Goal: Task Accomplishment & Management: Use online tool/utility

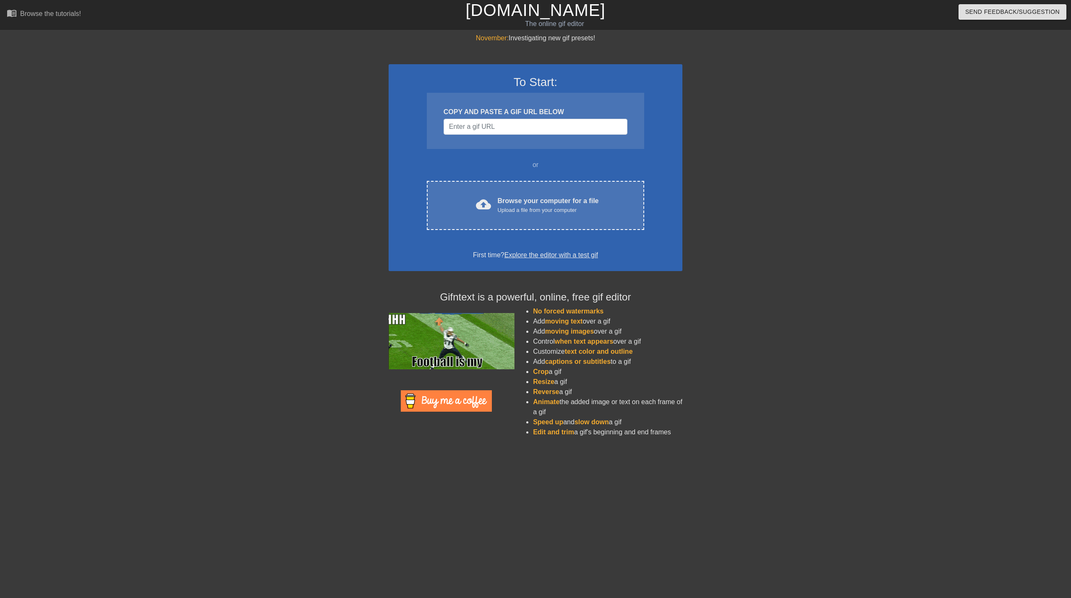
click at [506, 128] on input "Username" at bounding box center [535, 127] width 184 height 16
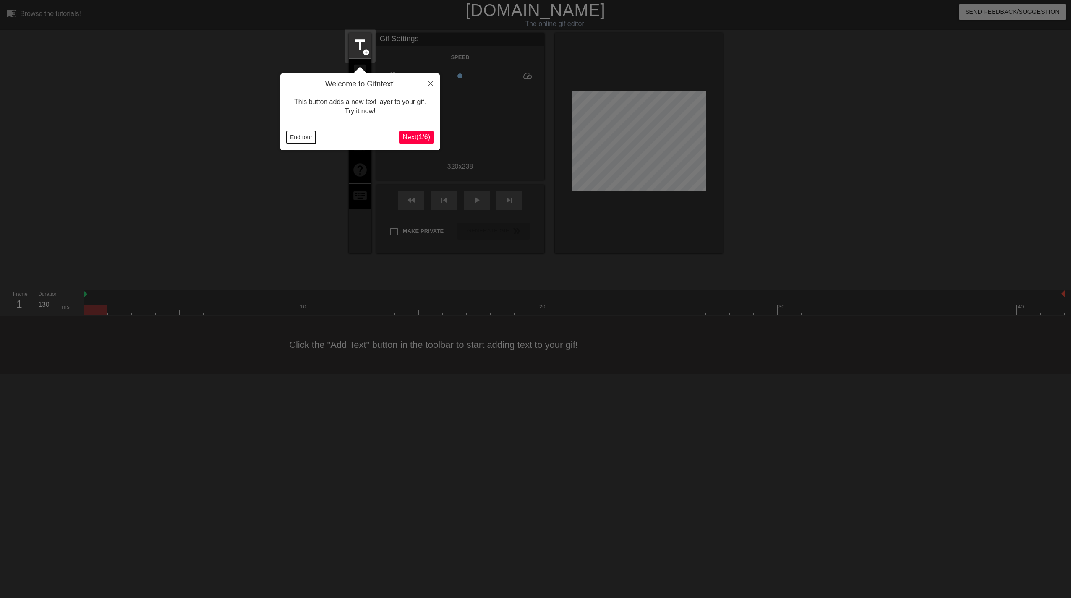
click at [295, 137] on button "End tour" at bounding box center [301, 137] width 29 height 13
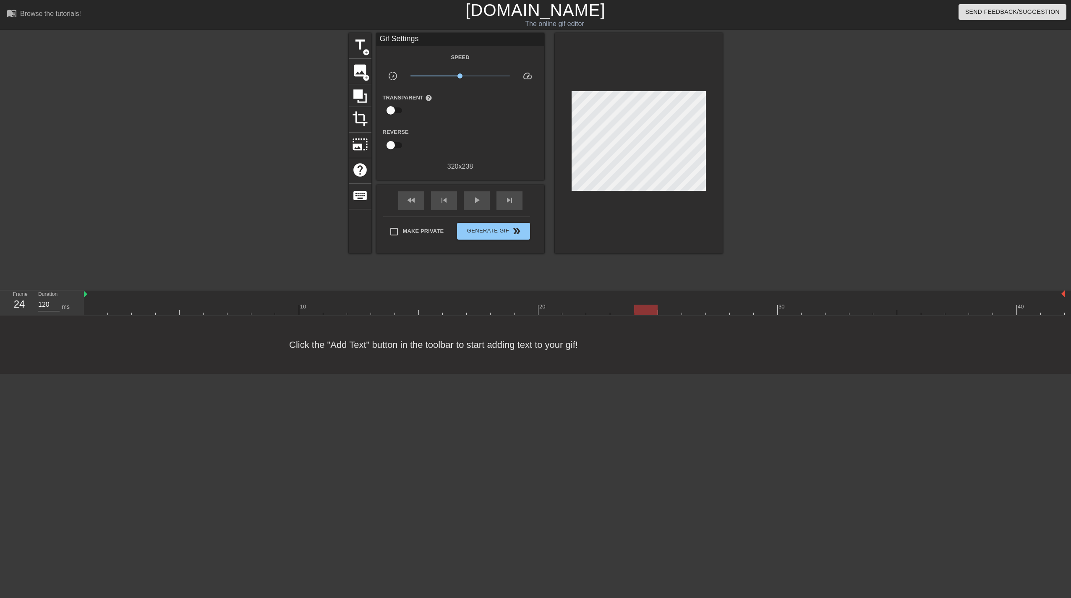
drag, startPoint x: 95, startPoint y: 308, endPoint x: 651, endPoint y: 314, distance: 555.9
click at [651, 314] on div at bounding box center [645, 310] width 23 height 10
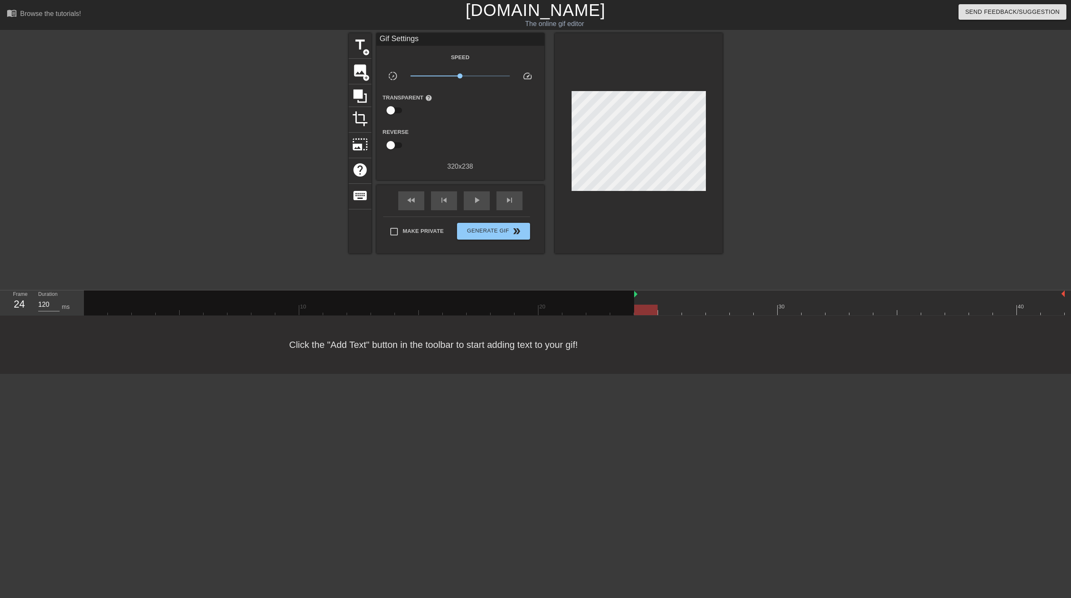
drag, startPoint x: 85, startPoint y: 297, endPoint x: 625, endPoint y: 297, distance: 540.7
click at [625, 297] on div "10 20 30 40" at bounding box center [574, 302] width 980 height 25
click at [484, 200] on div "play_arrow" at bounding box center [477, 200] width 26 height 19
click at [362, 45] on span "title" at bounding box center [360, 45] width 16 height 16
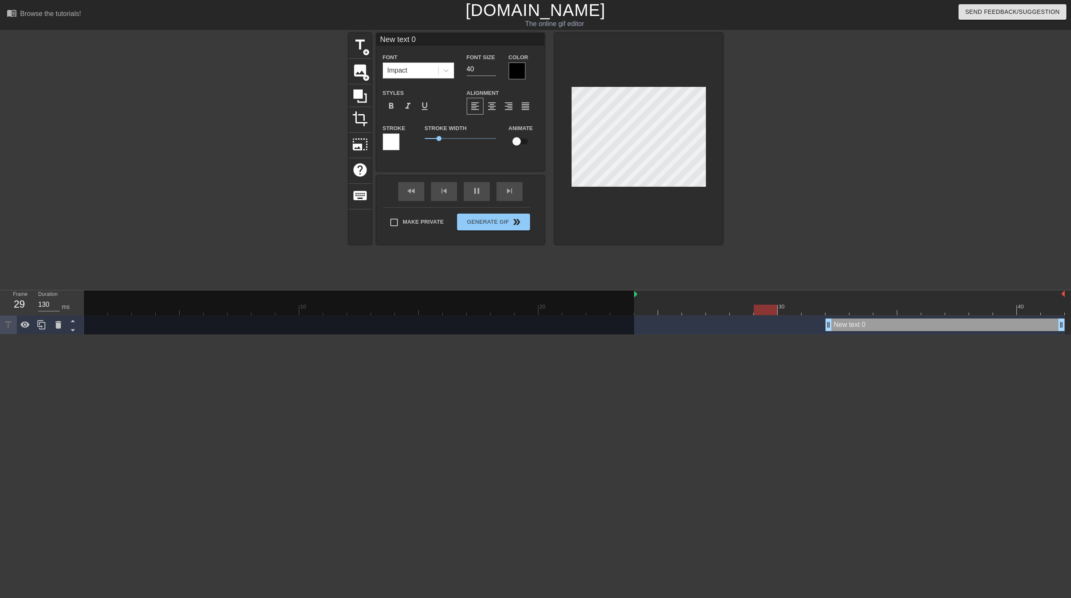
drag, startPoint x: 419, startPoint y: 42, endPoint x: 382, endPoint y: 39, distance: 37.1
click at [382, 39] on input "New text 0" at bounding box center [460, 39] width 168 height 13
type input "130"
type input "S"
type input "130"
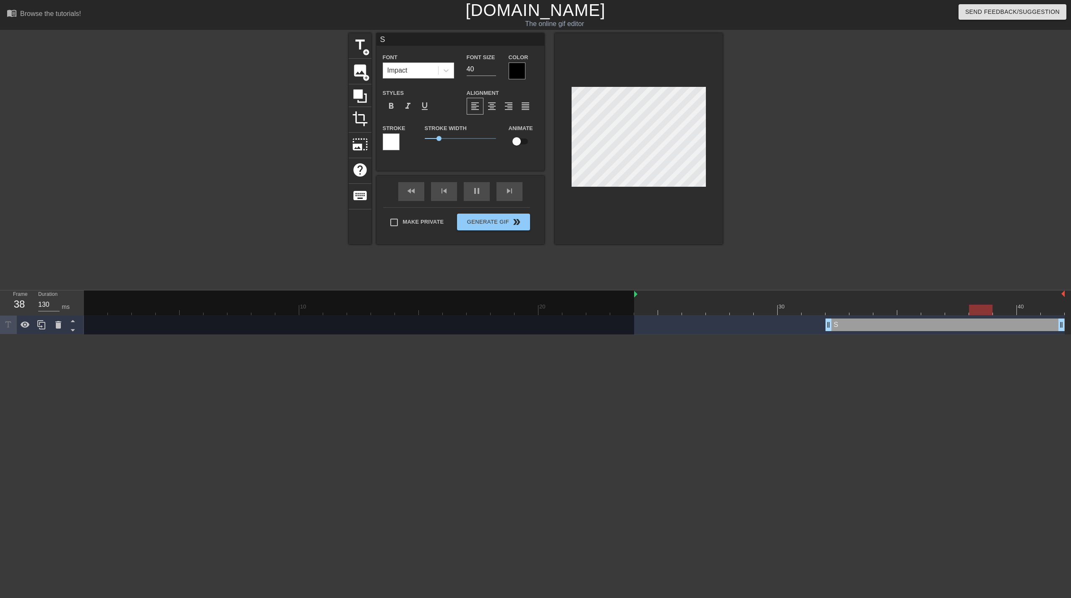
type input "SH"
type input "130"
type input "S"
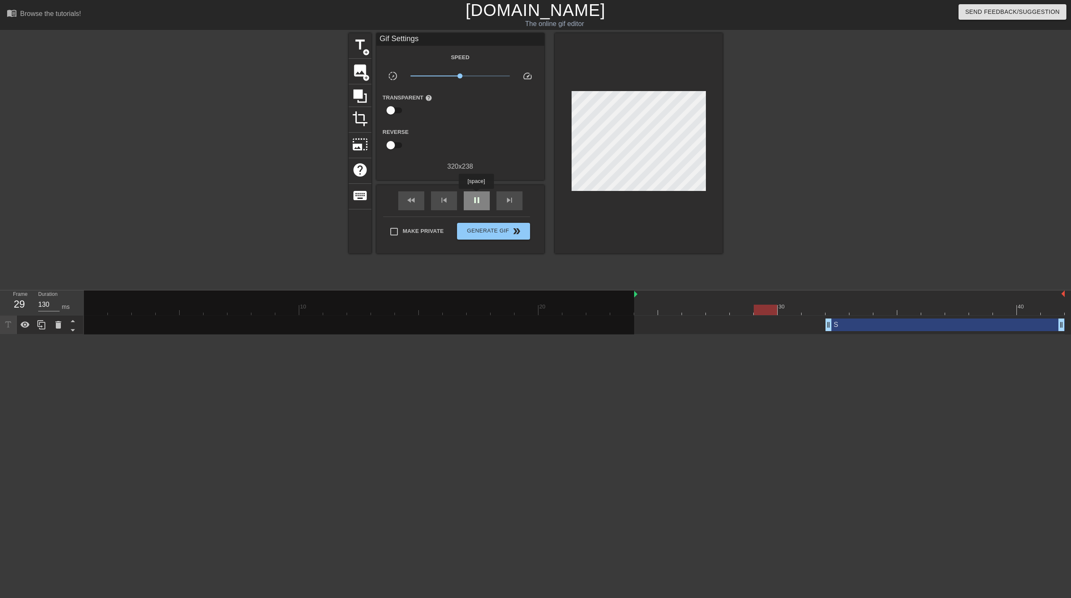
click at [476, 195] on span "pause" at bounding box center [477, 200] width 10 height 10
type input "120"
click at [117, 323] on div at bounding box center [359, 313] width 550 height 46
click at [62, 323] on icon at bounding box center [58, 325] width 10 height 10
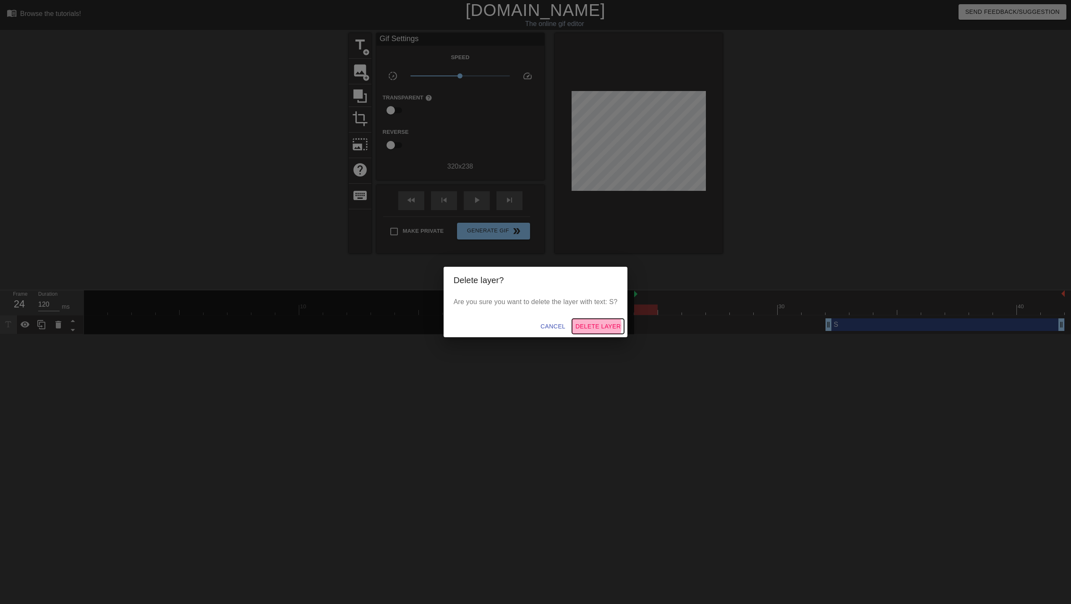
click at [588, 326] on span "Delete Layer" at bounding box center [597, 326] width 45 height 10
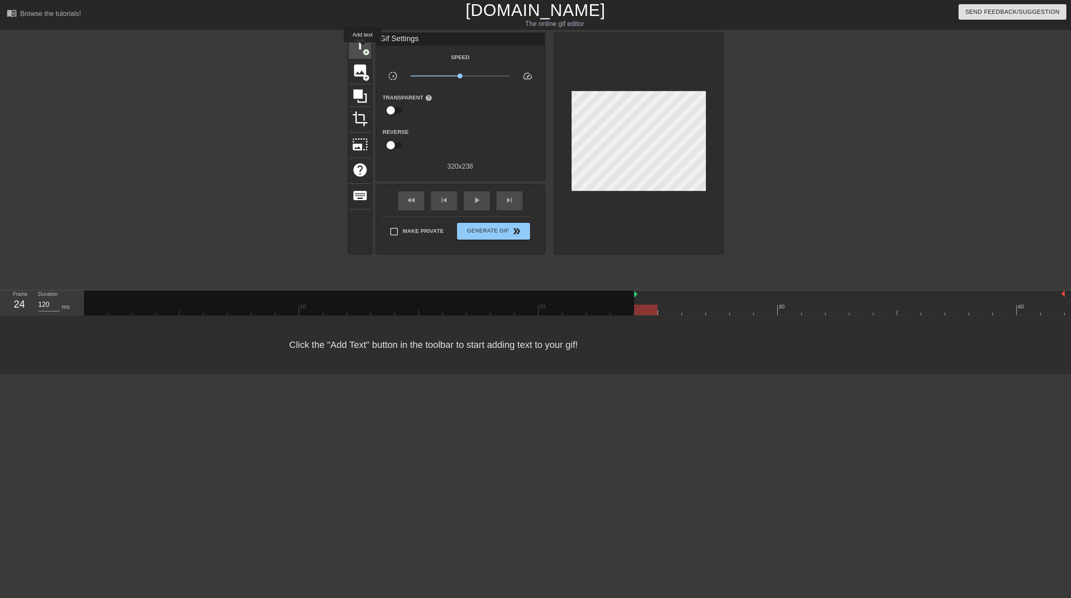
click at [362, 47] on span "title" at bounding box center [360, 45] width 16 height 16
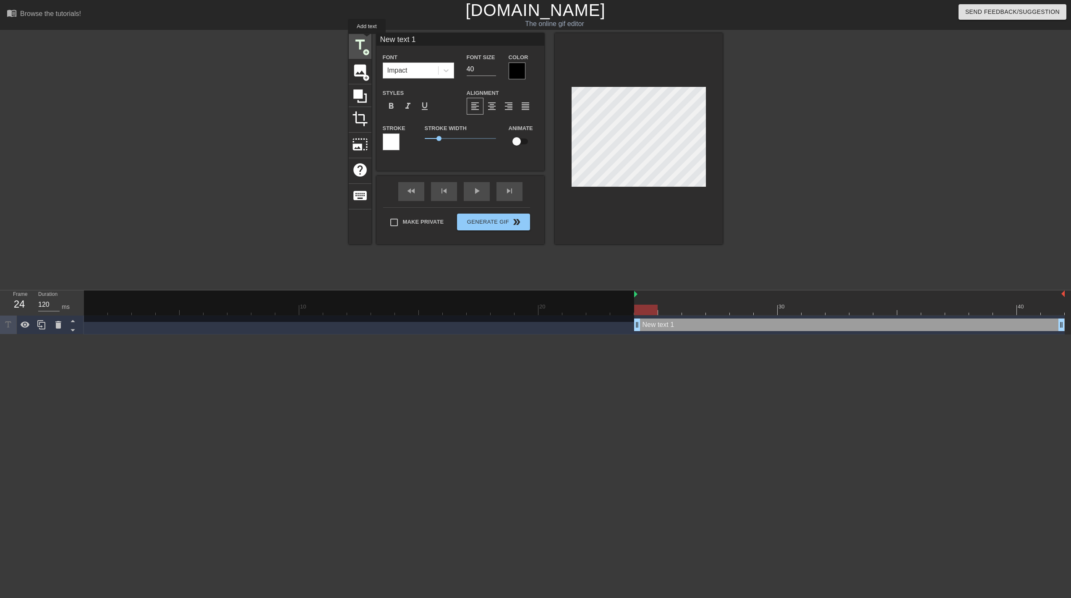
drag, startPoint x: 424, startPoint y: 43, endPoint x: 364, endPoint y: 39, distance: 60.1
click at [364, 39] on div "title add_circle image add_circle crop photo_size_select_large help keyboard Ne…" at bounding box center [536, 138] width 374 height 211
type input "S"
click at [274, 73] on div at bounding box center [276, 159] width 126 height 252
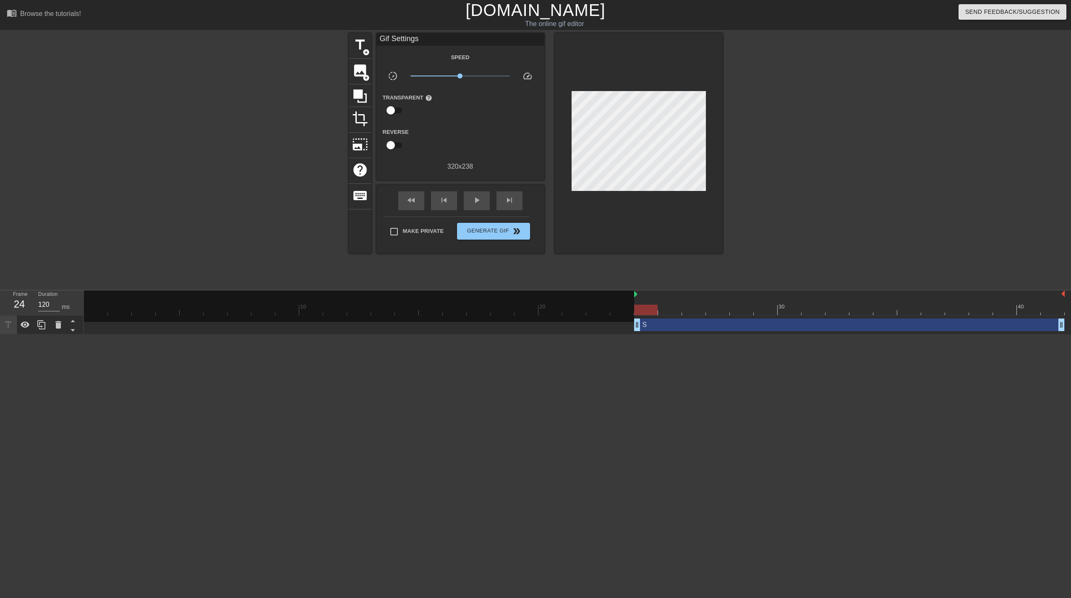
click at [121, 327] on div "S drag_handle drag_handle" at bounding box center [574, 324] width 980 height 13
click at [661, 324] on div "S drag_handle drag_handle" at bounding box center [849, 324] width 430 height 13
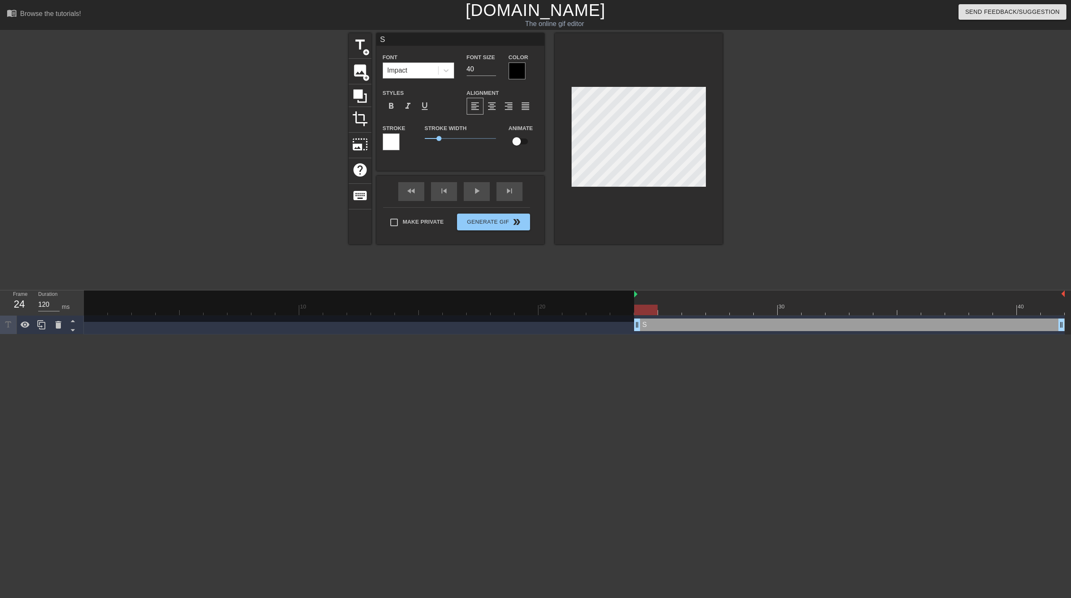
click at [518, 70] on div at bounding box center [516, 71] width 17 height 17
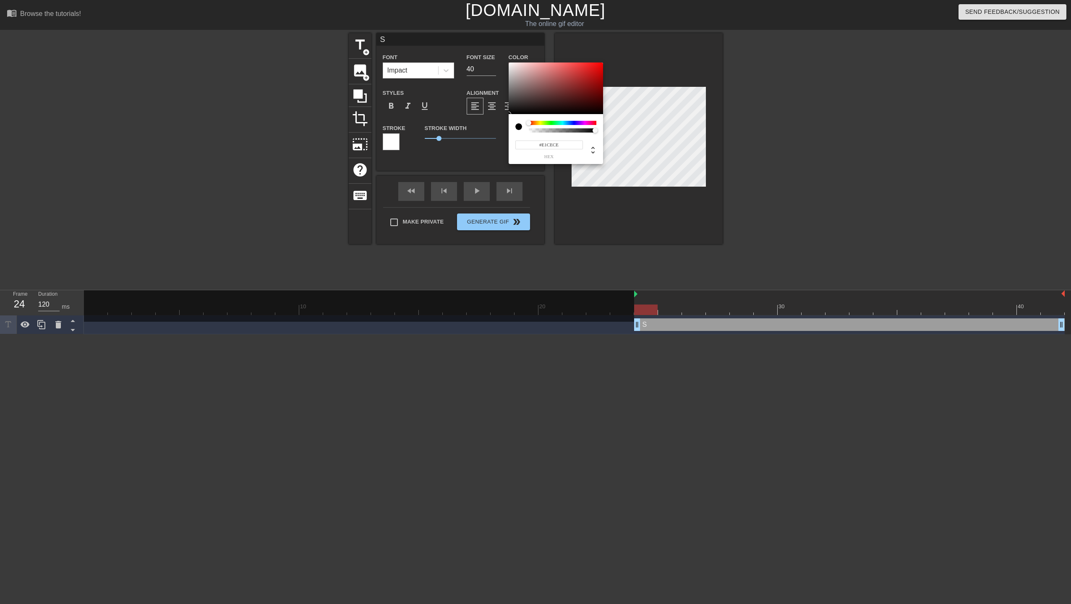
click at [516, 68] on div at bounding box center [555, 89] width 94 height 52
click at [511, 65] on div at bounding box center [555, 89] width 94 height 52
type input "#F4EFEF"
click at [510, 65] on div at bounding box center [510, 65] width 5 height 5
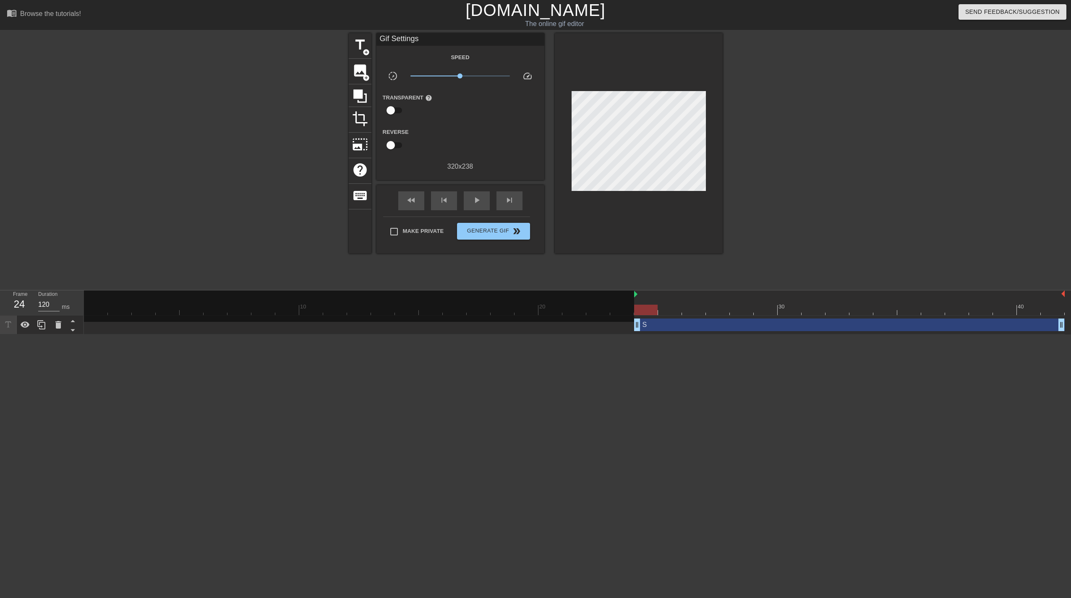
click at [659, 327] on div "S drag_handle drag_handle" at bounding box center [849, 324] width 430 height 13
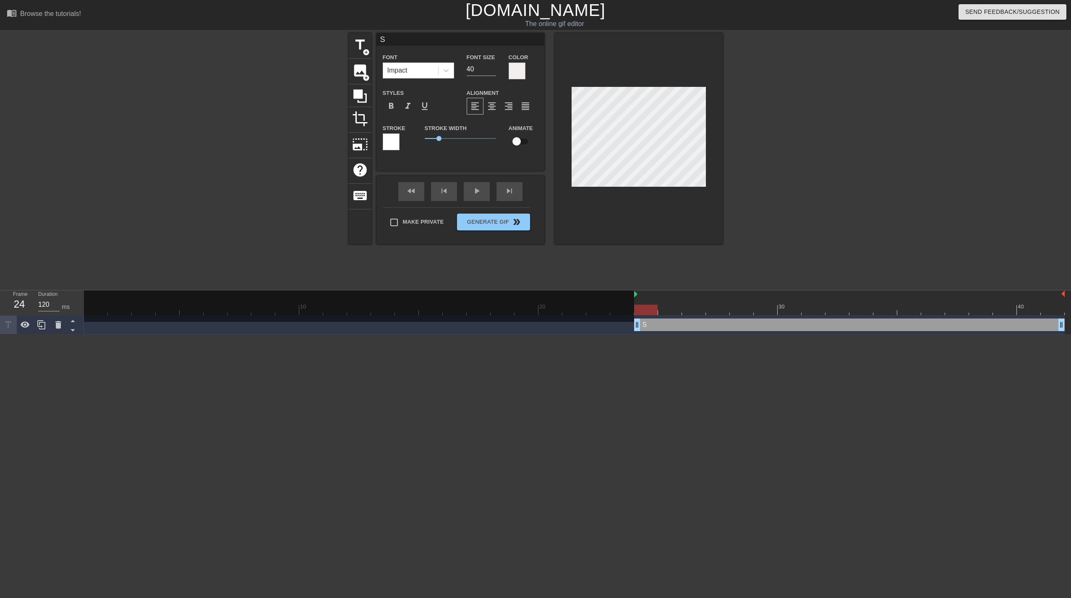
click at [393, 140] on div at bounding box center [391, 141] width 17 height 17
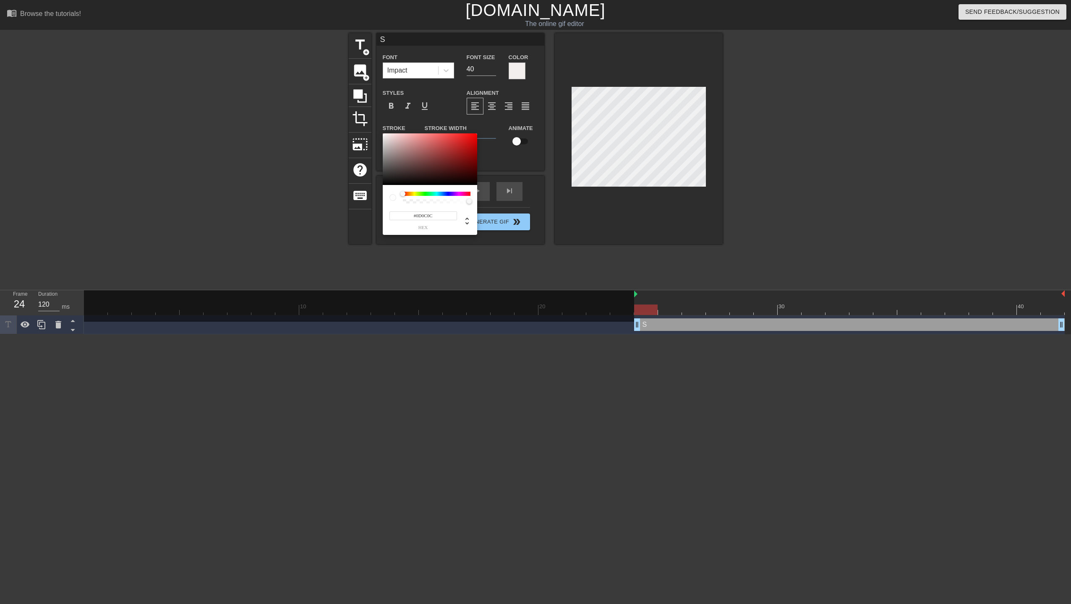
click at [386, 182] on div at bounding box center [430, 159] width 94 height 52
type input "#0D0D0D"
click at [384, 182] on div at bounding box center [430, 159] width 94 height 52
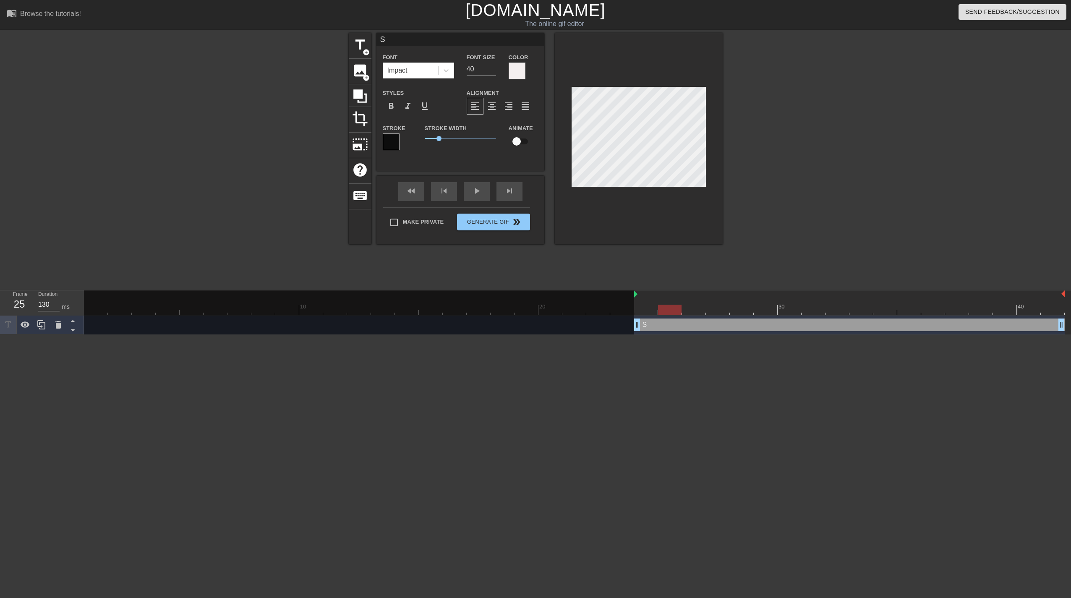
type input "120"
drag, startPoint x: 651, startPoint y: 311, endPoint x: 655, endPoint y: 313, distance: 4.5
click at [655, 313] on div at bounding box center [645, 310] width 23 height 10
click at [36, 325] on icon at bounding box center [41, 325] width 10 height 10
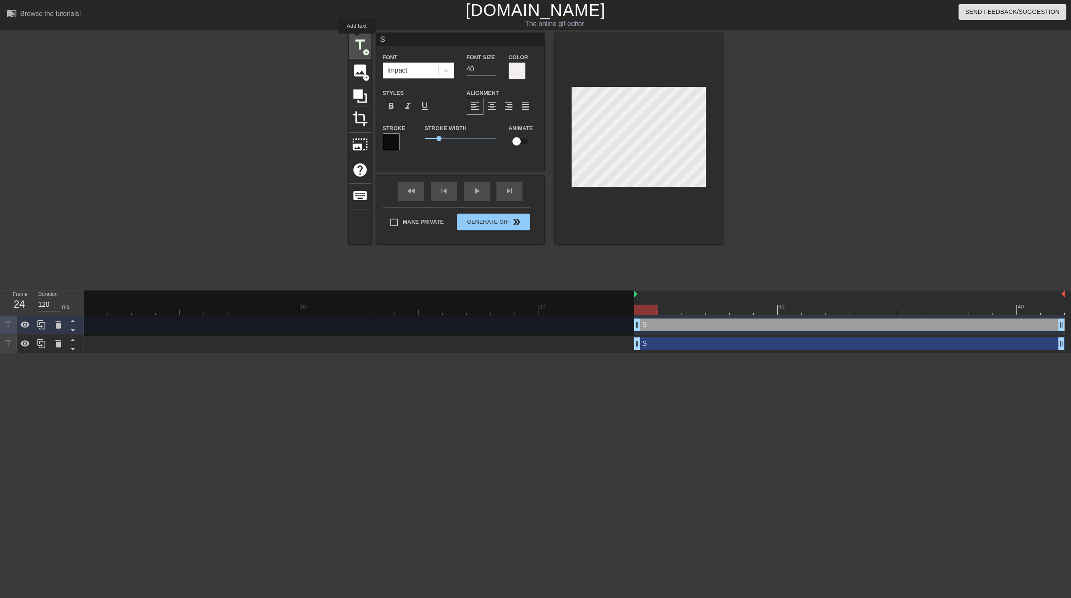
drag, startPoint x: 391, startPoint y: 37, endPoint x: 357, endPoint y: 39, distance: 34.5
click at [357, 39] on div "title add_circle image add_circle crop photo_size_select_large help keyboard S …" at bounding box center [536, 138] width 374 height 211
type input "H"
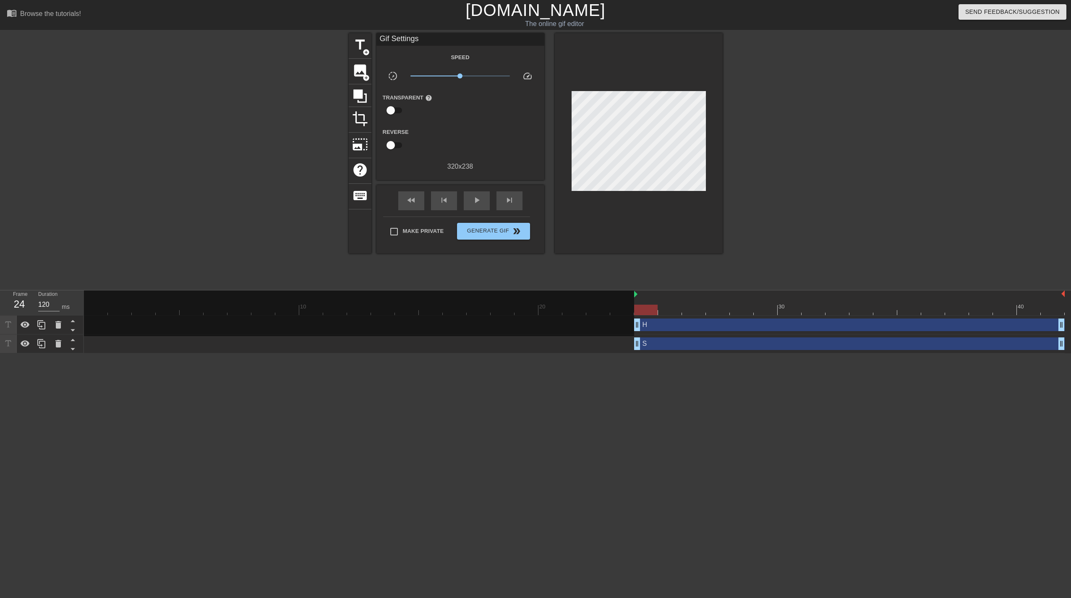
click at [201, 140] on div "title add_circle image add_circle crop photo_size_select_large help keyboard Gi…" at bounding box center [535, 159] width 1071 height 252
click at [44, 323] on icon at bounding box center [41, 324] width 8 height 9
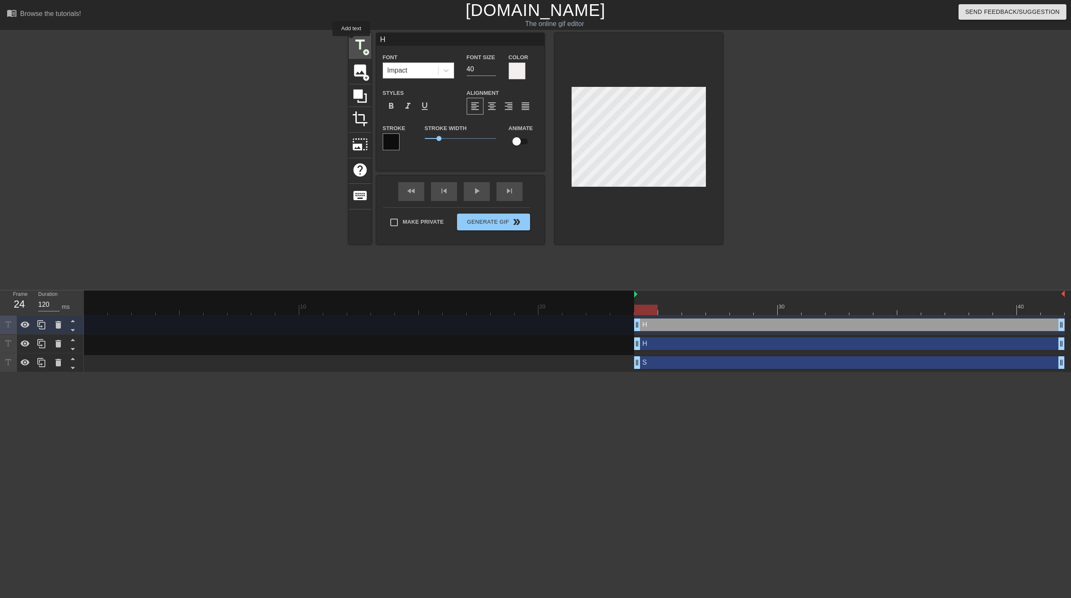
drag, startPoint x: 391, startPoint y: 42, endPoint x: 351, endPoint y: 42, distance: 39.4
click at [351, 42] on div "title add_circle image add_circle crop photo_size_select_large help keyboard H …" at bounding box center [536, 138] width 374 height 211
type input "E"
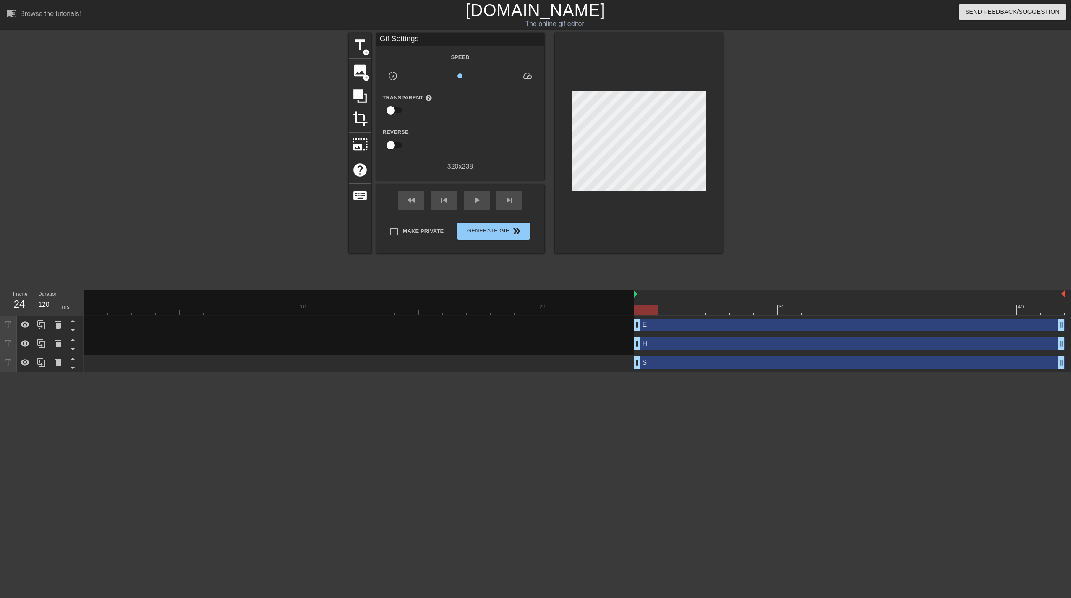
click at [258, 147] on div at bounding box center [276, 159] width 126 height 252
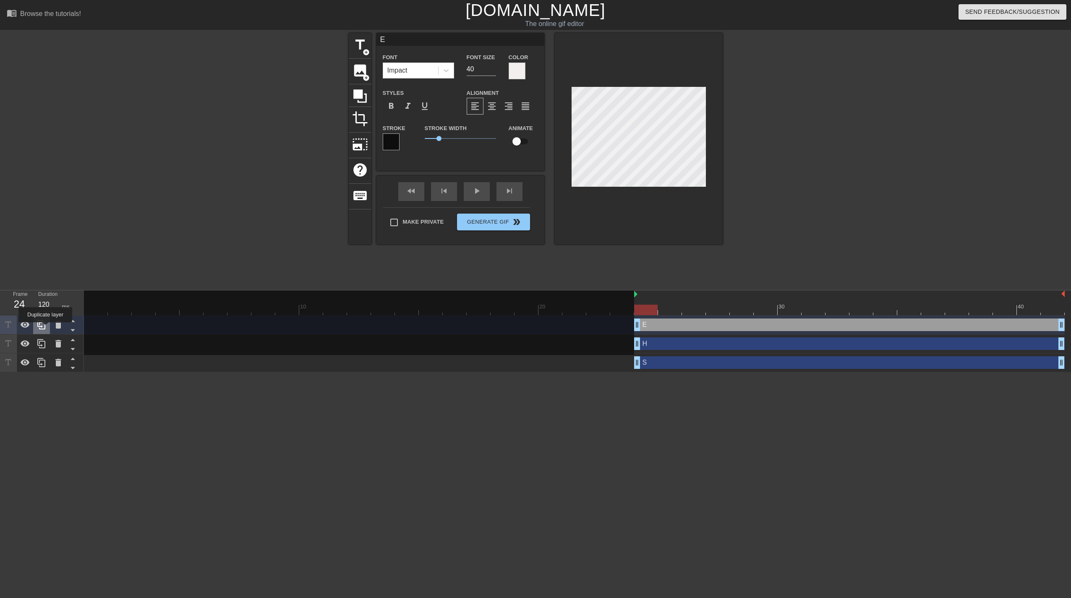
click at [43, 328] on icon at bounding box center [41, 325] width 10 height 10
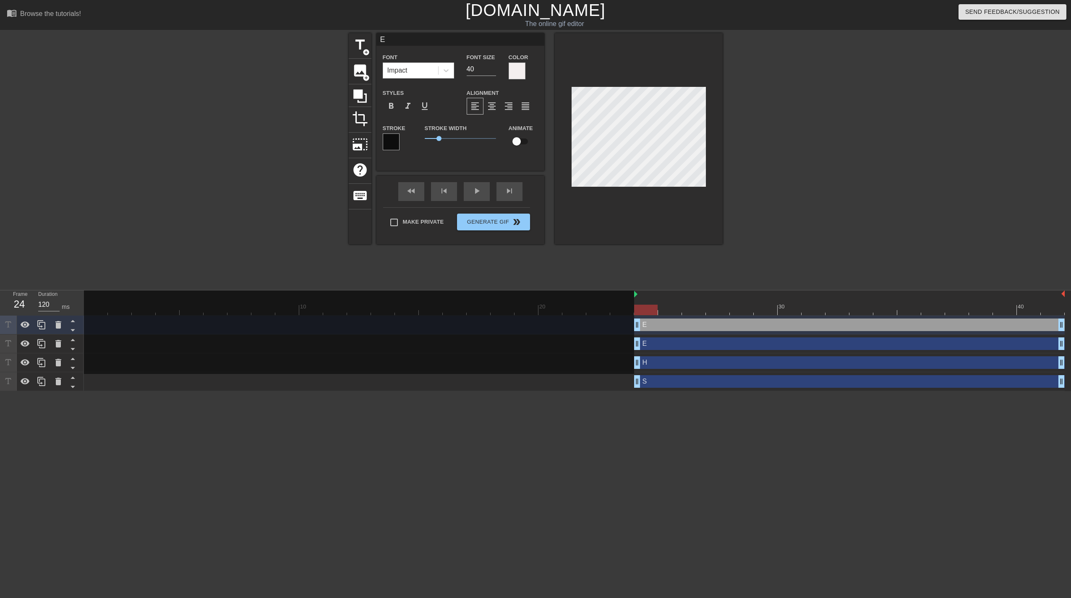
click at [122, 218] on div "title add_circle image add_circle crop photo_size_select_large help keyboard E …" at bounding box center [535, 159] width 1071 height 252
click at [37, 324] on icon at bounding box center [41, 325] width 10 height 10
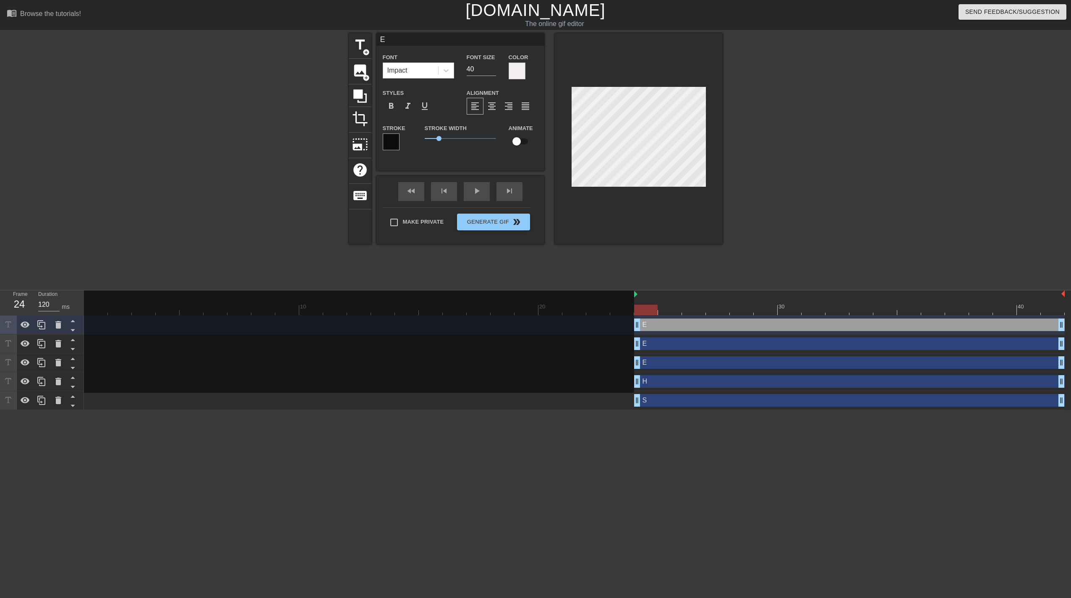
click at [365, 410] on html "menu_book Browse the tutorials! [DOMAIN_NAME] The online gif editor Send Feedba…" at bounding box center [535, 205] width 1071 height 410
click at [40, 328] on icon at bounding box center [41, 324] width 8 height 9
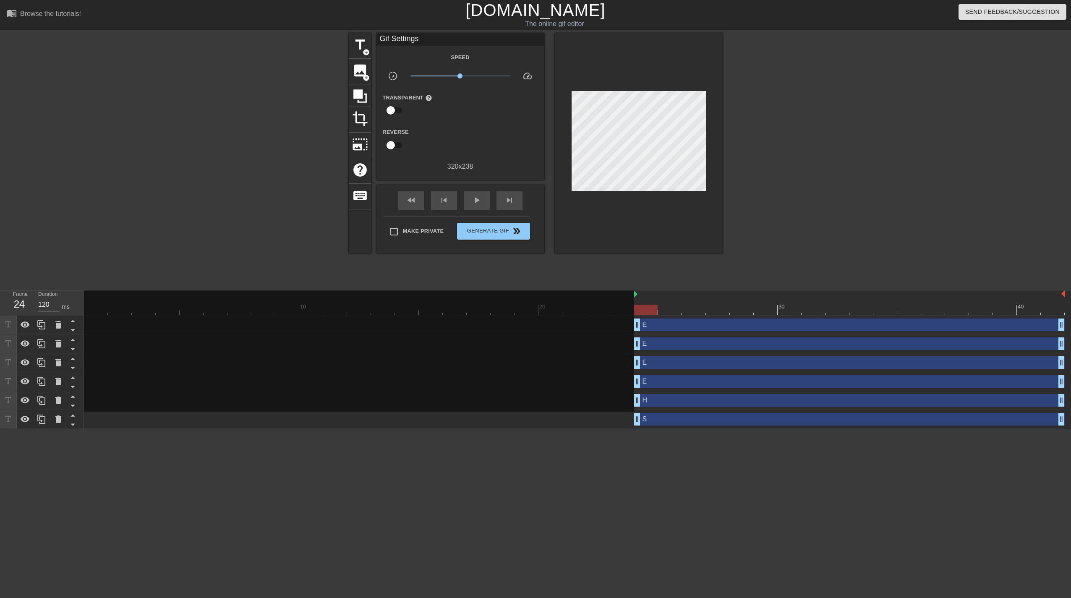
click at [121, 221] on div "title add_circle image add_circle crop photo_size_select_large help keyboard Gi…" at bounding box center [535, 159] width 1071 height 252
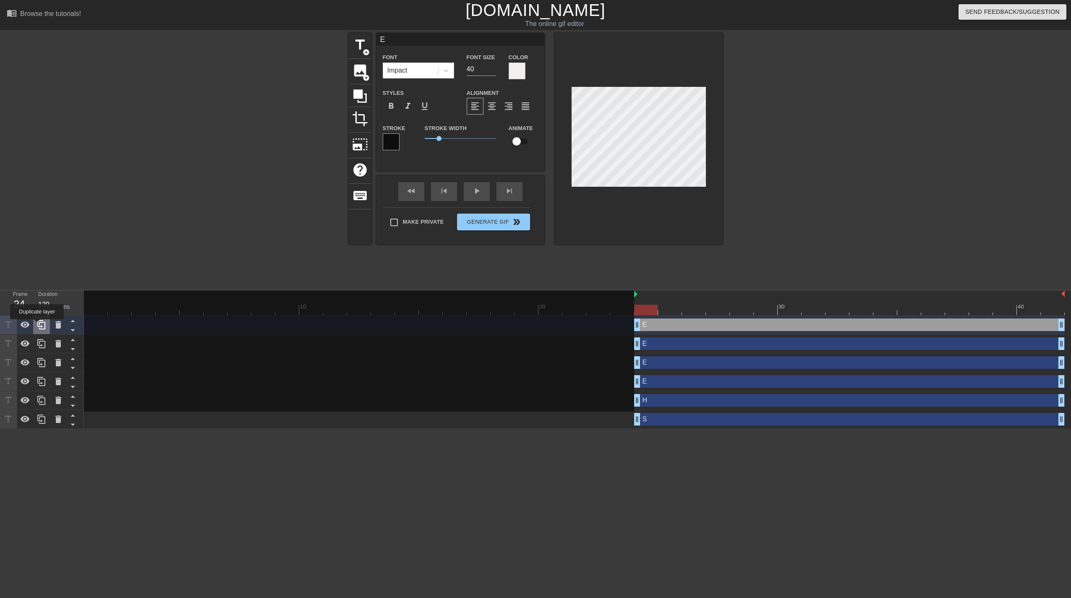
click at [39, 324] on icon at bounding box center [41, 325] width 10 height 10
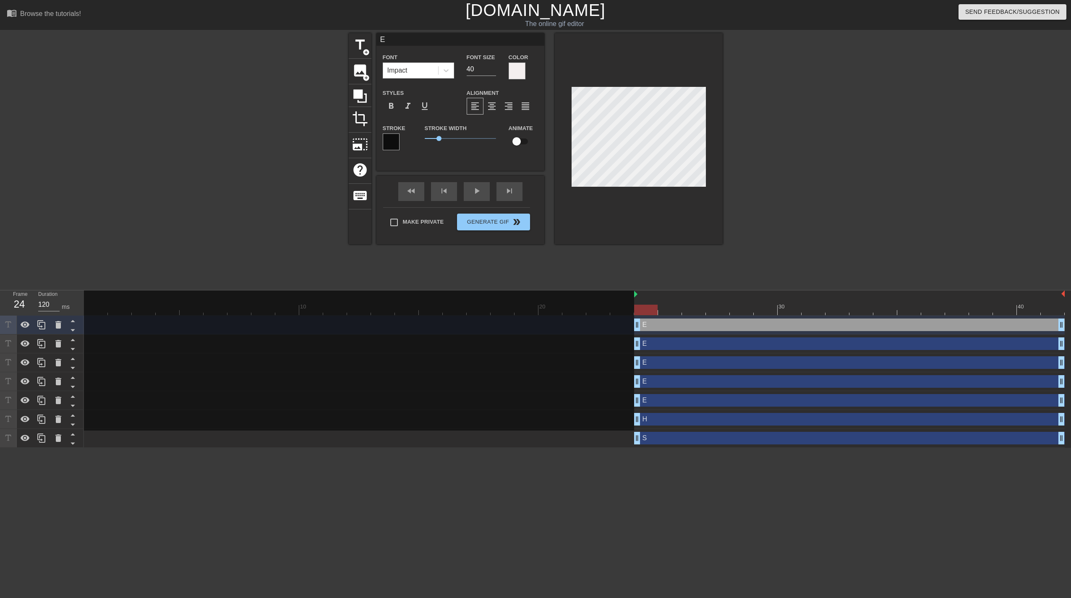
click at [729, 448] on html "menu_book Browse the tutorials! [DOMAIN_NAME] The online gif editor Send Feedba…" at bounding box center [535, 224] width 1071 height 448
drag, startPoint x: 636, startPoint y: 421, endPoint x: 650, endPoint y: 421, distance: 13.4
click at [650, 421] on div "H drag_handle drag_handle" at bounding box center [574, 419] width 980 height 13
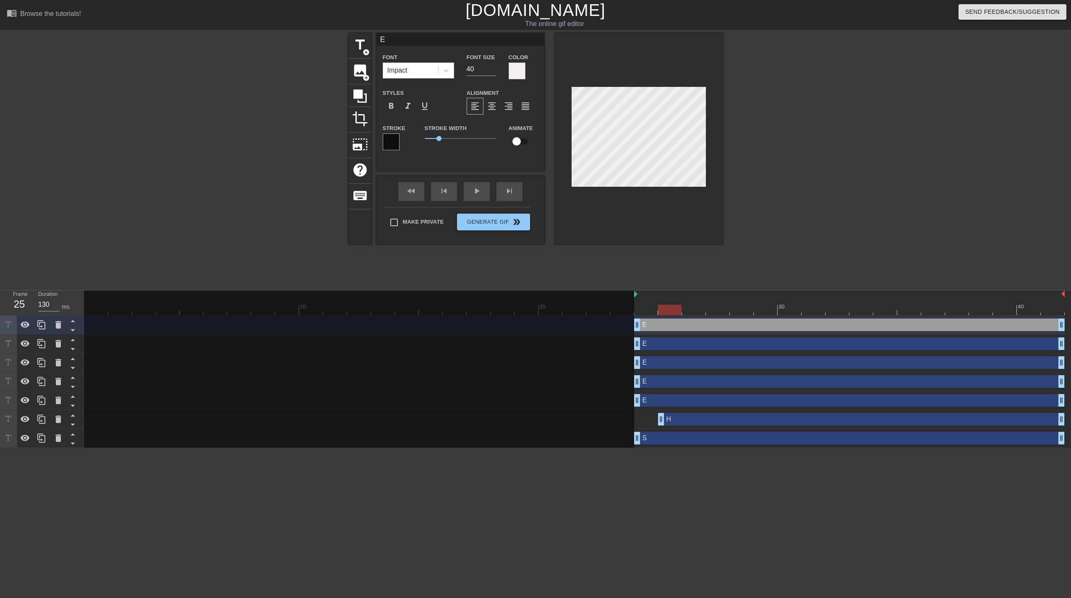
drag, startPoint x: 661, startPoint y: 416, endPoint x: 655, endPoint y: 417, distance: 5.5
click at [655, 417] on div "H drag_handle drag_handle" at bounding box center [574, 419] width 980 height 13
drag, startPoint x: 641, startPoint y: 401, endPoint x: 683, endPoint y: 400, distance: 42.0
drag, startPoint x: 643, startPoint y: 379, endPoint x: 706, endPoint y: 382, distance: 63.4
click at [706, 382] on div "E drag_handle drag_handle" at bounding box center [849, 381] width 430 height 13
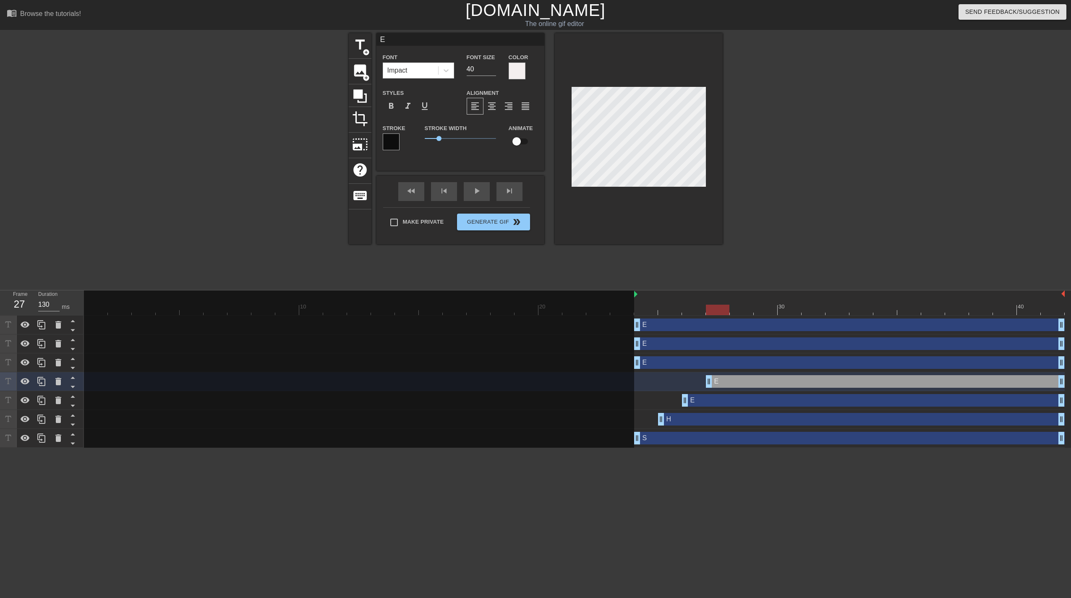
drag, startPoint x: 641, startPoint y: 380, endPoint x: 703, endPoint y: 381, distance: 62.5
click at [703, 381] on div "E drag_handle drag_handle" at bounding box center [574, 381] width 980 height 13
drag, startPoint x: 640, startPoint y: 361, endPoint x: 727, endPoint y: 363, distance: 87.3
click at [727, 363] on div "E drag_handle drag_handle" at bounding box center [574, 362] width 980 height 13
drag, startPoint x: 639, startPoint y: 345, endPoint x: 752, endPoint y: 350, distance: 112.9
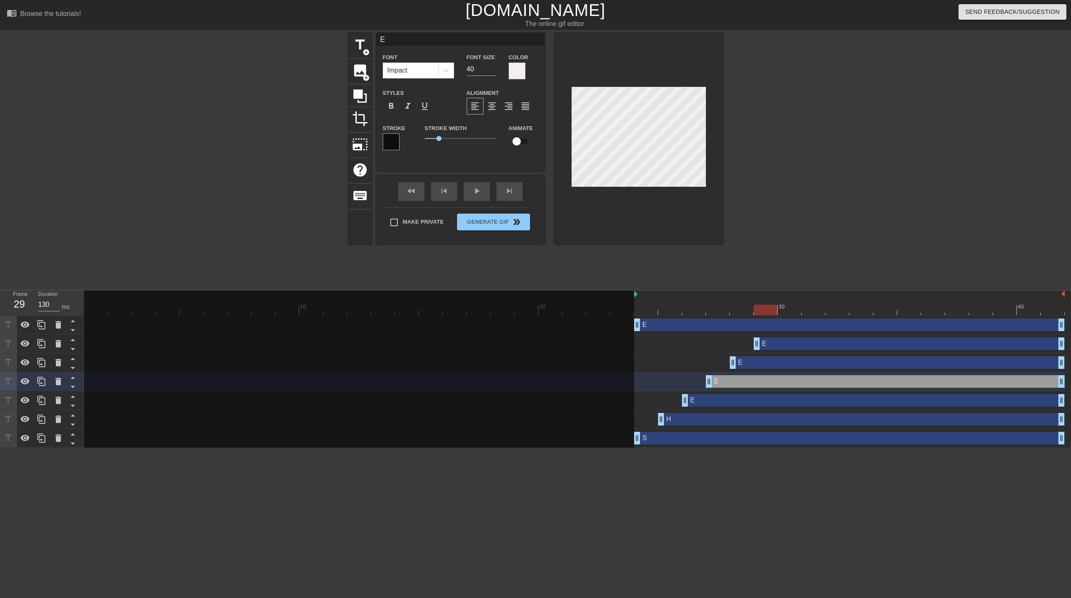
click at [752, 350] on div "E drag_handle drag_handle" at bounding box center [574, 343] width 980 height 19
drag, startPoint x: 643, startPoint y: 324, endPoint x: 777, endPoint y: 323, distance: 133.8
click at [777, 323] on div "E drag_handle drag_handle" at bounding box center [849, 324] width 430 height 13
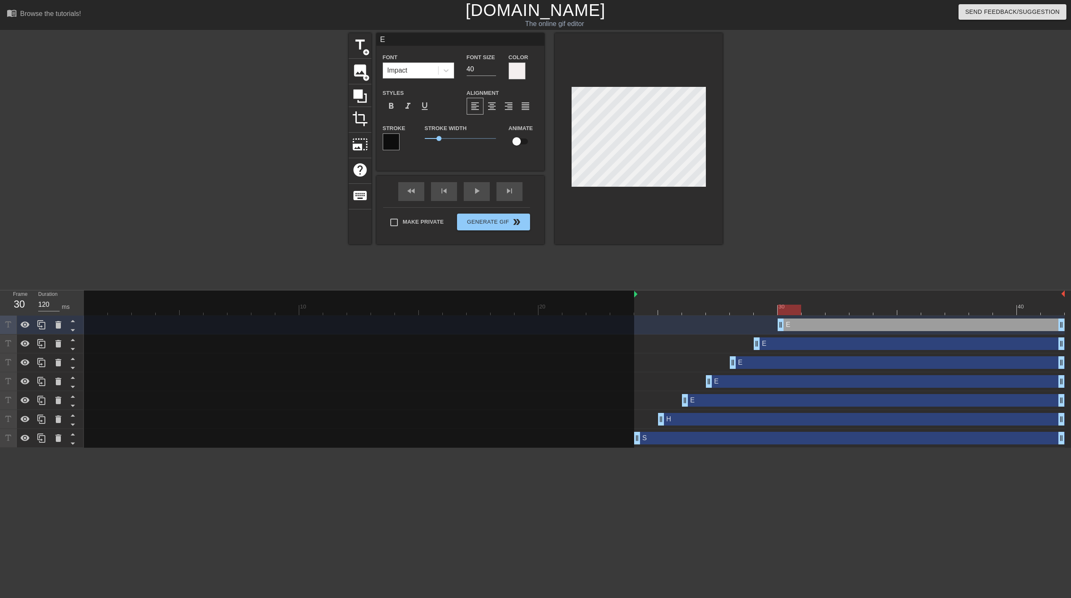
drag, startPoint x: 638, startPoint y: 327, endPoint x: 778, endPoint y: 328, distance: 139.3
click at [542, 270] on div "title add_circle image add_circle crop photo_size_select_large help keyboard E …" at bounding box center [536, 159] width 374 height 252
click at [45, 324] on icon at bounding box center [41, 324] width 8 height 9
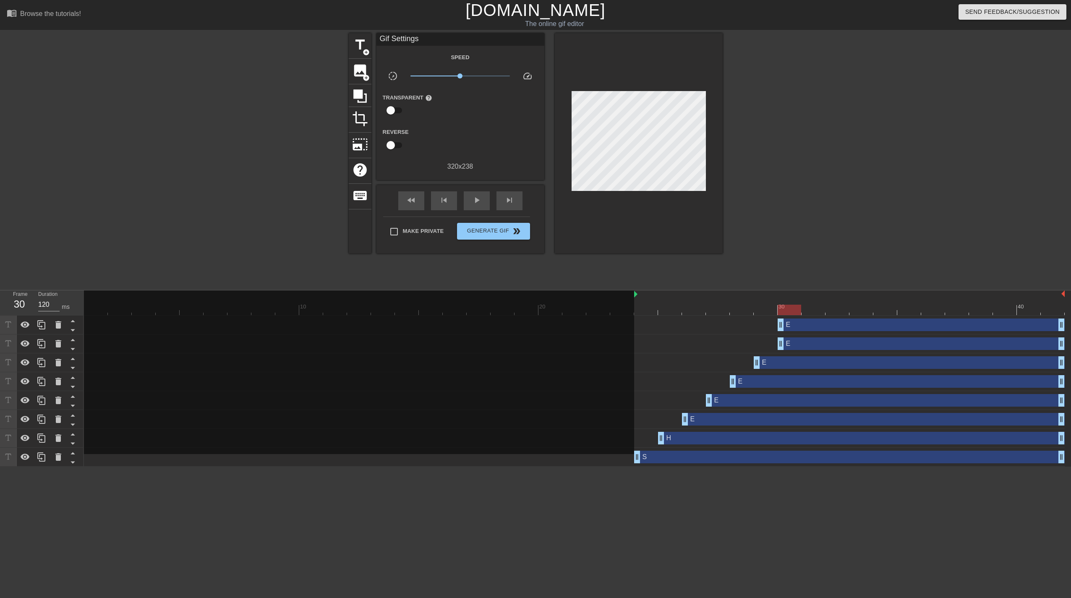
click at [827, 180] on div at bounding box center [795, 159] width 126 height 252
type input "130"
drag, startPoint x: 780, startPoint y: 323, endPoint x: 800, endPoint y: 323, distance: 20.6
click at [37, 326] on icon at bounding box center [41, 325] width 10 height 10
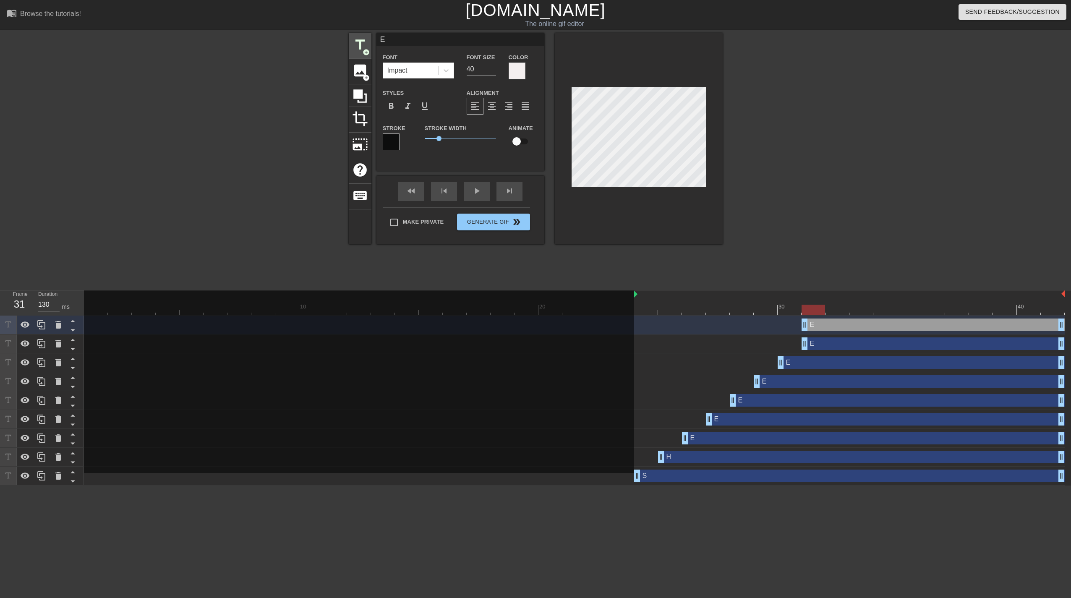
drag, startPoint x: 388, startPoint y: 40, endPoint x: 366, endPoint y: 38, distance: 22.3
click at [366, 38] on div "title add_circle image add_circle crop photo_size_select_large help keyboard E …" at bounding box center [536, 138] width 374 height 211
type input "I"
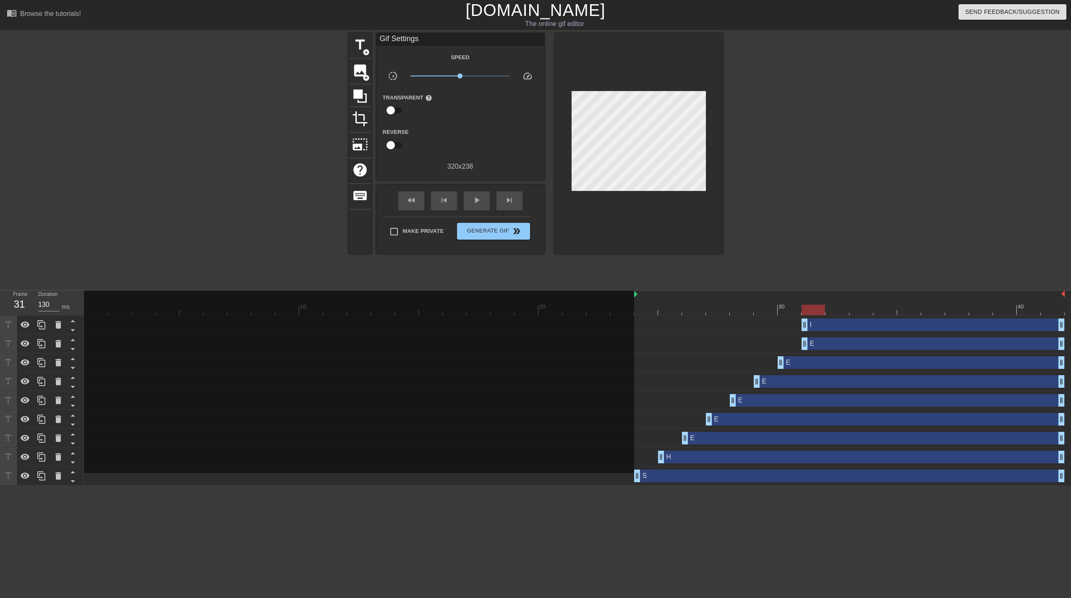
click at [882, 165] on div "title add_circle image add_circle crop photo_size_select_large help keyboard Gi…" at bounding box center [535, 159] width 1071 height 252
click at [855, 205] on div at bounding box center [795, 159] width 126 height 252
drag, startPoint x: 806, startPoint y: 326, endPoint x: 829, endPoint y: 327, distance: 23.6
click at [42, 322] on icon at bounding box center [41, 325] width 10 height 10
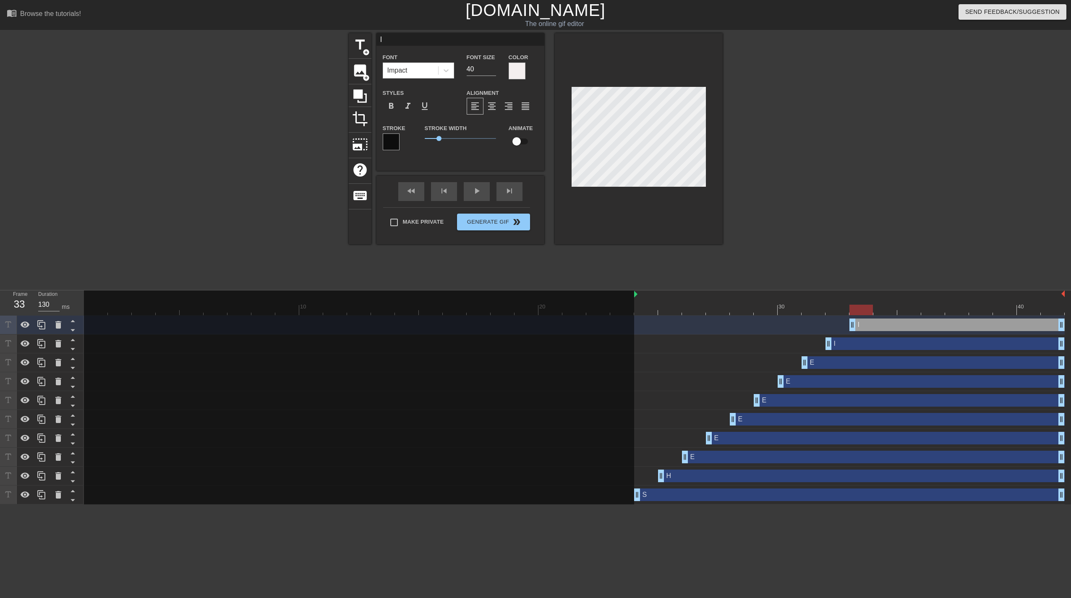
drag, startPoint x: 827, startPoint y: 326, endPoint x: 844, endPoint y: 326, distance: 16.8
click at [844, 326] on div "I drag_handle drag_handle" at bounding box center [574, 324] width 980 height 13
click at [43, 324] on icon at bounding box center [41, 325] width 10 height 10
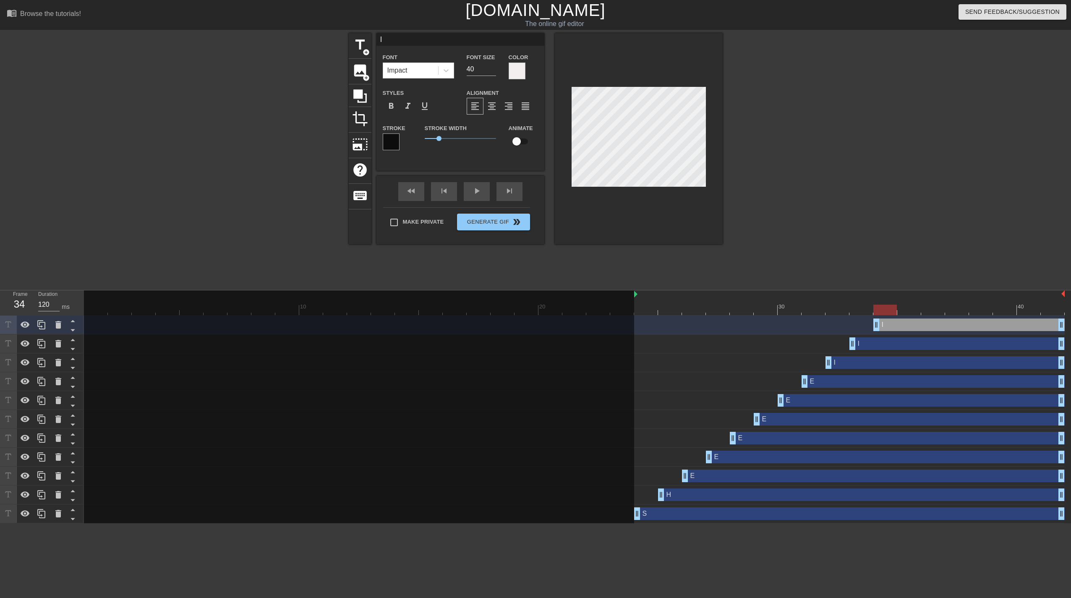
drag, startPoint x: 852, startPoint y: 323, endPoint x: 877, endPoint y: 324, distance: 25.6
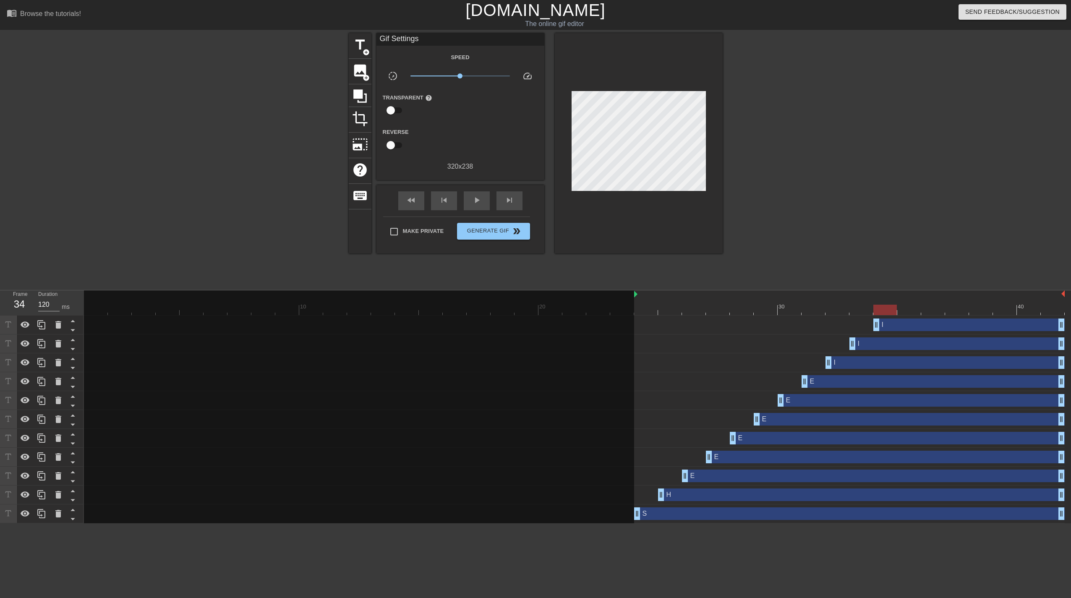
click at [810, 164] on div at bounding box center [795, 159] width 126 height 252
click at [43, 323] on icon at bounding box center [41, 324] width 8 height 9
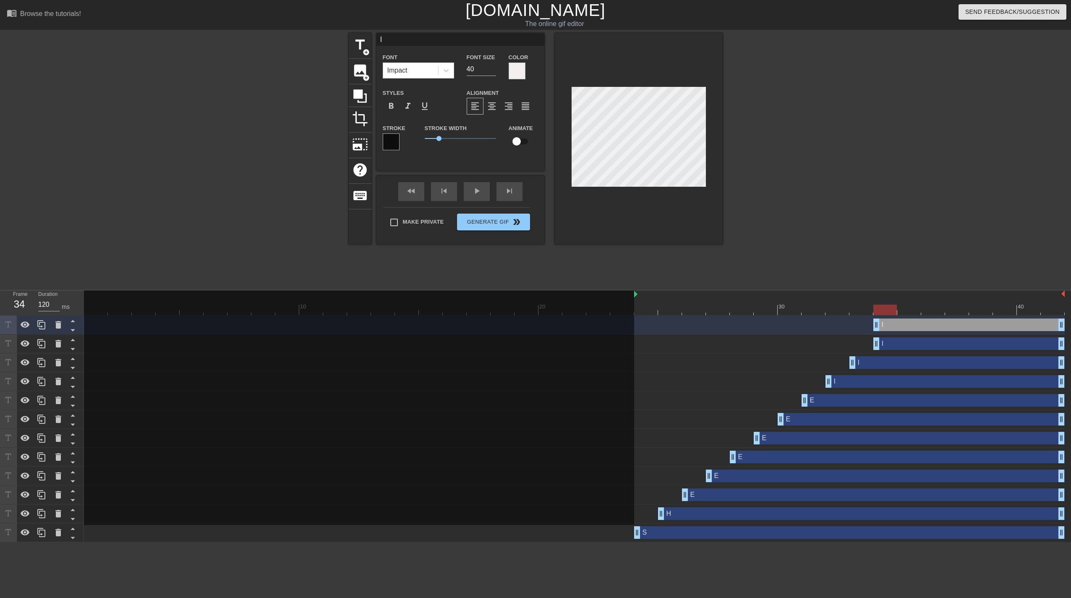
drag, startPoint x: 881, startPoint y: 323, endPoint x: 907, endPoint y: 325, distance: 26.1
click at [907, 325] on div "I drag_handle drag_handle" at bounding box center [968, 324] width 191 height 13
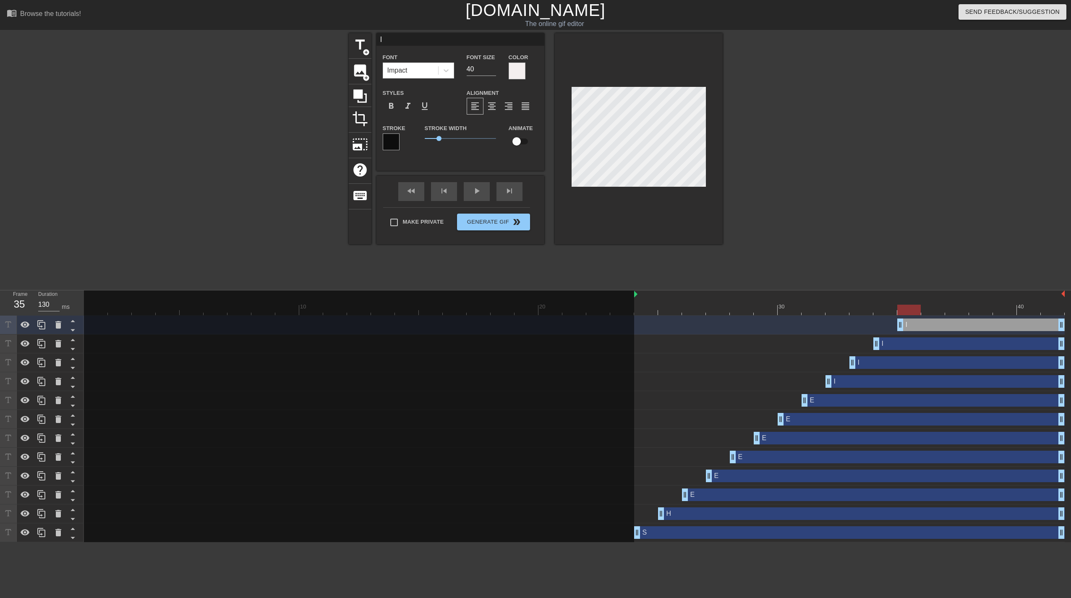
drag, startPoint x: 878, startPoint y: 326, endPoint x: 899, endPoint y: 326, distance: 20.1
click at [827, 215] on div at bounding box center [795, 159] width 126 height 252
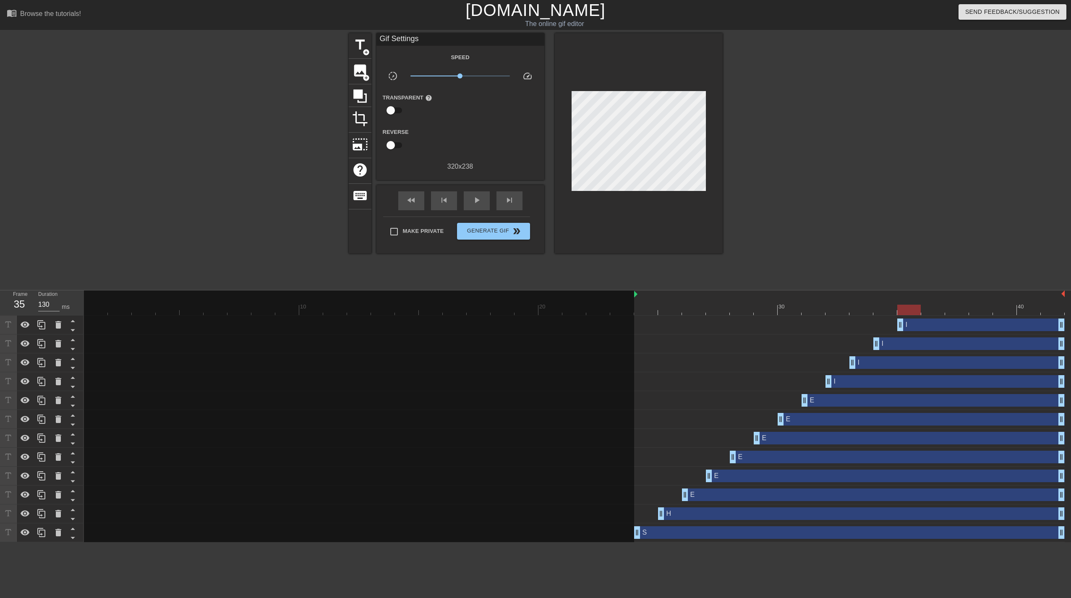
click at [891, 218] on div "title add_circle image add_circle crop photo_size_select_large help keyboard Gi…" at bounding box center [535, 159] width 1071 height 252
click at [42, 324] on icon at bounding box center [41, 325] width 10 height 10
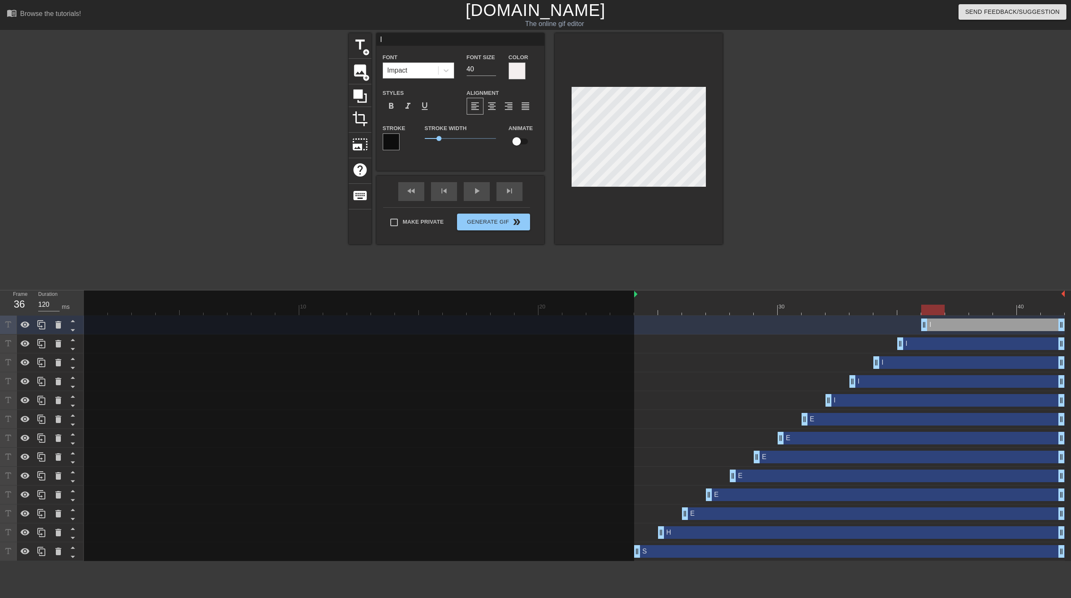
drag, startPoint x: 902, startPoint y: 324, endPoint x: 852, endPoint y: 290, distance: 60.4
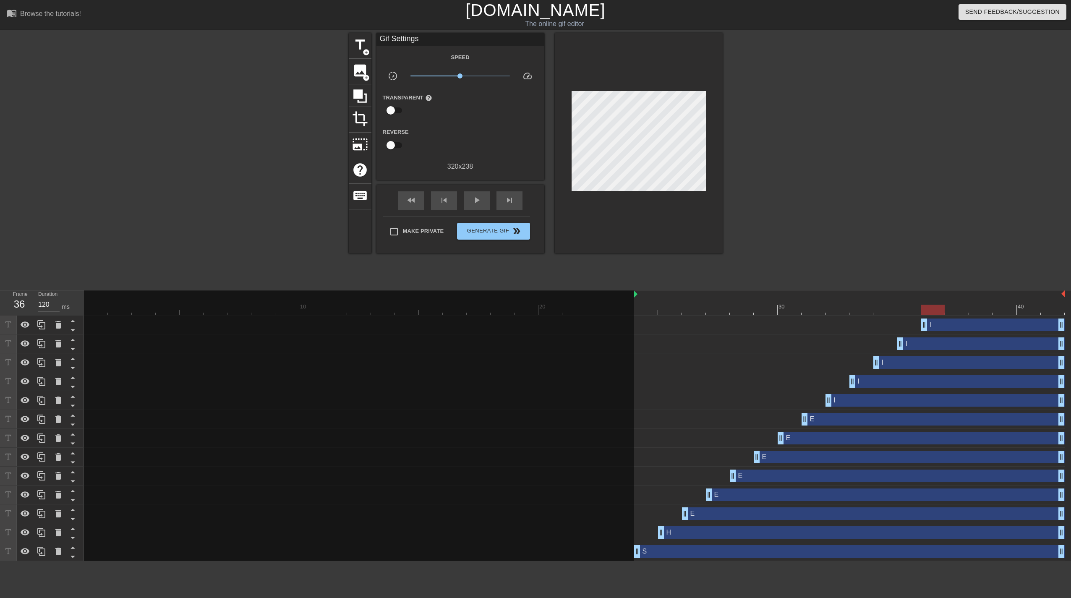
click at [213, 216] on div at bounding box center [276, 159] width 126 height 252
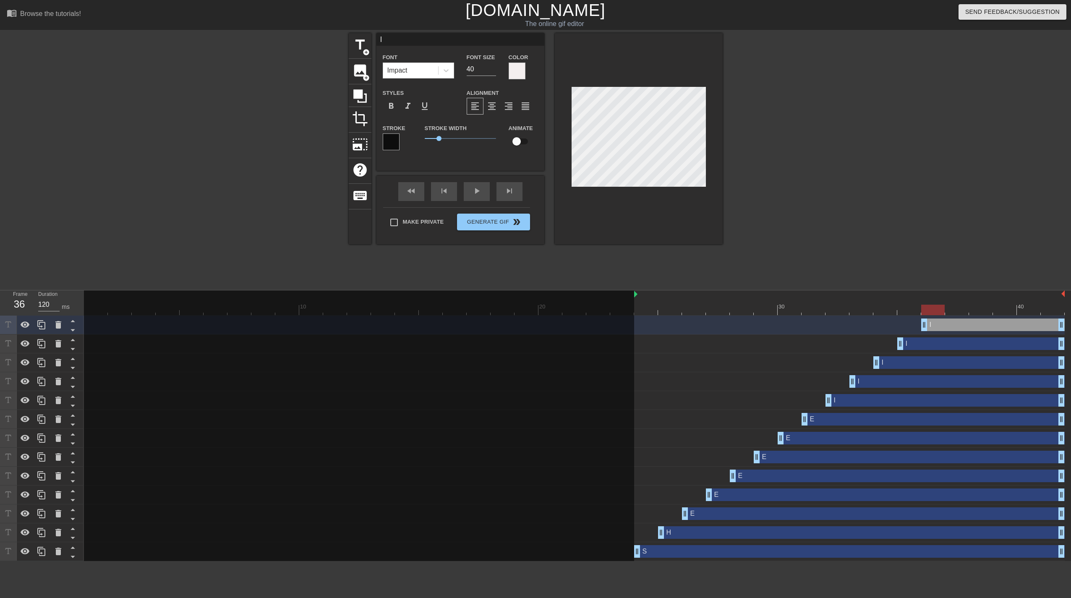
click at [920, 165] on div "title add_circle image add_circle crop photo_size_select_large help keyboard I …" at bounding box center [535, 159] width 1071 height 252
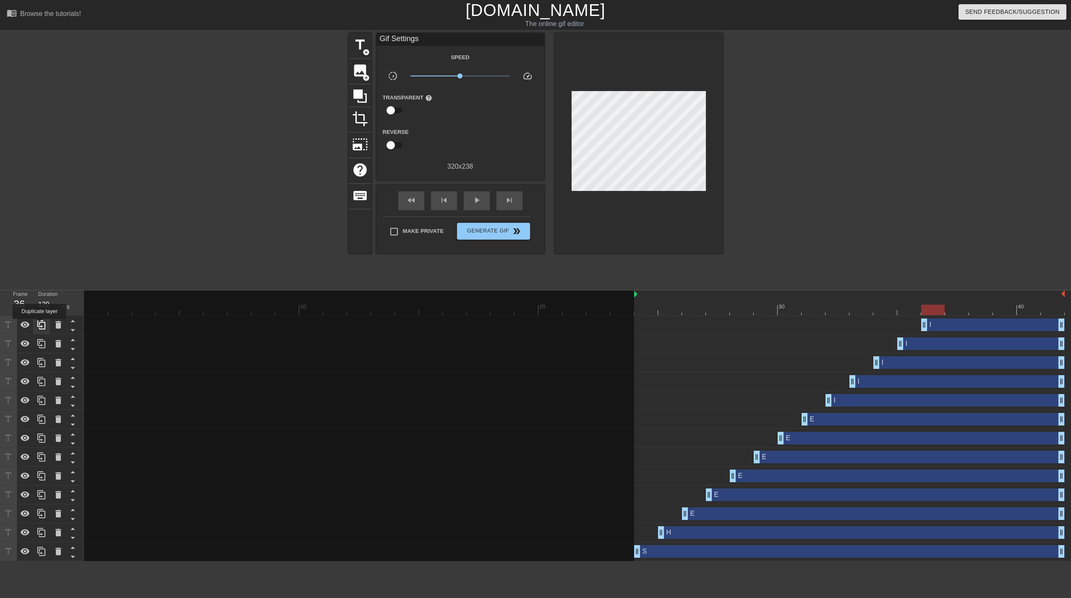
click at [39, 325] on icon at bounding box center [41, 324] width 8 height 9
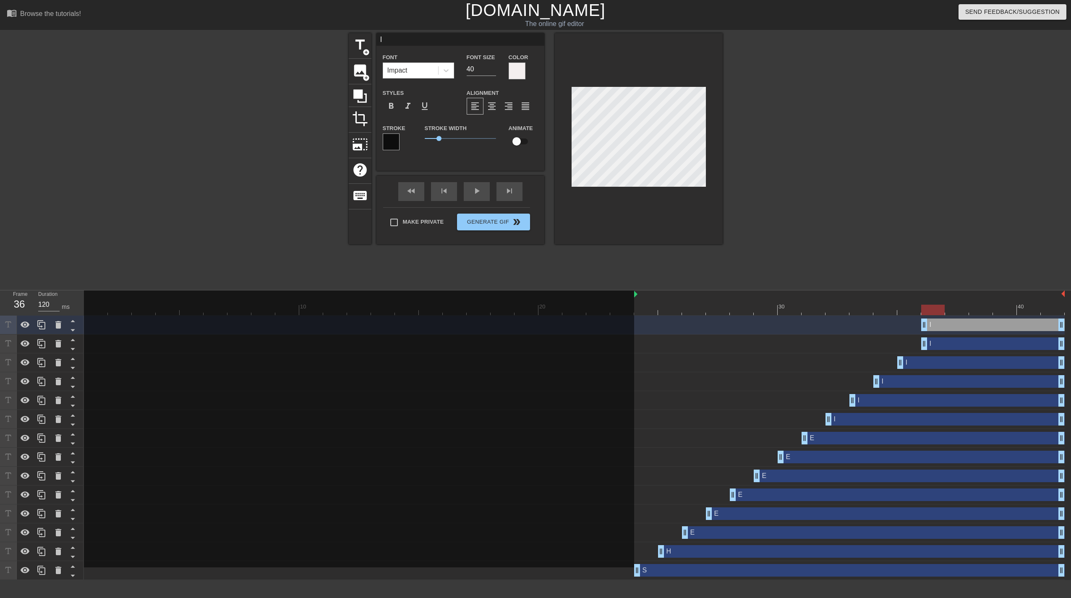
drag, startPoint x: 928, startPoint y: 323, endPoint x: 964, endPoint y: 329, distance: 36.7
click at [964, 329] on div "I drag_handle drag_handle" at bounding box center [992, 324] width 143 height 13
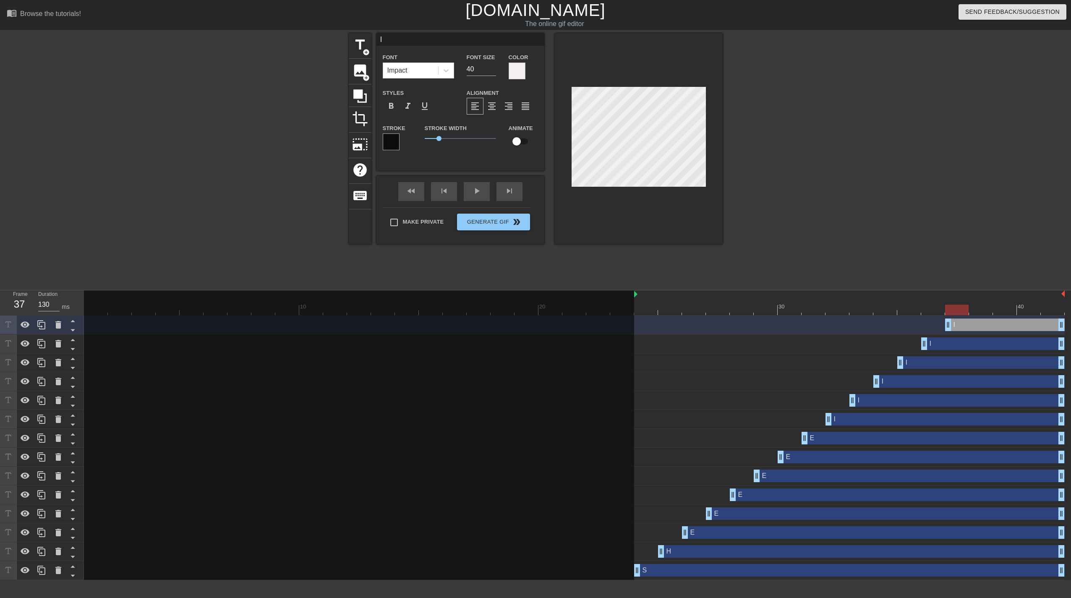
drag, startPoint x: 925, startPoint y: 324, endPoint x: 954, endPoint y: 325, distance: 29.0
click at [44, 326] on icon at bounding box center [41, 325] width 10 height 10
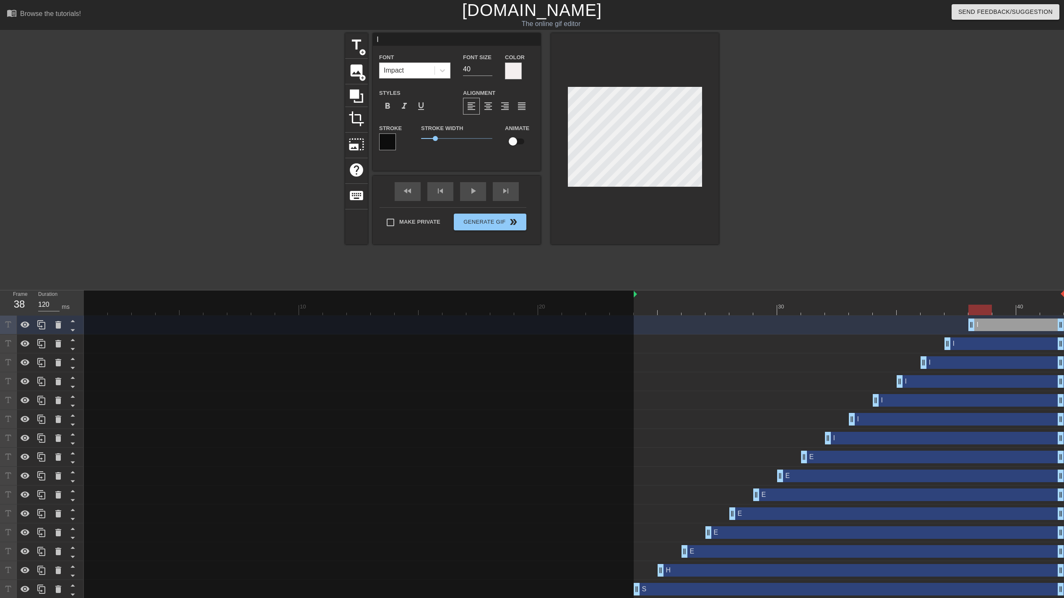
drag, startPoint x: 948, startPoint y: 321, endPoint x: 965, endPoint y: 322, distance: 17.2
click at [965, 322] on div "I drag_handle drag_handle" at bounding box center [574, 324] width 980 height 13
click at [46, 326] on icon at bounding box center [41, 325] width 10 height 10
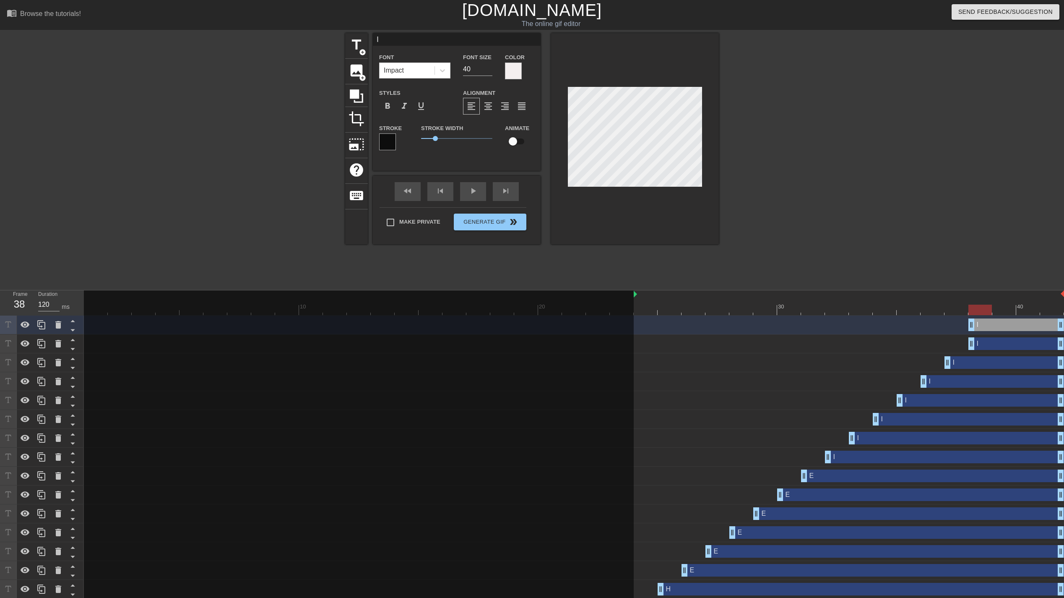
drag, startPoint x: 974, startPoint y: 320, endPoint x: 1006, endPoint y: 326, distance: 32.1
click at [1006, 326] on div "I drag_handle drag_handle" at bounding box center [1017, 324] width 96 height 13
drag, startPoint x: 978, startPoint y: 327, endPoint x: 1007, endPoint y: 327, distance: 28.9
click at [1007, 327] on div "I drag_handle drag_handle" at bounding box center [1017, 324] width 96 height 13
drag, startPoint x: 976, startPoint y: 327, endPoint x: 1007, endPoint y: 327, distance: 31.5
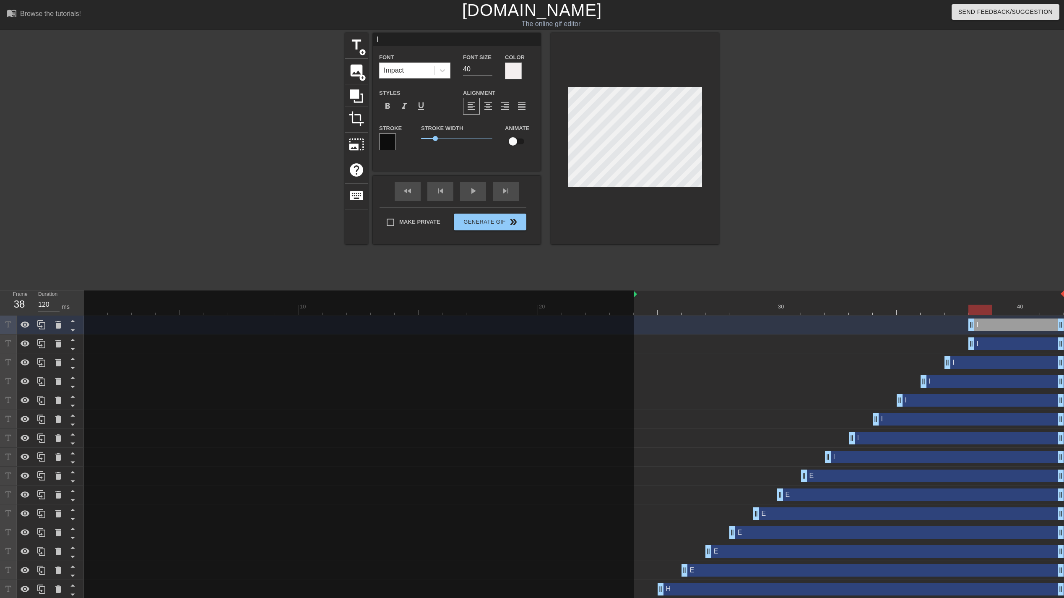
click at [1007, 327] on div "I drag_handle drag_handle" at bounding box center [1017, 324] width 96 height 13
drag, startPoint x: 976, startPoint y: 326, endPoint x: 1019, endPoint y: 328, distance: 42.8
click at [1019, 328] on div "I drag_handle drag_handle" at bounding box center [1017, 324] width 96 height 13
type input "130"
drag, startPoint x: 973, startPoint y: 325, endPoint x: 996, endPoint y: 324, distance: 23.1
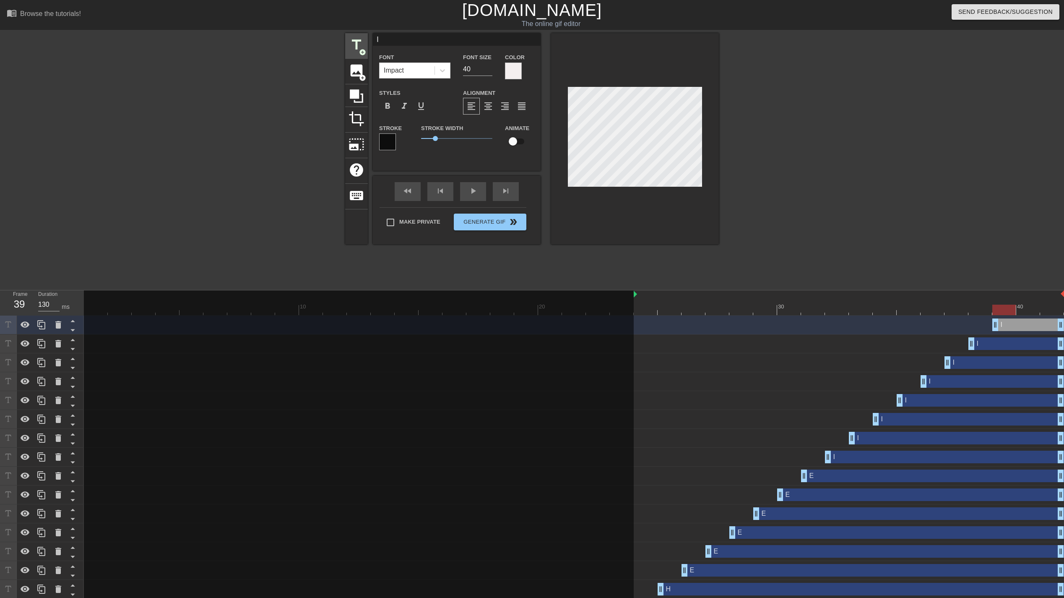
drag, startPoint x: 391, startPoint y: 38, endPoint x: 354, endPoint y: 37, distance: 36.9
click at [354, 37] on div "title add_circle image add_circle crop photo_size_select_large help keyboard I …" at bounding box center [532, 138] width 374 height 211
type input "F"
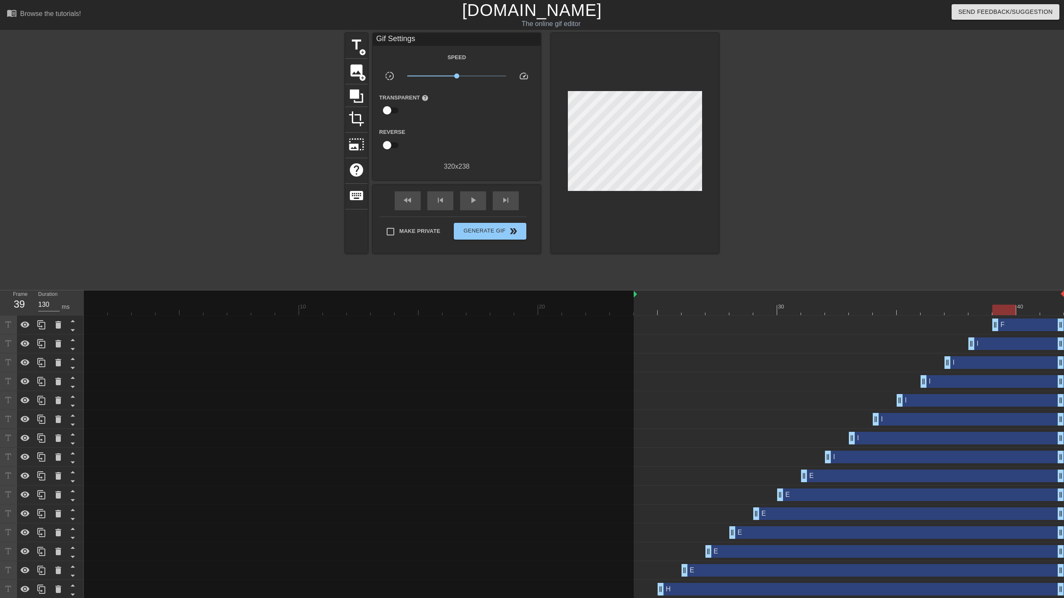
click at [933, 165] on div "title add_circle image add_circle crop photo_size_select_large help keyboard Gi…" at bounding box center [532, 159] width 1064 height 252
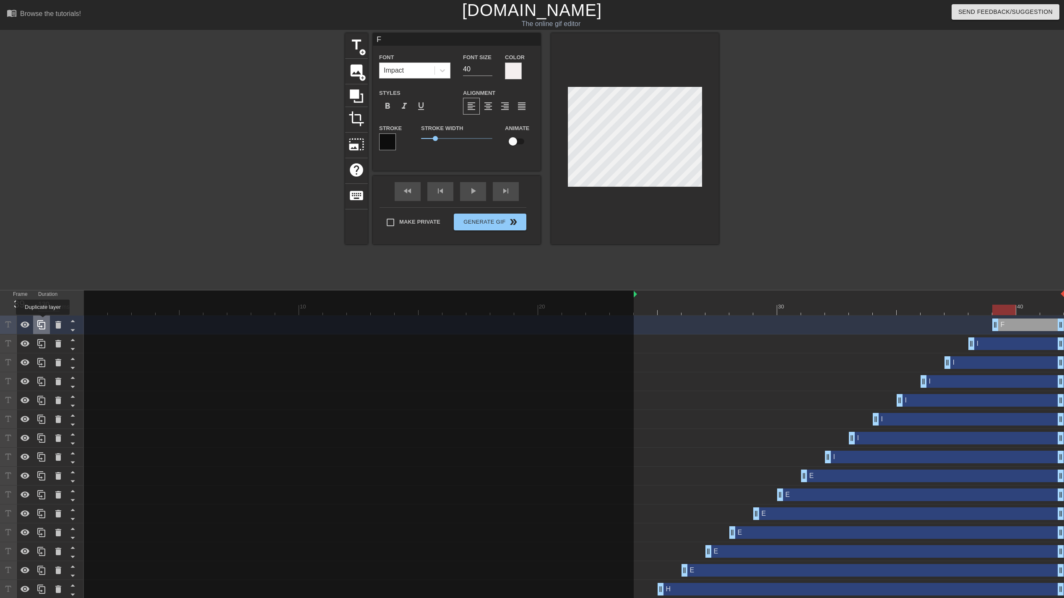
click at [43, 320] on icon at bounding box center [41, 325] width 10 height 10
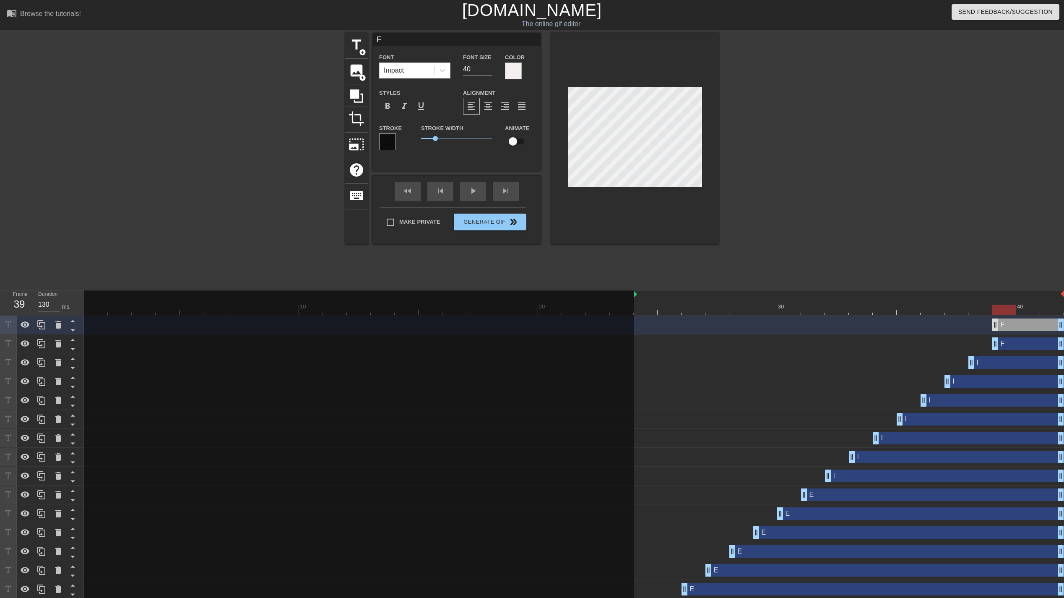
type input "120"
drag, startPoint x: 996, startPoint y: 326, endPoint x: 1021, endPoint y: 327, distance: 24.8
click at [39, 324] on icon at bounding box center [41, 325] width 10 height 10
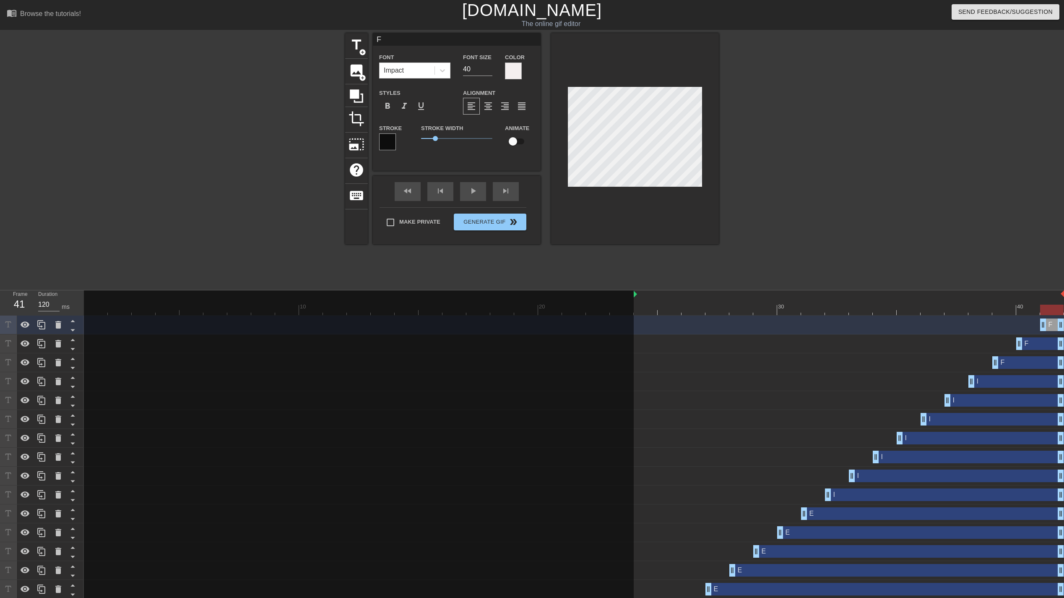
drag, startPoint x: 1021, startPoint y: 324, endPoint x: 1035, endPoint y: 324, distance: 13.4
click at [1035, 324] on div "F drag_handle drag_handle" at bounding box center [574, 324] width 980 height 13
drag, startPoint x: 393, startPoint y: 38, endPoint x: 360, endPoint y: 38, distance: 32.3
click at [360, 38] on div "title add_circle image add_circle crop photo_size_select_large help keyboard F …" at bounding box center [532, 138] width 374 height 211
type input "T"
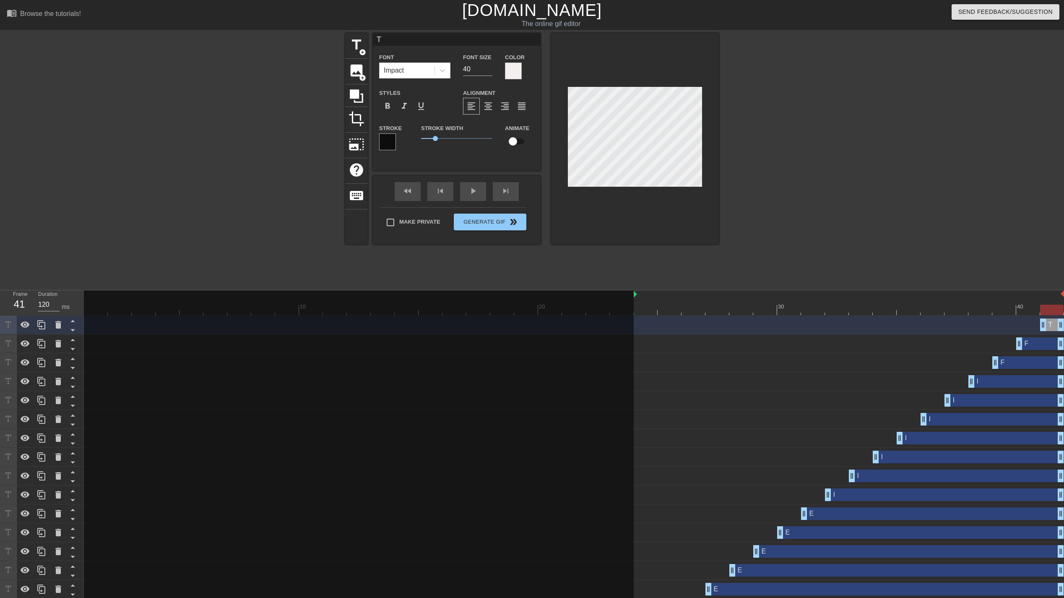
click at [929, 165] on div "title add_circle image add_circle crop photo_size_select_large help keyboard T …" at bounding box center [532, 159] width 1064 height 252
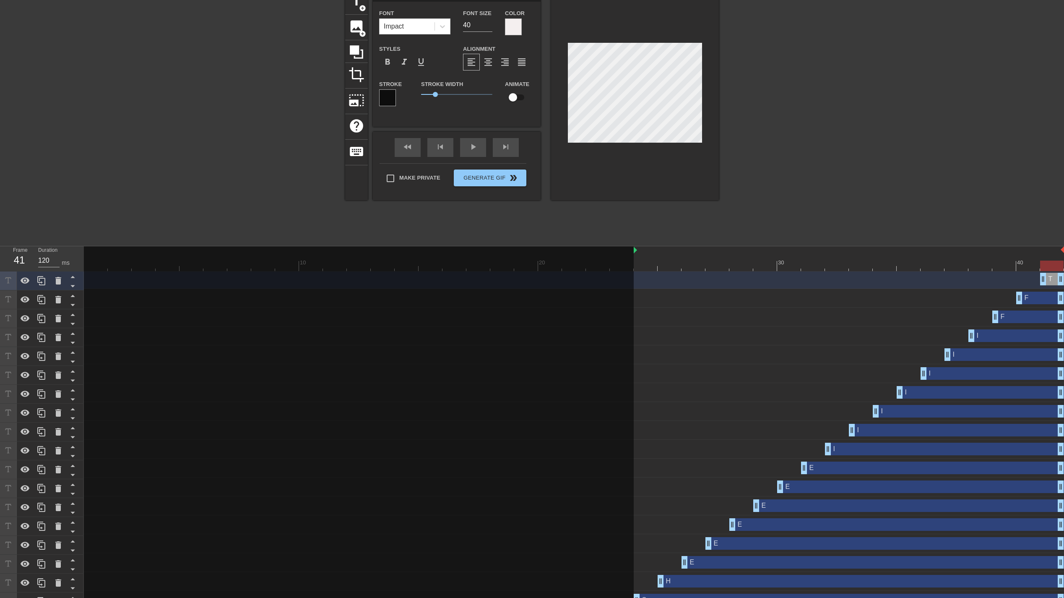
scroll to position [59, 0]
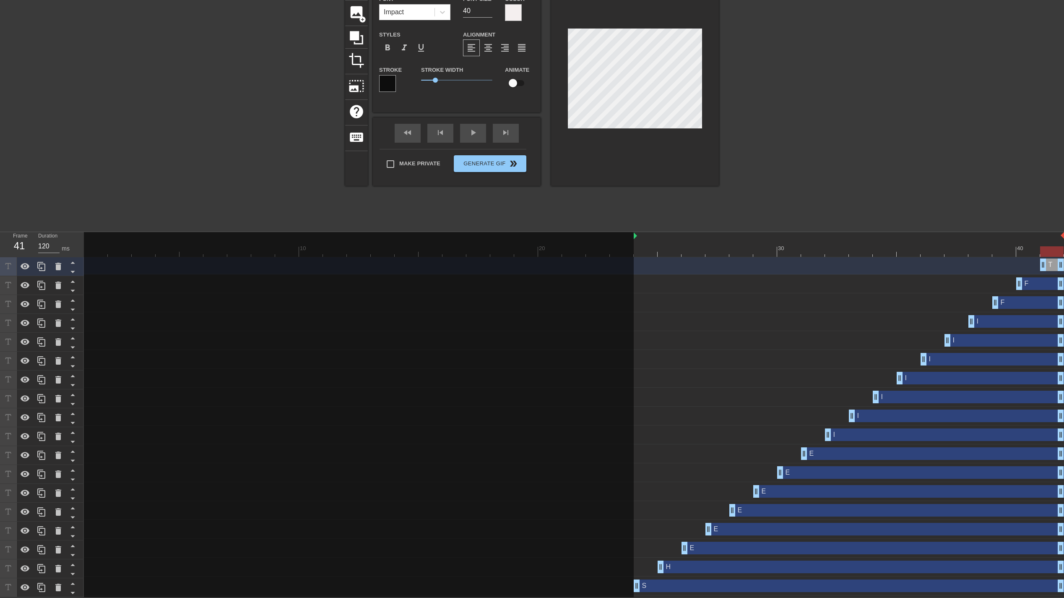
click at [901, 586] on div "S drag_handle drag_handle" at bounding box center [849, 585] width 430 height 13
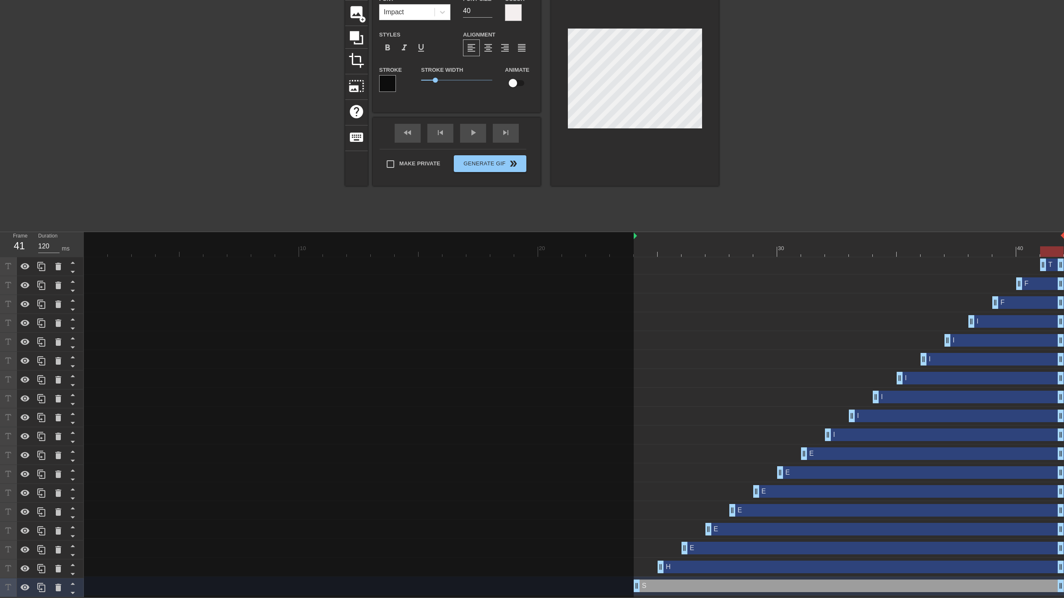
click at [916, 565] on div "H drag_handle drag_handle" at bounding box center [861, 566] width 406 height 13
type input "H"
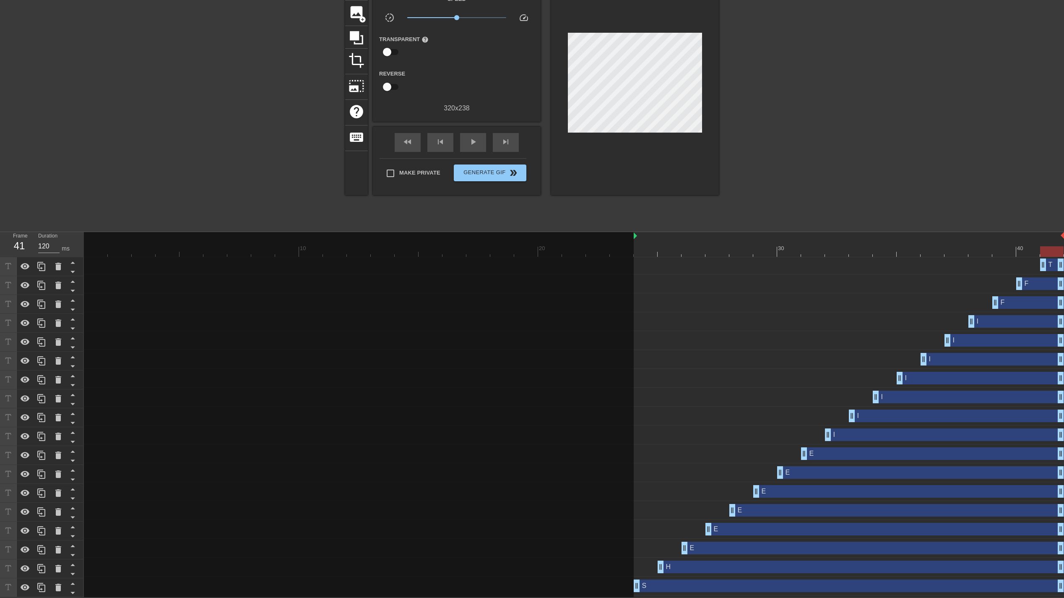
click at [153, 161] on div "title add_circle image add_circle crop photo_size_select_large help keyboard Gi…" at bounding box center [532, 101] width 1064 height 252
click at [469, 140] on span "play_arrow" at bounding box center [473, 142] width 10 height 10
type input "120"
click at [468, 141] on span "pause" at bounding box center [473, 142] width 10 height 10
click at [785, 585] on div "S drag_handle drag_handle" at bounding box center [849, 585] width 430 height 13
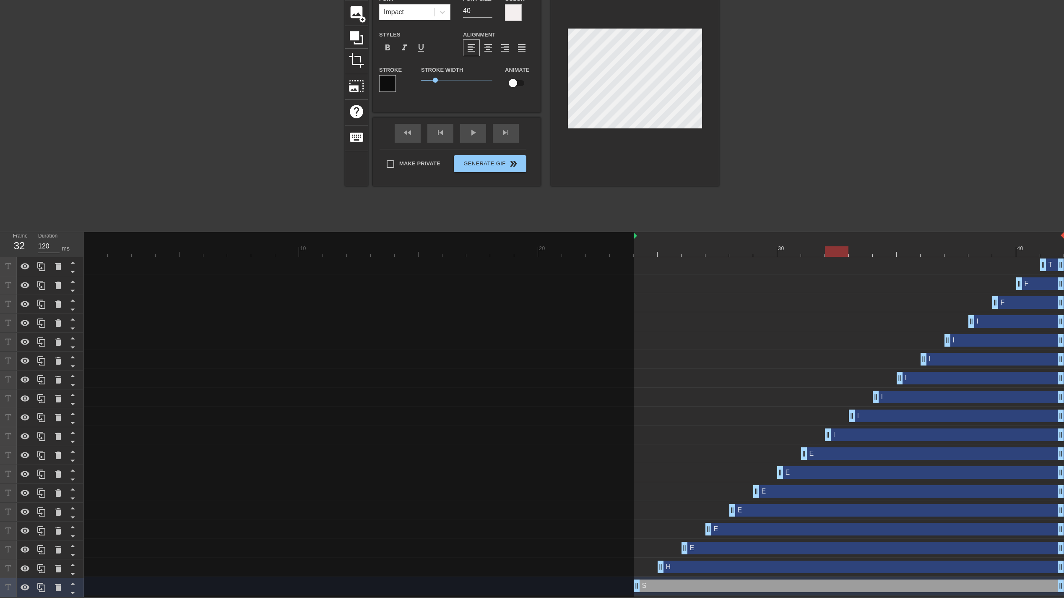
click at [830, 568] on div "H drag_handle drag_handle" at bounding box center [861, 566] width 406 height 13
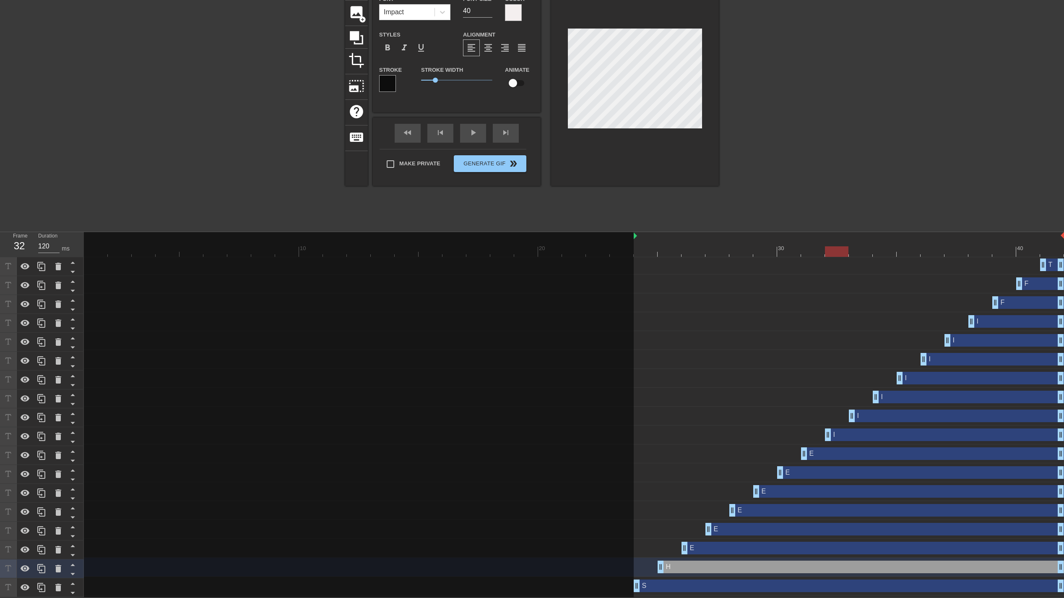
click at [844, 547] on div "E drag_handle drag_handle" at bounding box center [873, 548] width 383 height 13
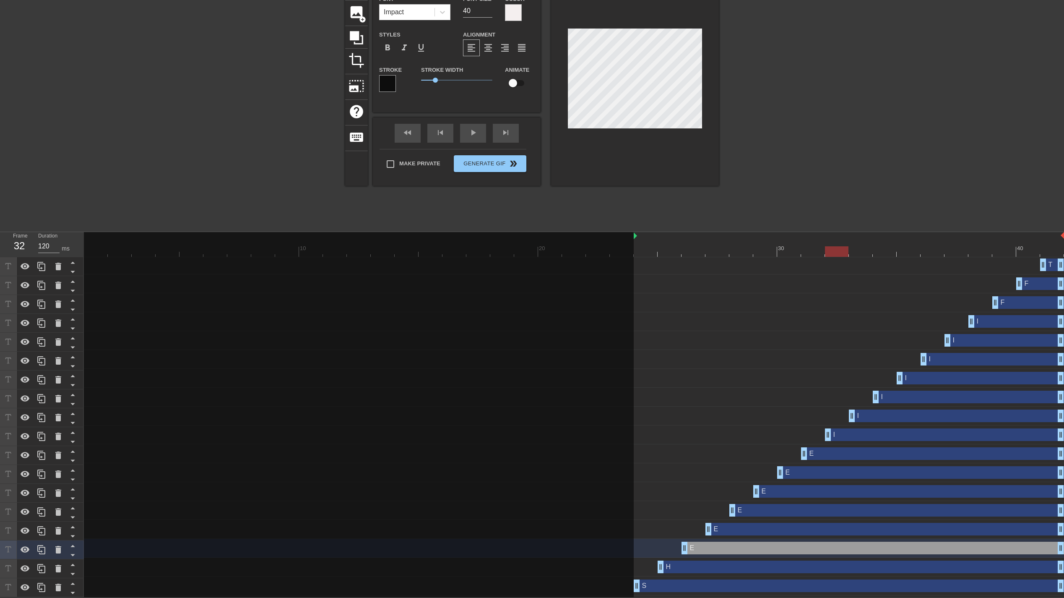
click at [857, 529] on div "E drag_handle drag_handle" at bounding box center [885, 529] width 359 height 13
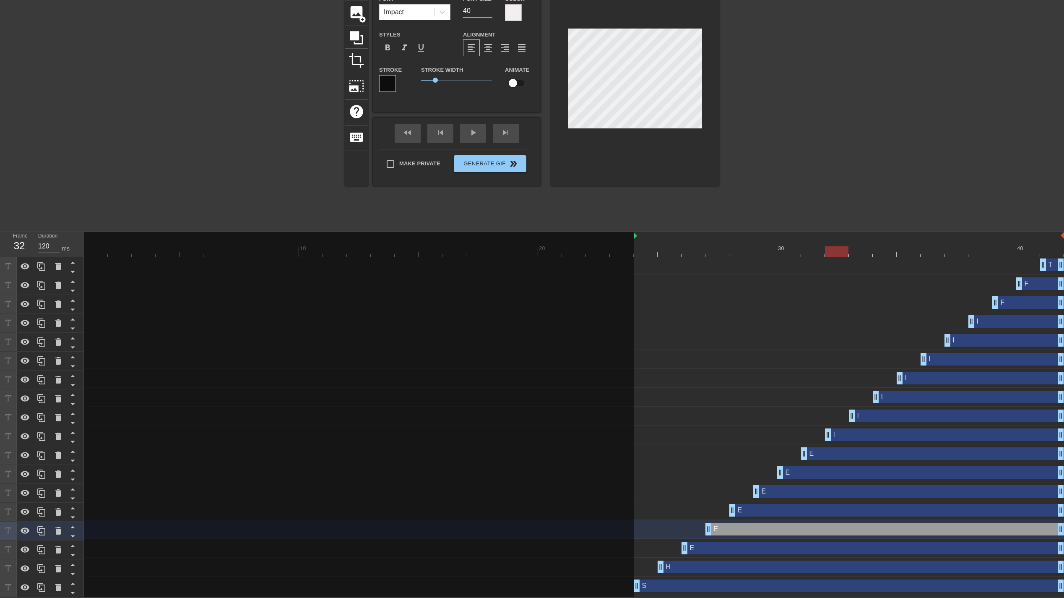
click at [868, 509] on div "E drag_handle drag_handle" at bounding box center [896, 510] width 335 height 13
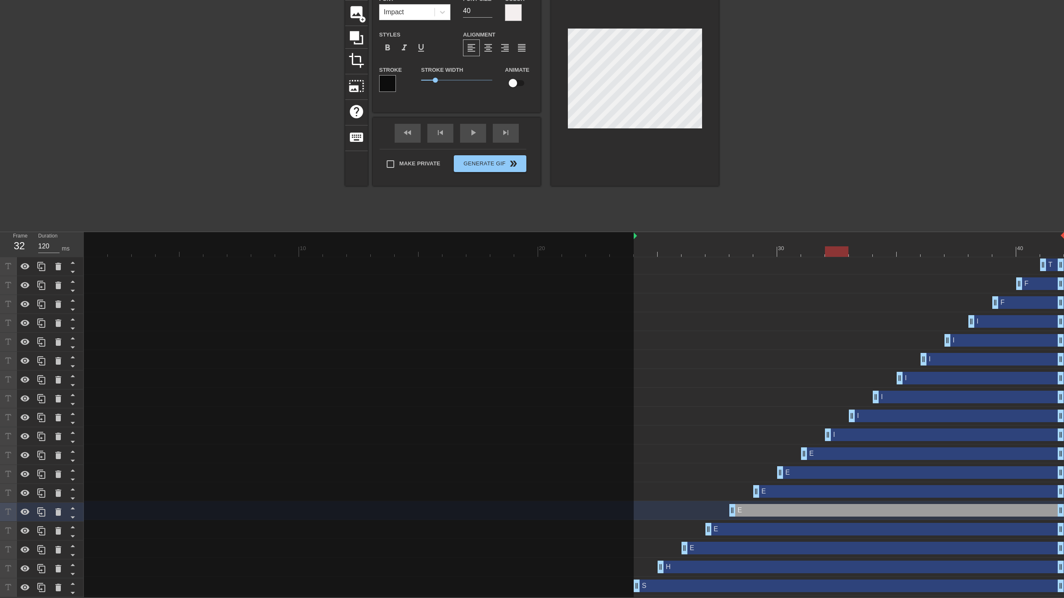
click at [886, 493] on div "E drag_handle drag_handle" at bounding box center [908, 491] width 311 height 13
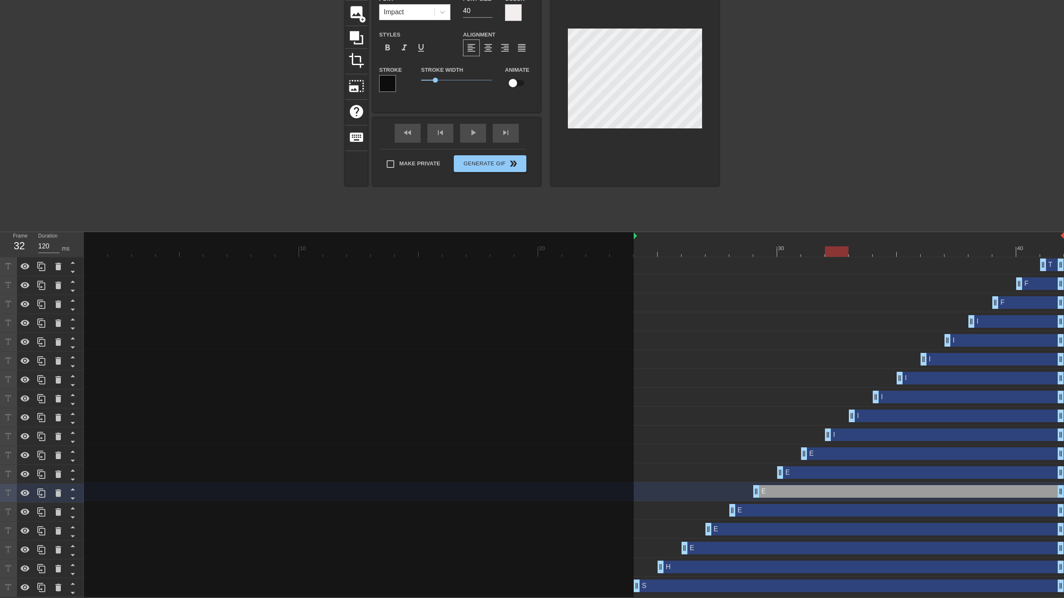
click at [900, 474] on div "E drag_handle drag_handle" at bounding box center [920, 472] width 287 height 13
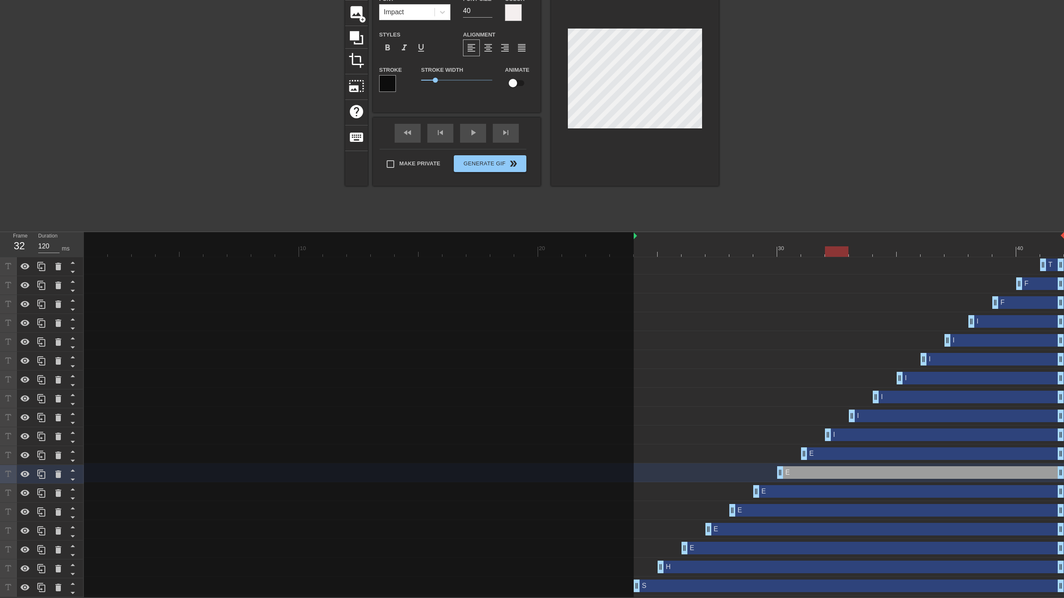
click at [908, 453] on div "E drag_handle drag_handle" at bounding box center [932, 453] width 263 height 13
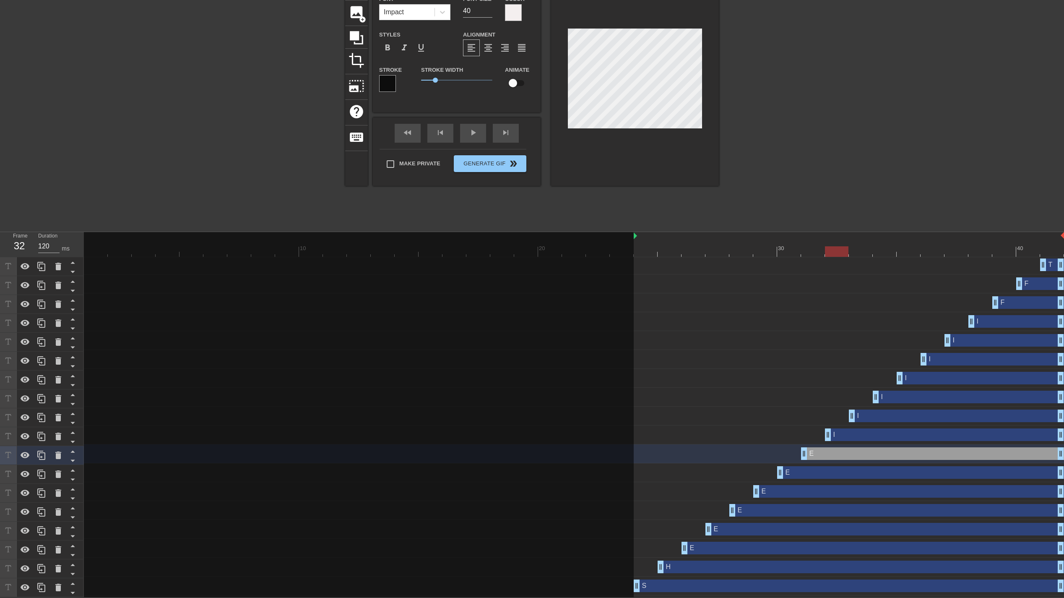
click at [926, 434] on div "I drag_handle drag_handle" at bounding box center [944, 434] width 239 height 13
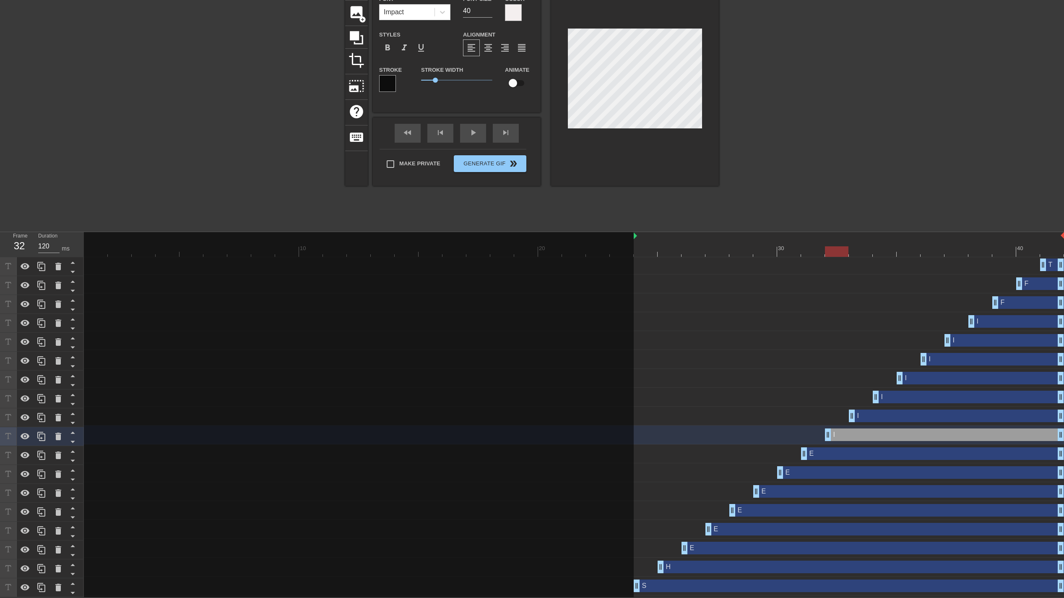
click at [933, 416] on div "I drag_handle drag_handle" at bounding box center [956, 415] width 215 height 13
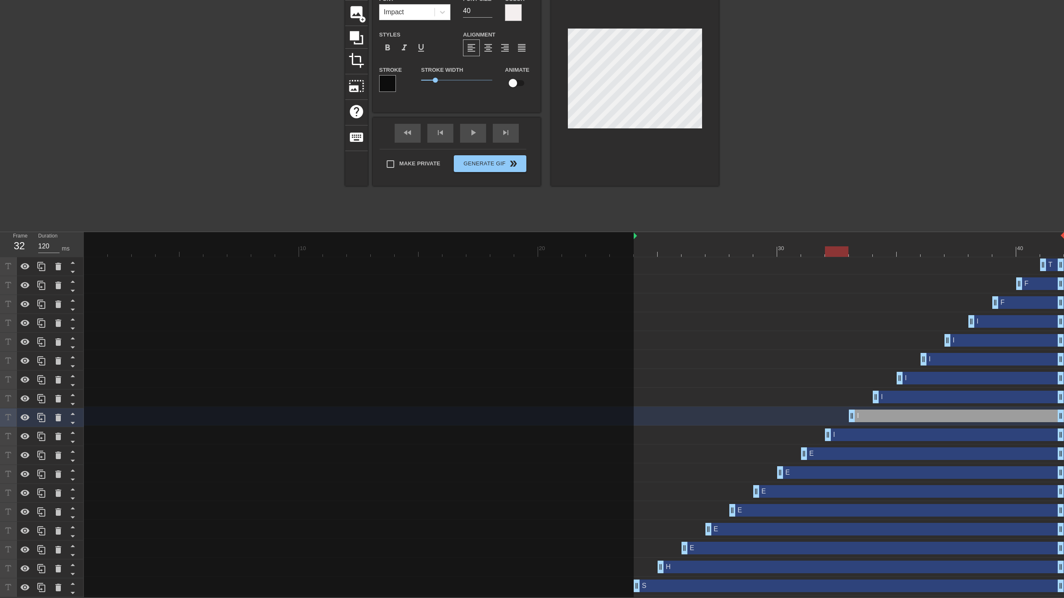
click at [943, 399] on div "I drag_handle drag_handle" at bounding box center [968, 397] width 191 height 13
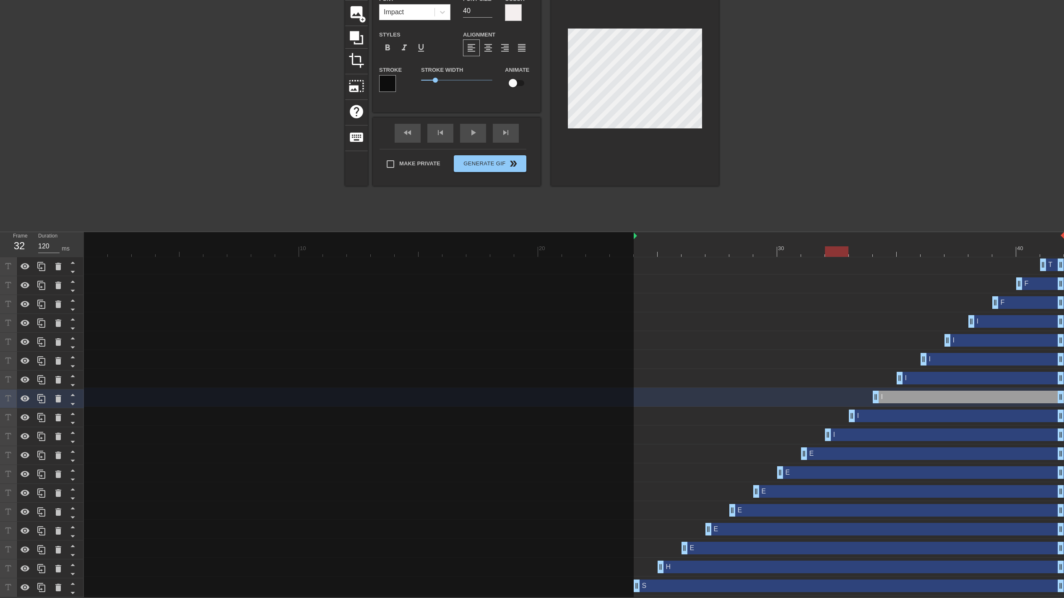
click at [957, 378] on div "I drag_handle drag_handle" at bounding box center [980, 378] width 167 height 13
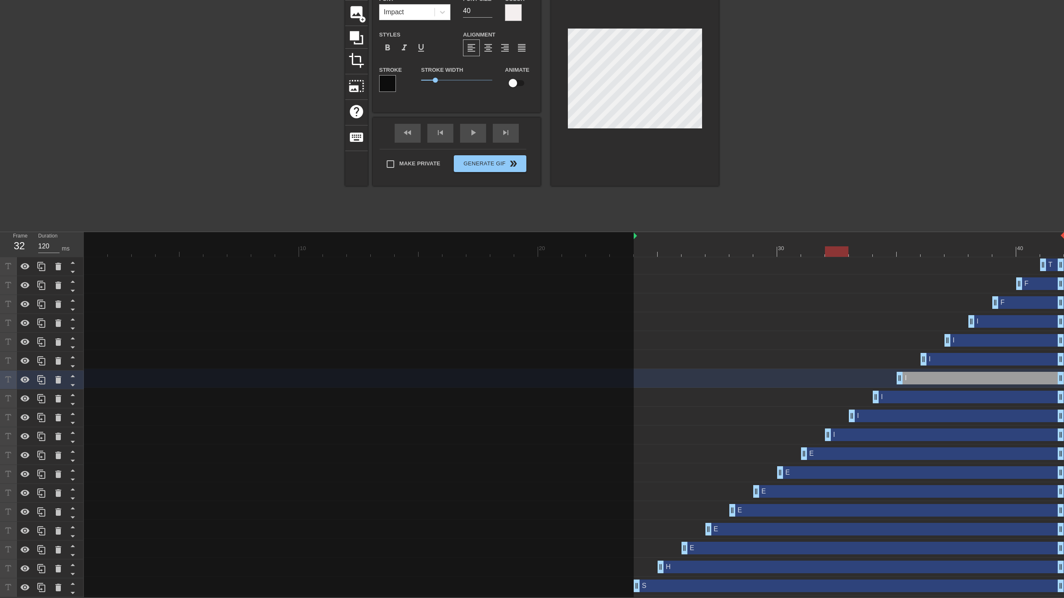
click at [971, 359] on div "I drag_handle drag_handle" at bounding box center [992, 359] width 143 height 13
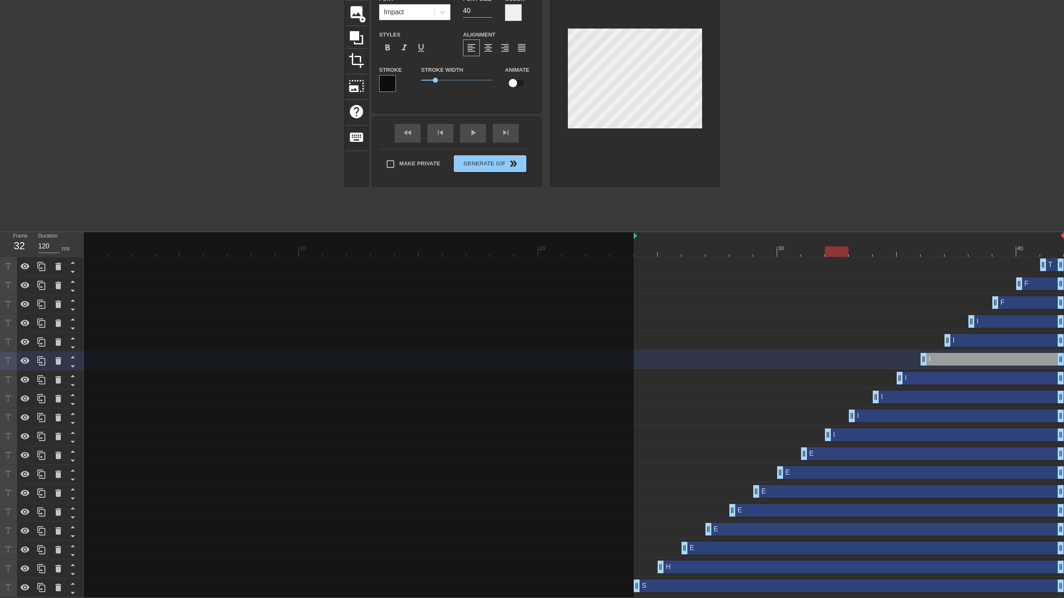
click at [985, 341] on div "I drag_handle drag_handle" at bounding box center [1005, 340] width 120 height 13
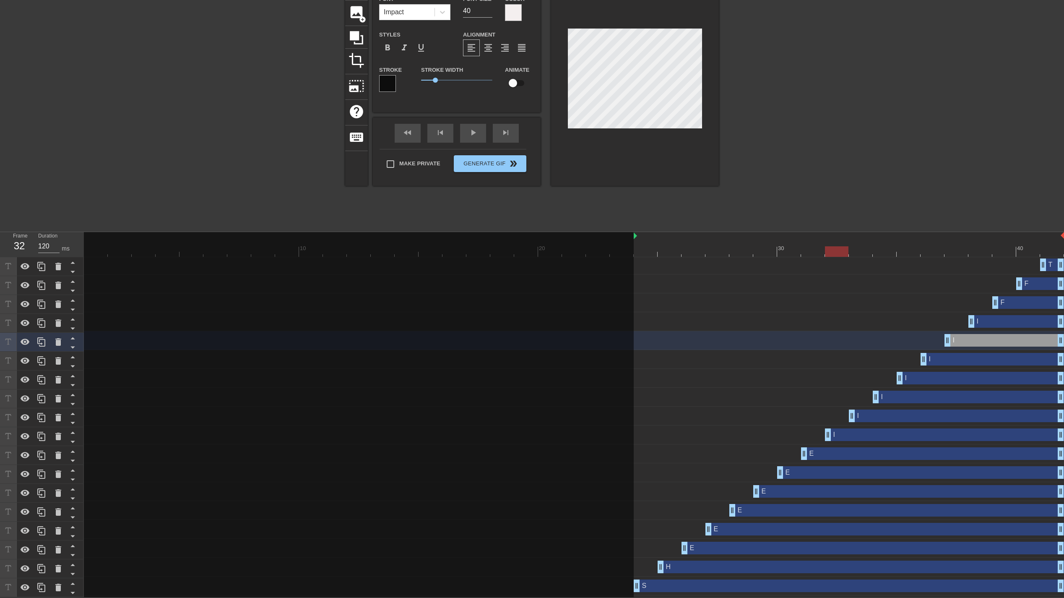
click at [996, 319] on div "I drag_handle drag_handle" at bounding box center [1017, 321] width 96 height 13
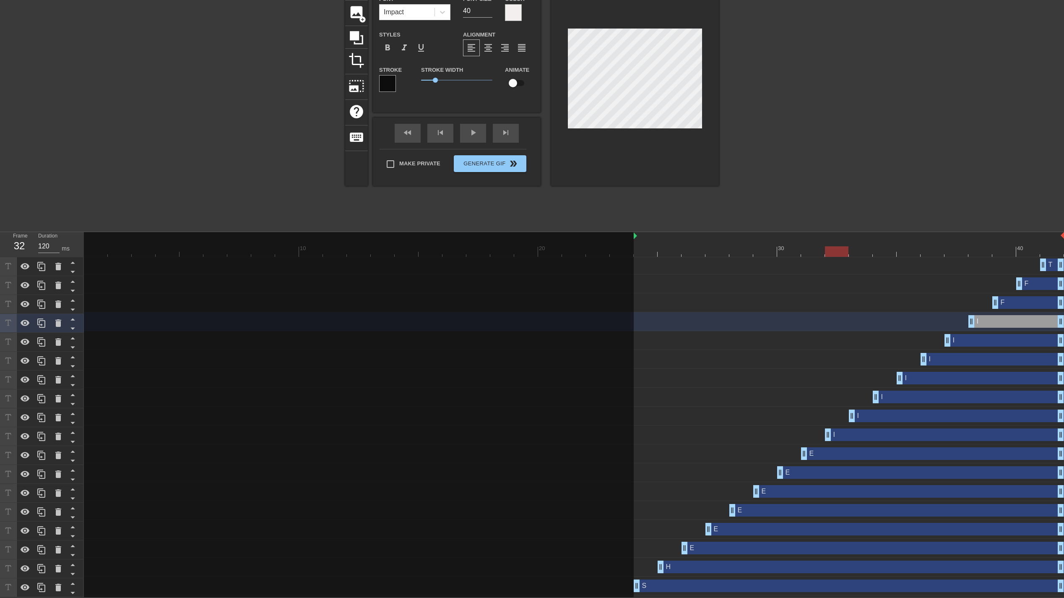
click at [1019, 302] on div "F drag_handle drag_handle" at bounding box center [1029, 302] width 72 height 13
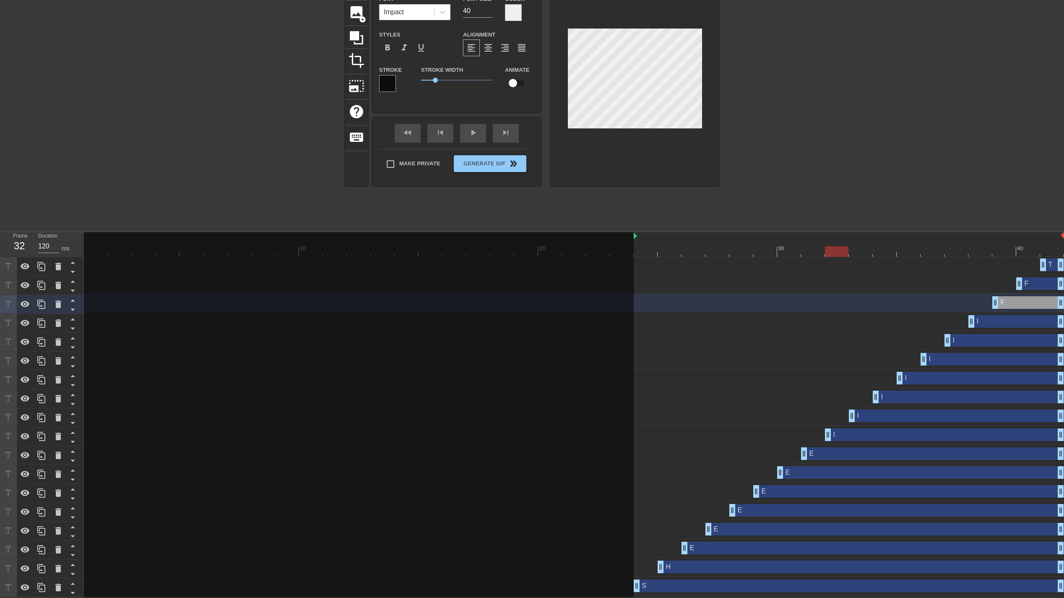
click at [1038, 285] on div "F drag_handle drag_handle" at bounding box center [1040, 283] width 48 height 13
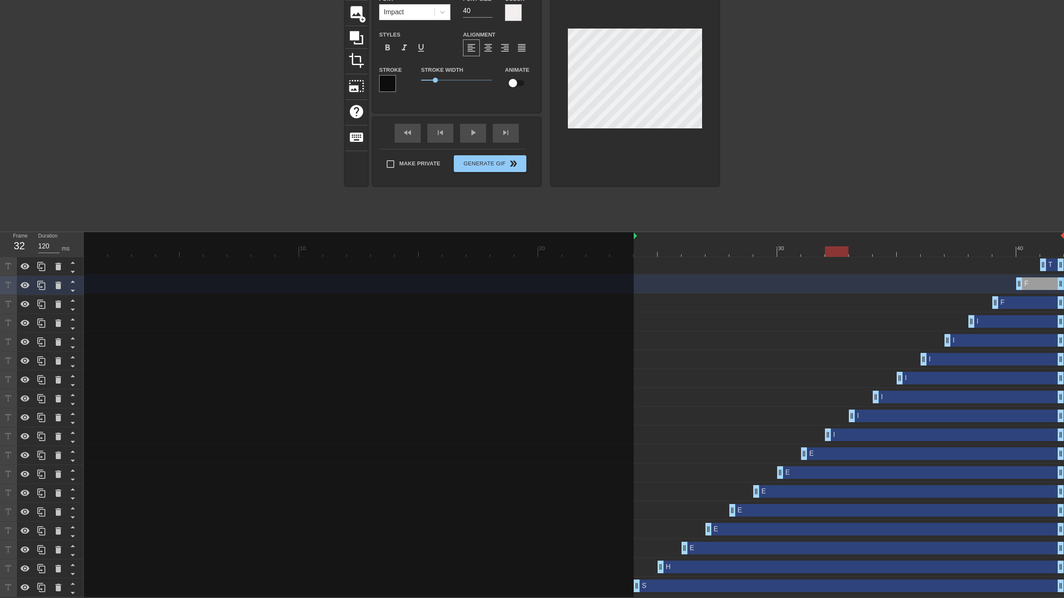
click at [1052, 265] on div "T drag_handle drag_handle" at bounding box center [1052, 264] width 24 height 13
type input "T"
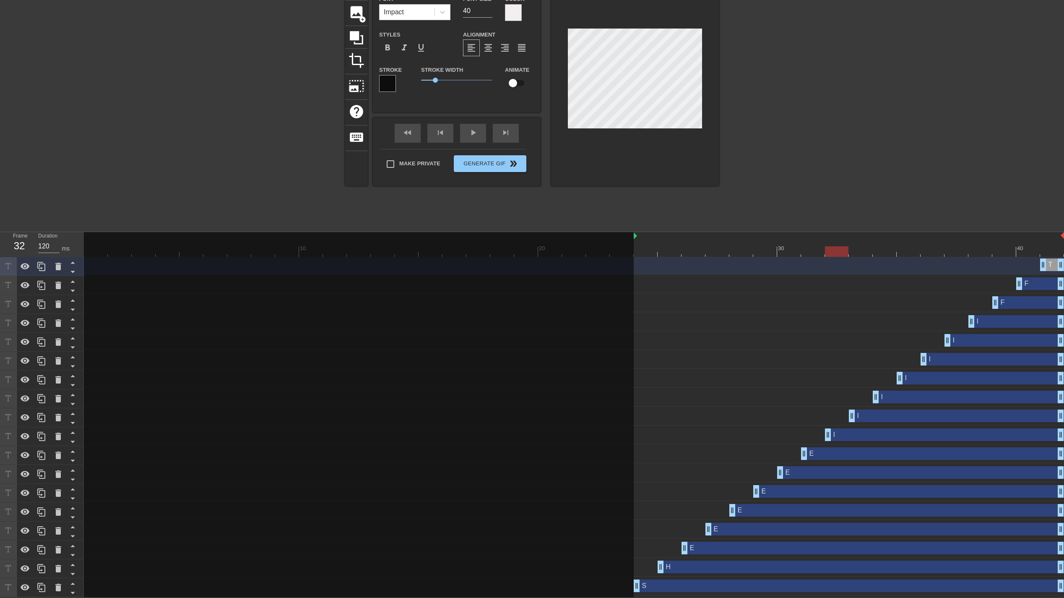
click at [913, 175] on div "title add_circle image add_circle crop photo_size_select_large help keyboard T …" at bounding box center [532, 101] width 1064 height 252
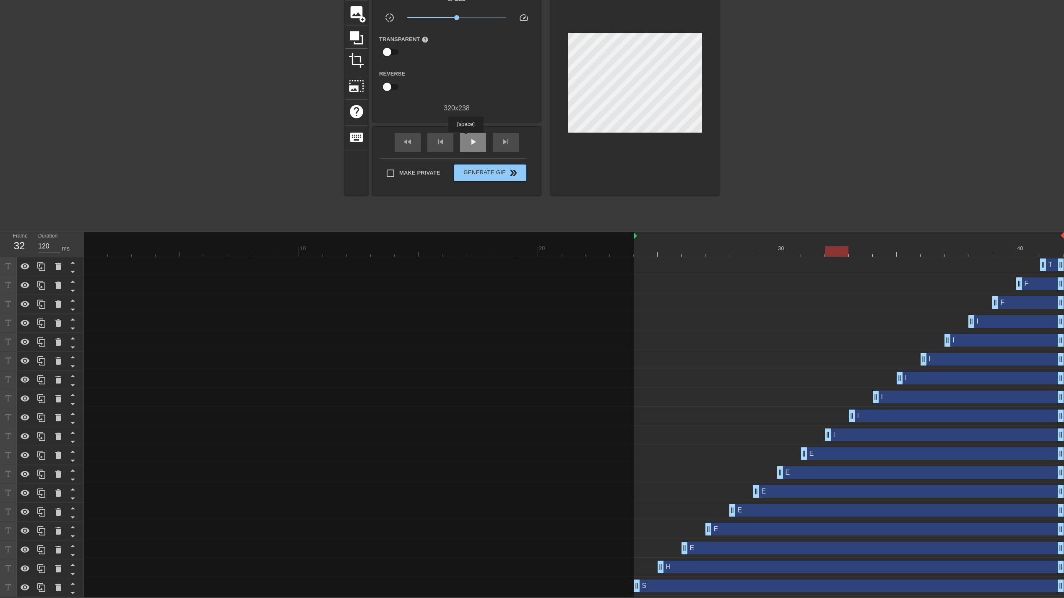
click at [466, 138] on div "play_arrow" at bounding box center [473, 142] width 26 height 19
click at [472, 140] on span "pause" at bounding box center [473, 142] width 10 height 10
click at [1023, 305] on div "F drag_handle drag_handle" at bounding box center [1029, 302] width 72 height 13
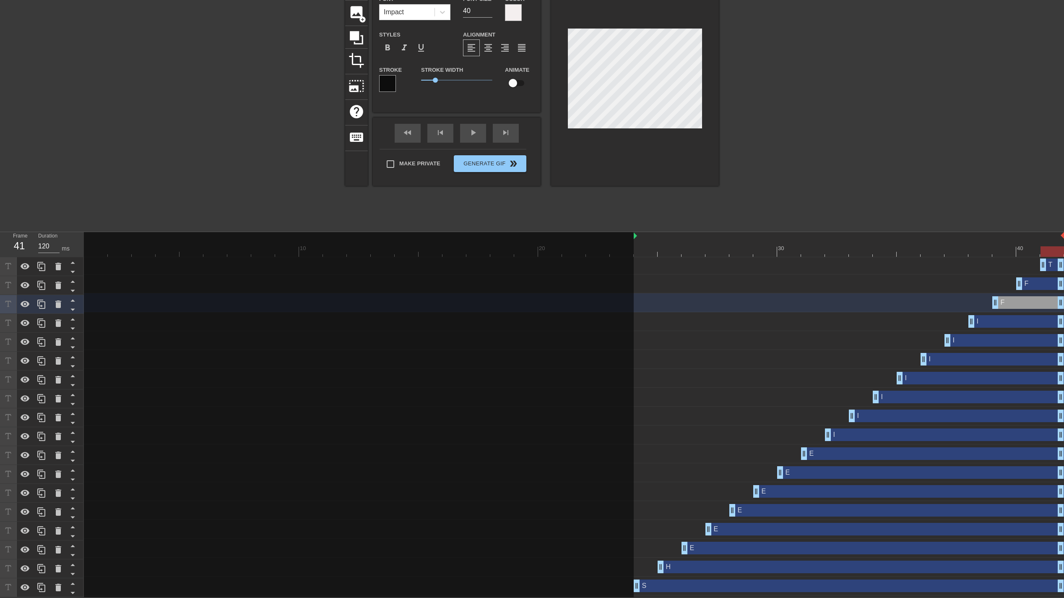
drag, startPoint x: 818, startPoint y: 247, endPoint x: 1053, endPoint y: 258, distance: 236.0
click at [1053, 258] on div "10 20 30 40 T drag_handle drag_handle F drag_handle drag_handle F drag_handle d…" at bounding box center [574, 414] width 980 height 365
click at [1044, 285] on div "F drag_handle drag_handle" at bounding box center [1040, 283] width 48 height 13
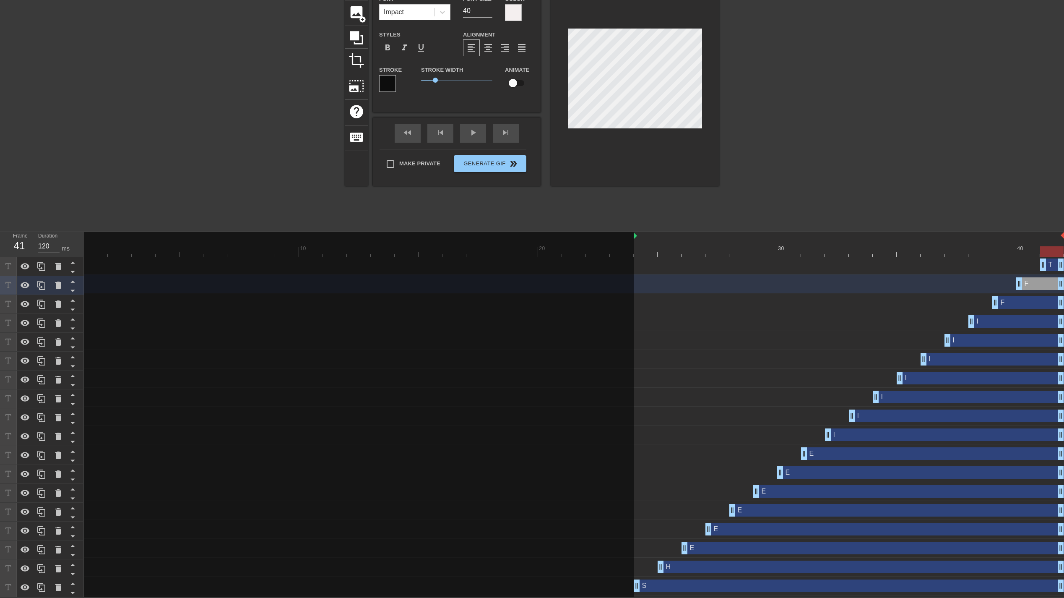
click at [1036, 307] on div "F drag_handle drag_handle" at bounding box center [1029, 302] width 72 height 13
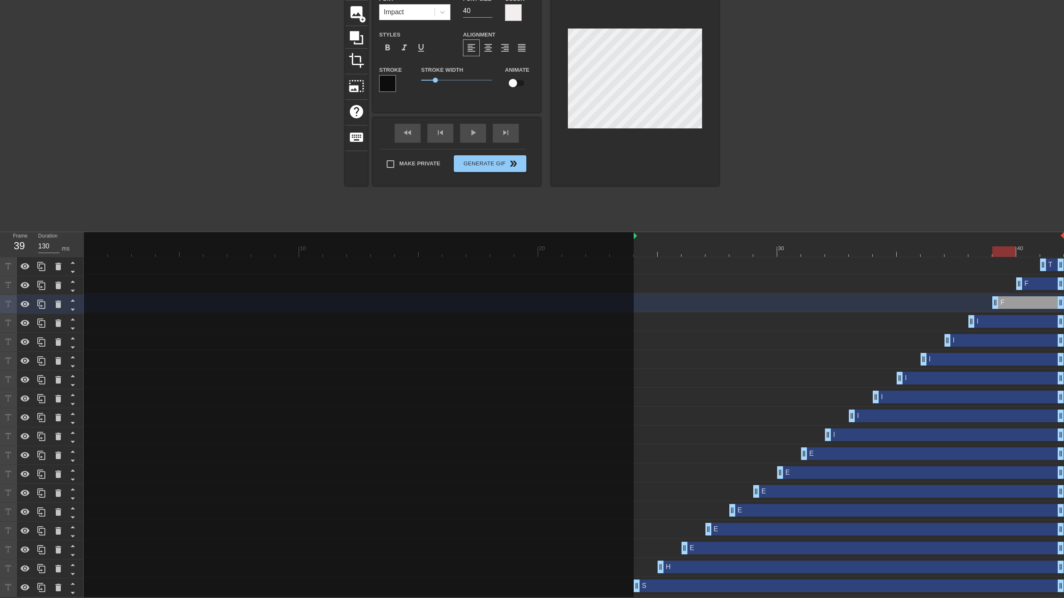
drag, startPoint x: 1046, startPoint y: 254, endPoint x: 1008, endPoint y: 252, distance: 37.8
click at [1008, 252] on div at bounding box center [1004, 251] width 23 height 10
click at [40, 305] on icon at bounding box center [41, 304] width 8 height 9
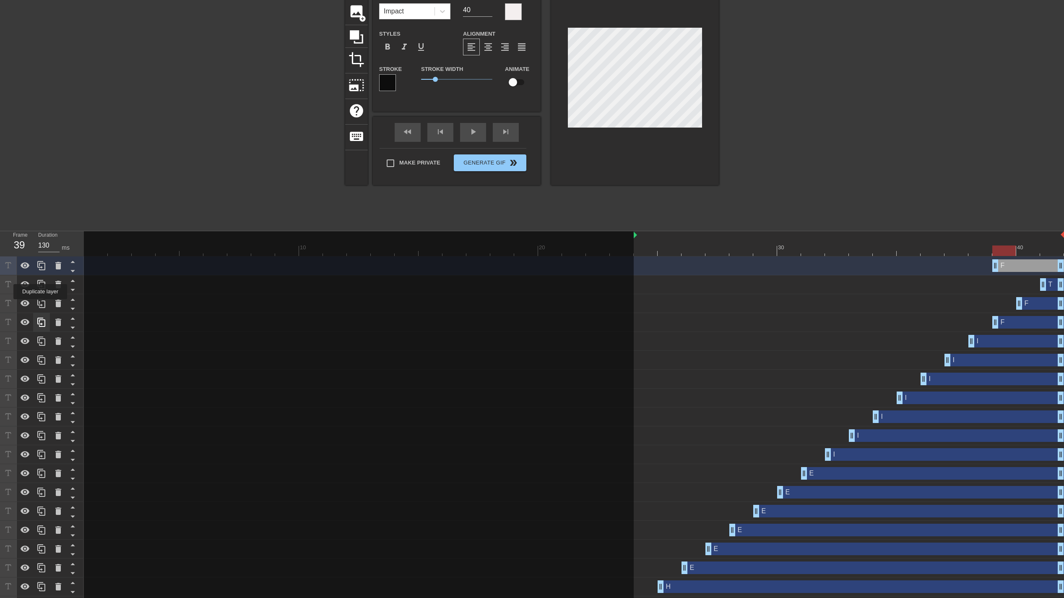
scroll to position [0, 0]
click at [57, 268] on icon at bounding box center [58, 266] width 6 height 8
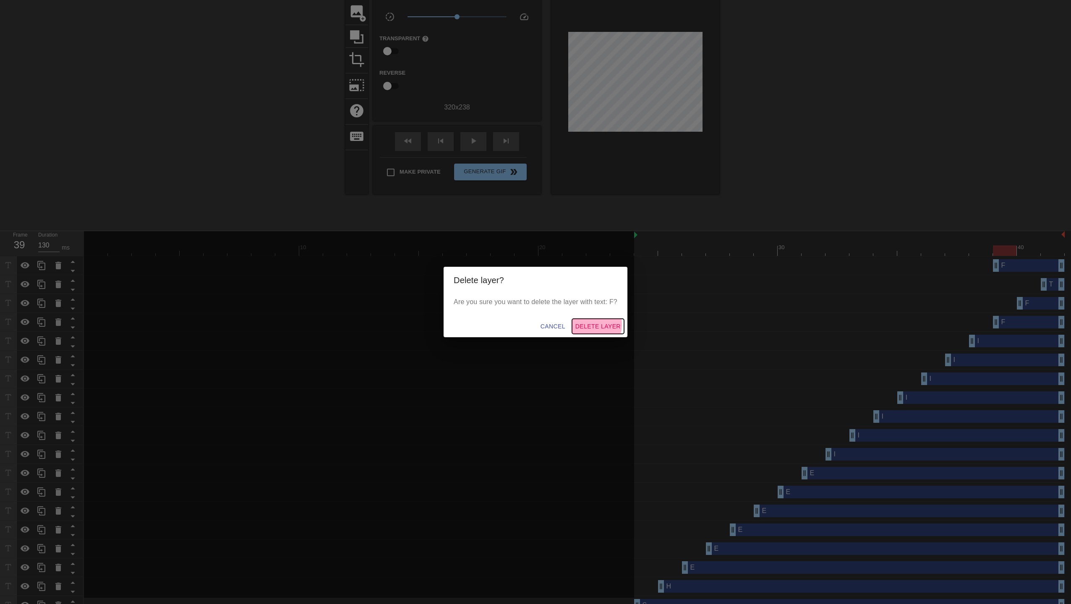
click at [592, 324] on span "Delete Layer" at bounding box center [597, 326] width 45 height 10
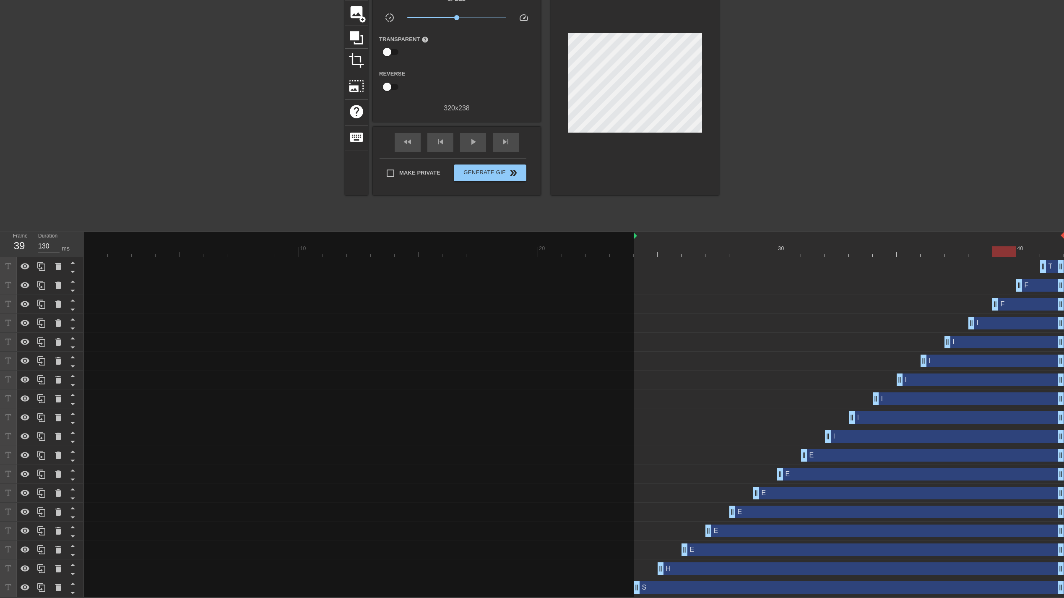
click at [1011, 301] on div "F drag_handle drag_handle" at bounding box center [1029, 304] width 72 height 13
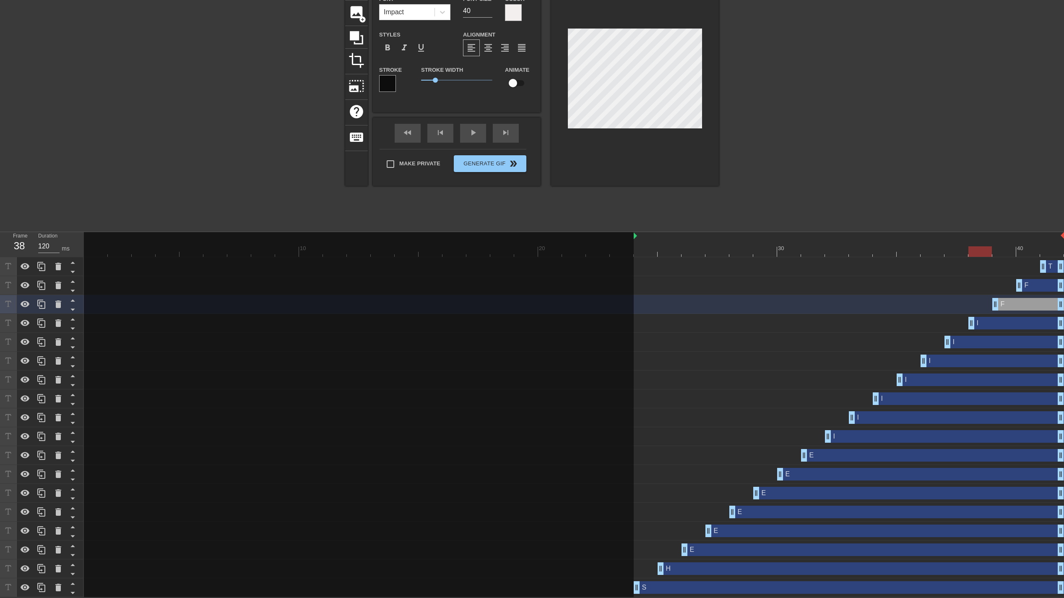
drag, startPoint x: 1011, startPoint y: 252, endPoint x: 980, endPoint y: 255, distance: 31.2
click at [980, 255] on div at bounding box center [980, 251] width 23 height 10
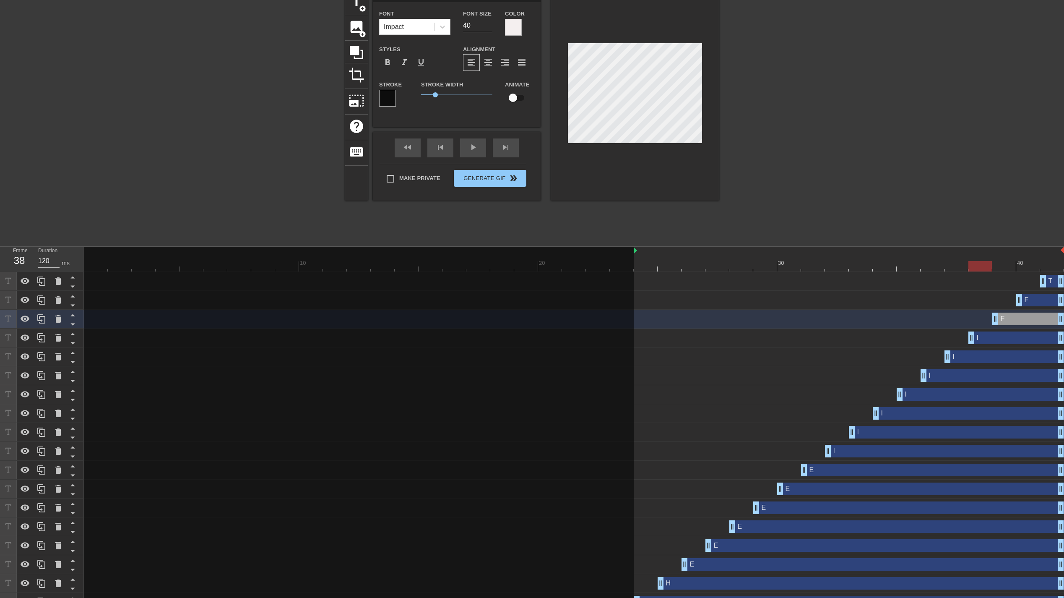
scroll to position [17, 0]
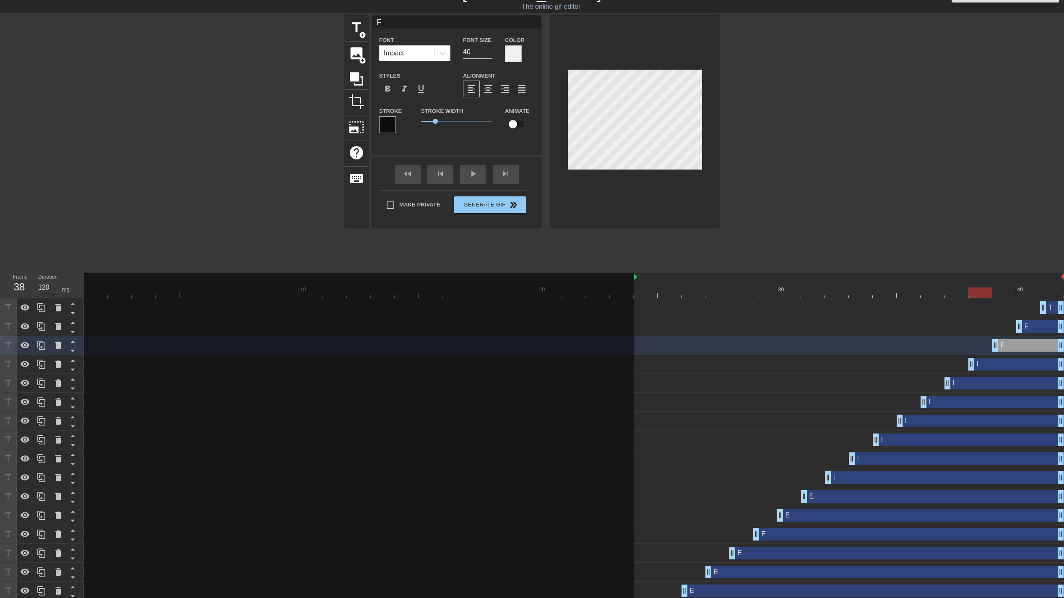
drag, startPoint x: 393, startPoint y: 20, endPoint x: 370, endPoint y: 21, distance: 22.7
click at [370, 21] on div "title add_circle image add_circle crop photo_size_select_large help keyboard F …" at bounding box center [532, 121] width 374 height 211
click at [904, 174] on div "title add_circle image add_circle crop photo_size_select_large help keyboard F …" at bounding box center [532, 142] width 1064 height 252
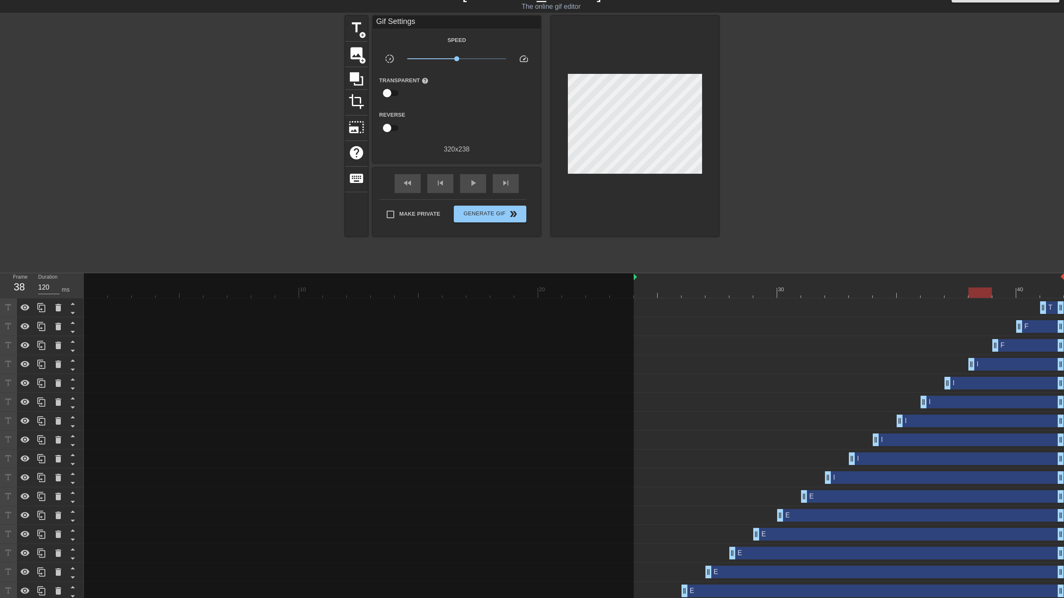
click at [993, 363] on div "I drag_handle drag_handle" at bounding box center [1017, 364] width 96 height 13
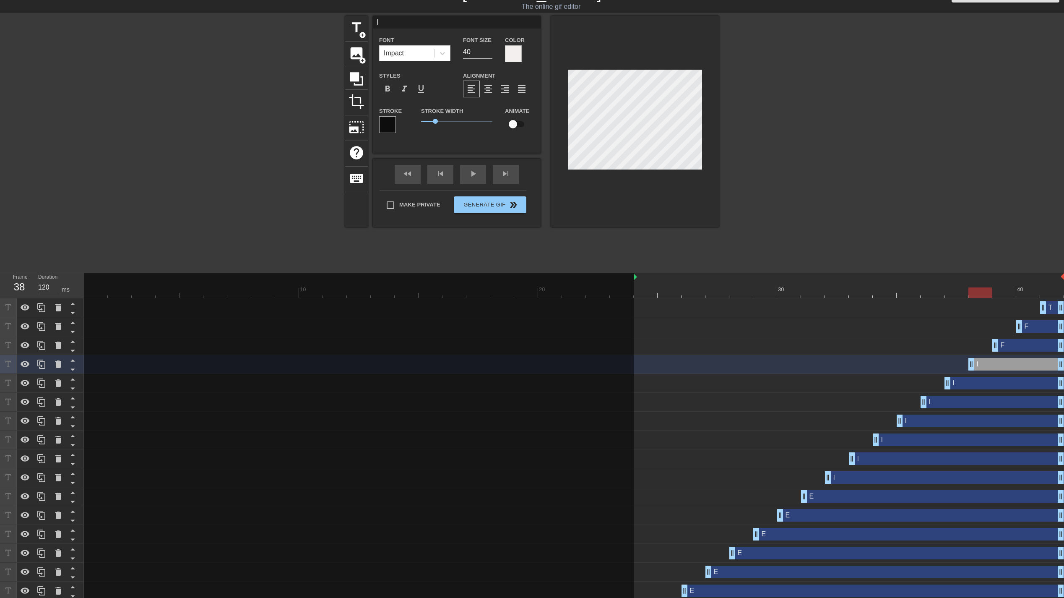
drag, startPoint x: 977, startPoint y: 296, endPoint x: 987, endPoint y: 294, distance: 10.1
click at [987, 294] on div at bounding box center [980, 292] width 23 height 10
type input "130"
drag, startPoint x: 994, startPoint y: 291, endPoint x: 999, endPoint y: 292, distance: 4.8
click at [999, 292] on div at bounding box center [1004, 292] width 23 height 10
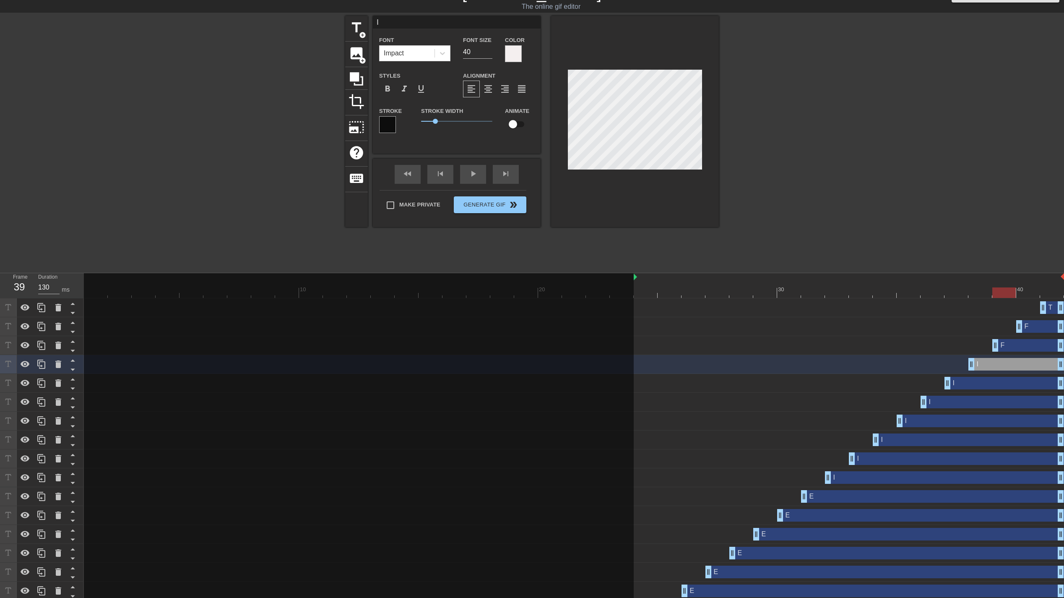
click at [1012, 341] on div "F drag_handle drag_handle" at bounding box center [1029, 345] width 72 height 13
type input "F"
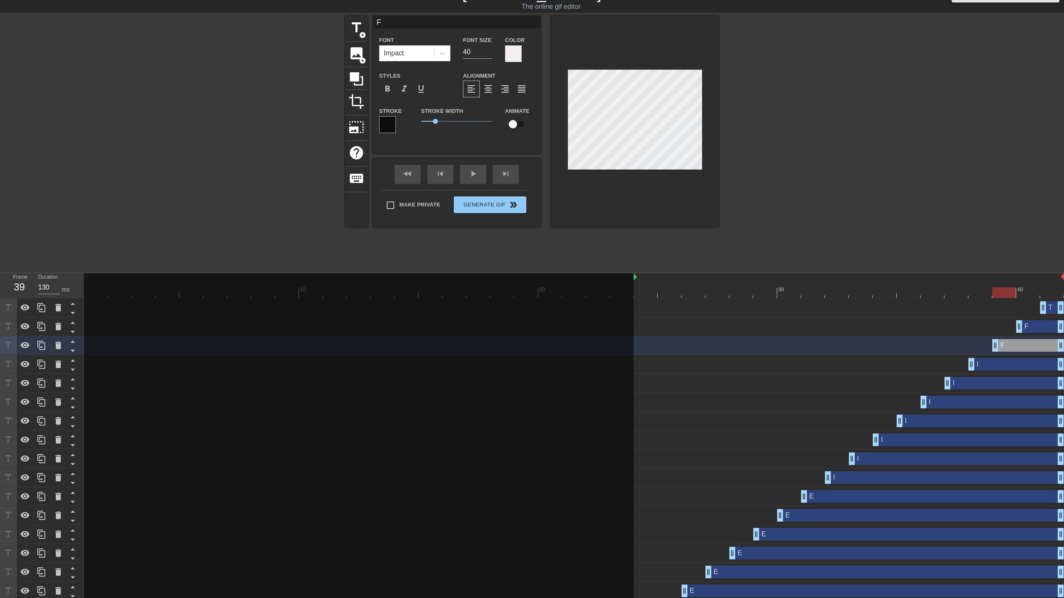
click at [1034, 326] on div "F drag_handle drag_handle" at bounding box center [1040, 326] width 48 height 13
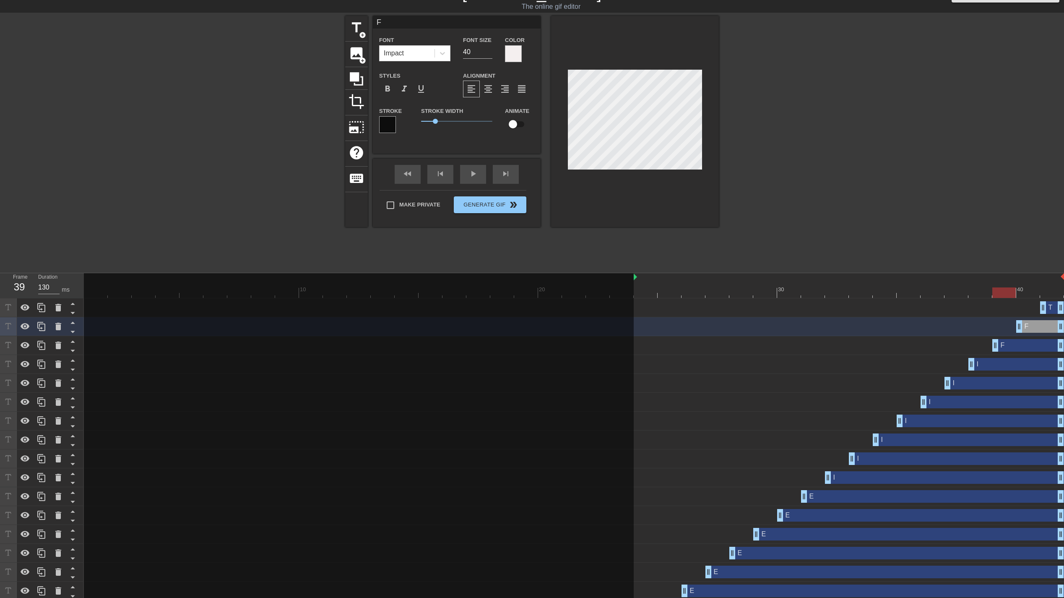
type input "120"
drag, startPoint x: 1005, startPoint y: 292, endPoint x: 1022, endPoint y: 292, distance: 17.2
click at [1022, 292] on div at bounding box center [1027, 292] width 23 height 10
drag, startPoint x: 1026, startPoint y: 294, endPoint x: 1052, endPoint y: 296, distance: 26.1
click at [1040, 296] on div at bounding box center [1027, 292] width 23 height 10
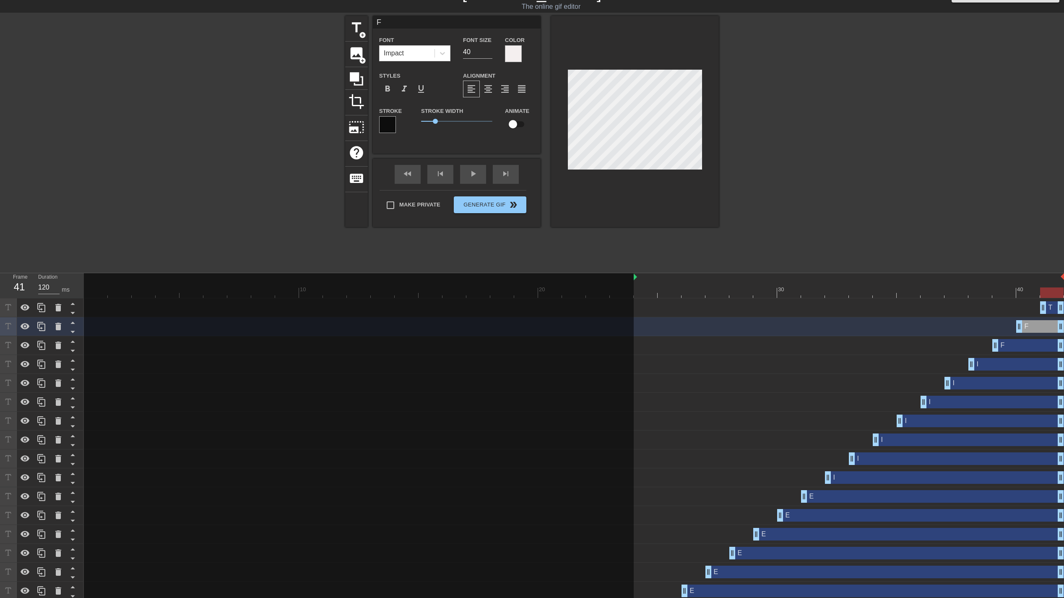
click at [1050, 307] on div "T drag_handle drag_handle" at bounding box center [1052, 307] width 24 height 13
type input "T"
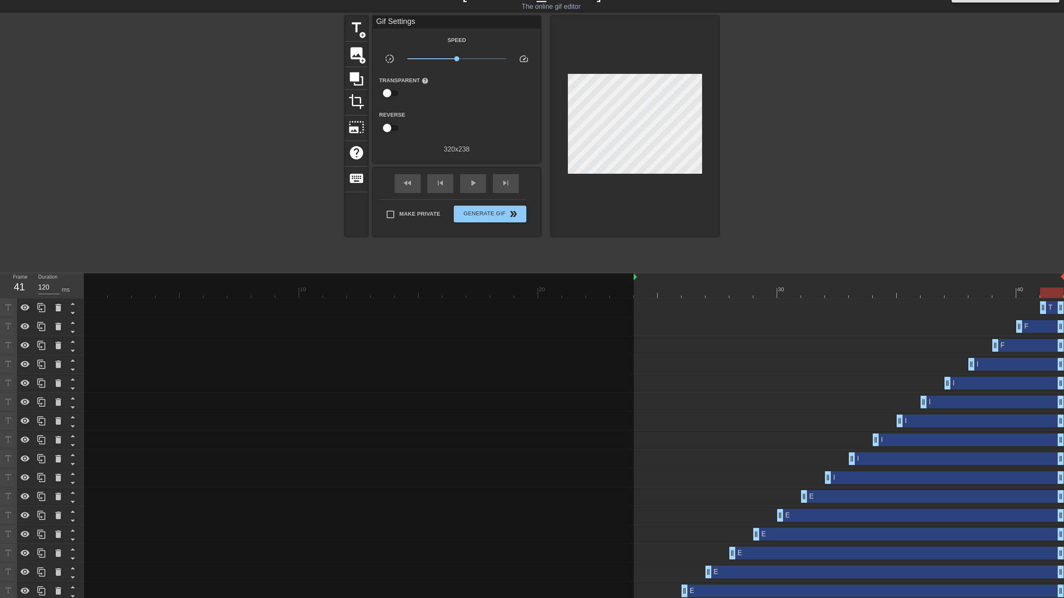
click at [970, 228] on div "title add_circle image add_circle crop photo_size_select_large help keyboard Gi…" at bounding box center [532, 142] width 1064 height 252
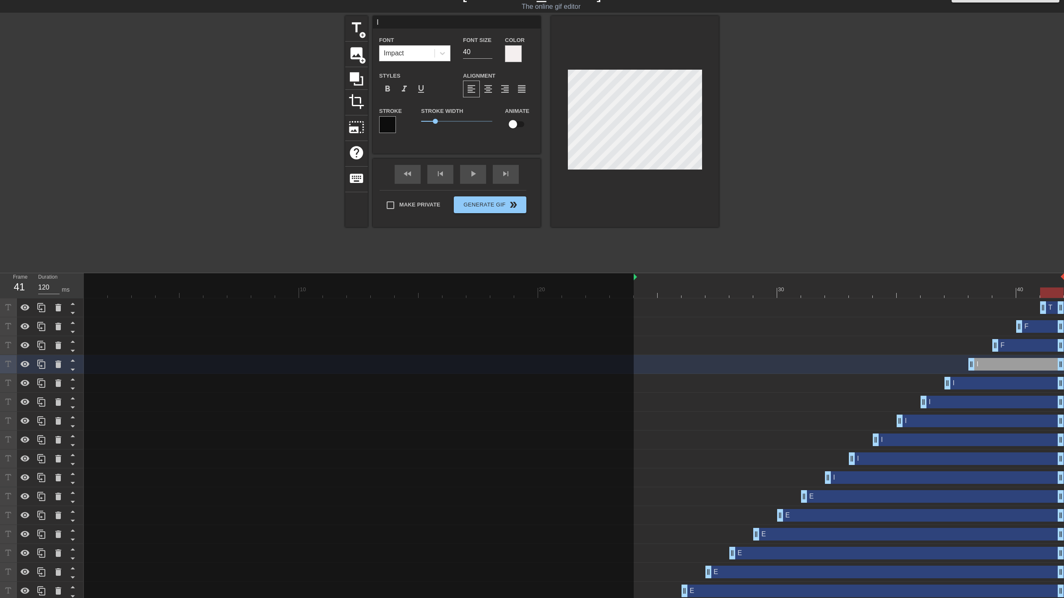
type input "F"
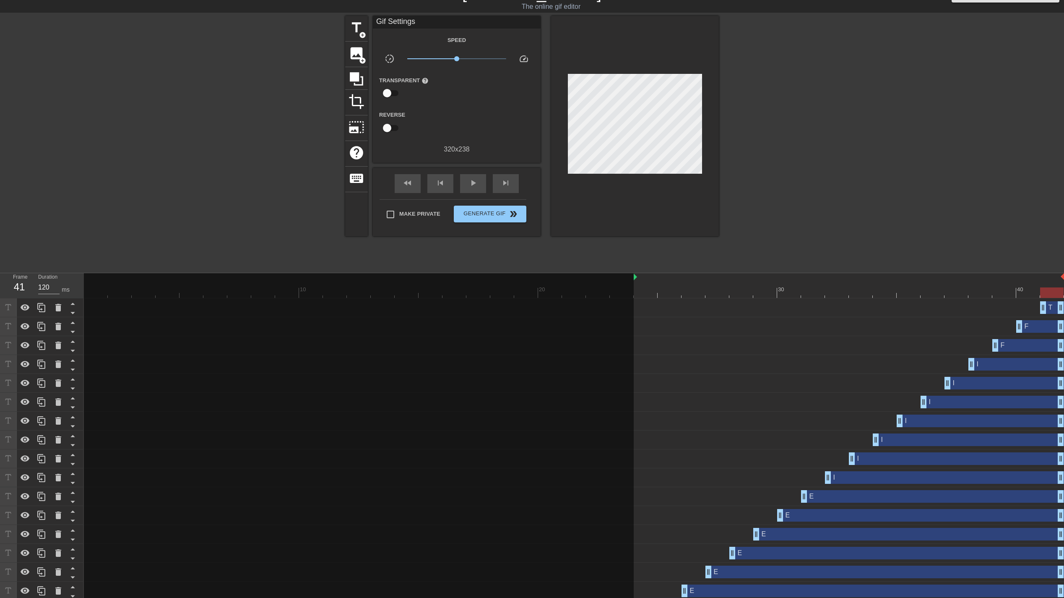
click at [822, 169] on div at bounding box center [792, 142] width 126 height 252
click at [477, 180] on span "play_arrow" at bounding box center [473, 183] width 10 height 10
click at [477, 180] on span "pause" at bounding box center [473, 183] width 10 height 10
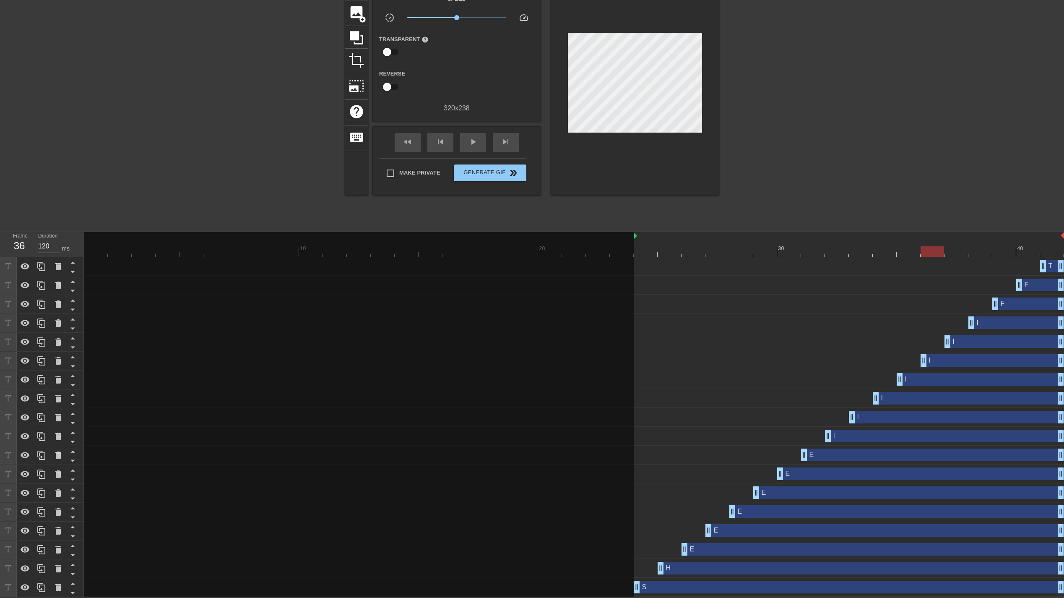
scroll to position [0, 0]
click at [1053, 263] on div "T drag_handle drag_handle" at bounding box center [1052, 266] width 24 height 13
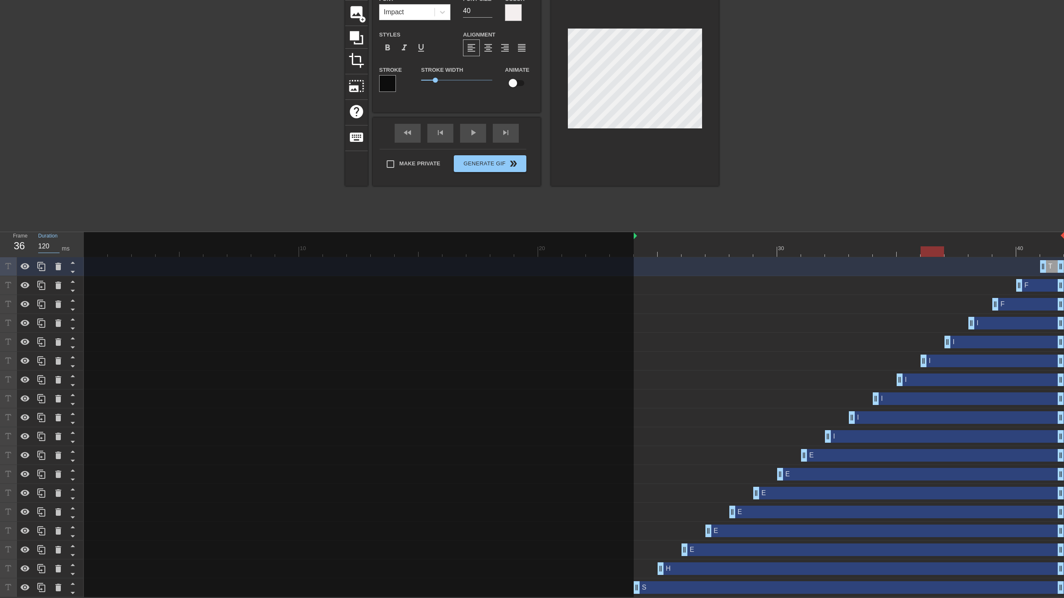
drag, startPoint x: 49, startPoint y: 244, endPoint x: 28, endPoint y: 243, distance: 21.0
click at [28, 243] on div "Frame 36 Duration 120 ms" at bounding box center [45, 244] width 76 height 24
type input "100"
click at [1041, 285] on div "F drag_handle drag_handle" at bounding box center [1040, 285] width 48 height 13
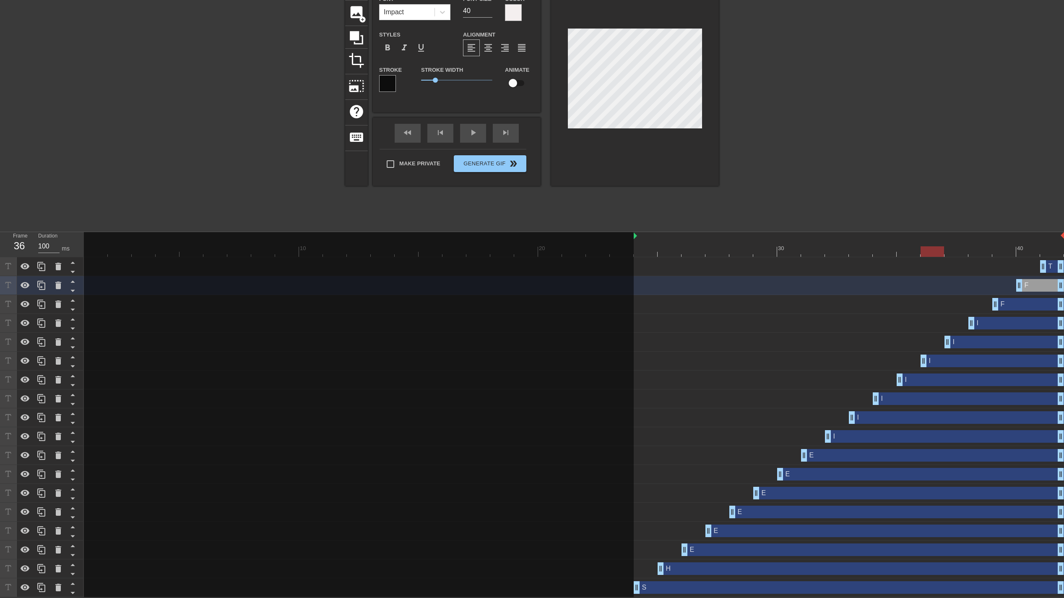
click at [1054, 266] on div "T drag_handle drag_handle" at bounding box center [1052, 266] width 24 height 13
type input "T"
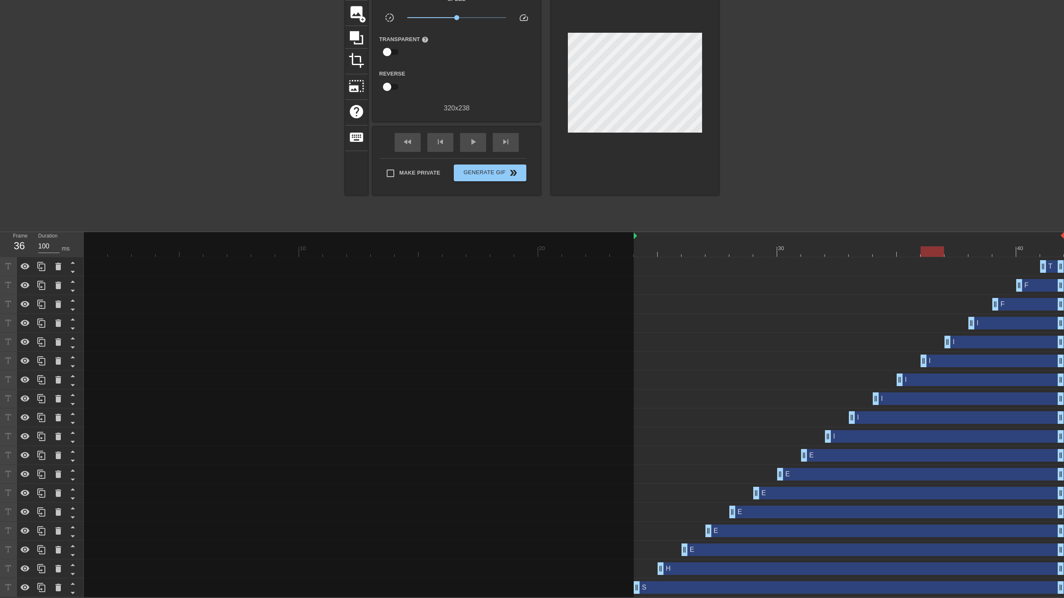
click at [1046, 291] on div "F drag_handle drag_handle" at bounding box center [574, 285] width 980 height 19
click at [1040, 312] on div "F drag_handle drag_handle" at bounding box center [574, 304] width 980 height 19
click at [1035, 337] on div "I drag_handle drag_handle" at bounding box center [1005, 342] width 120 height 13
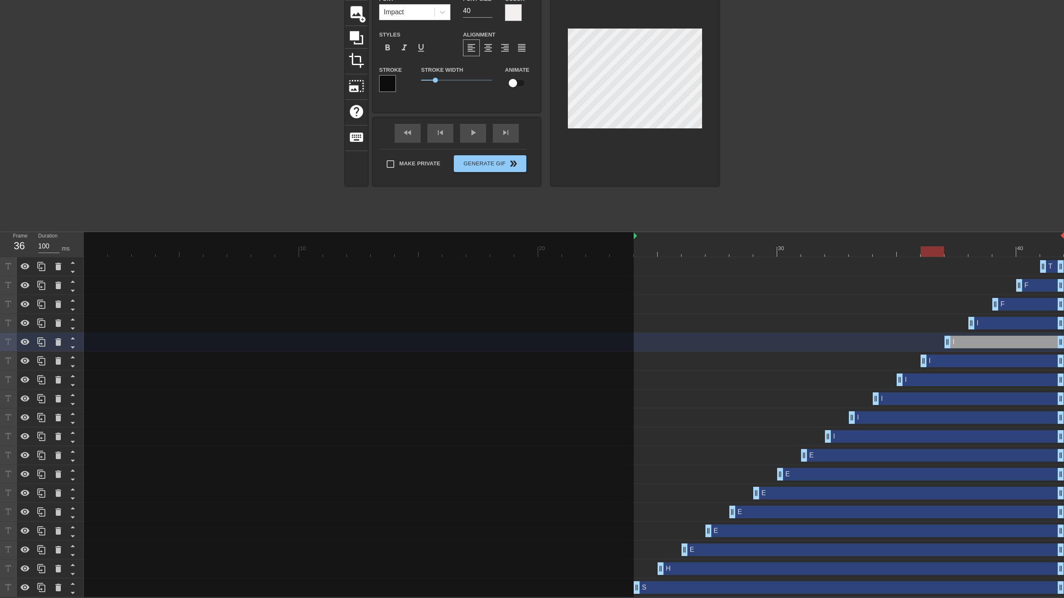
click at [1031, 362] on div "I drag_handle drag_handle" at bounding box center [992, 360] width 143 height 13
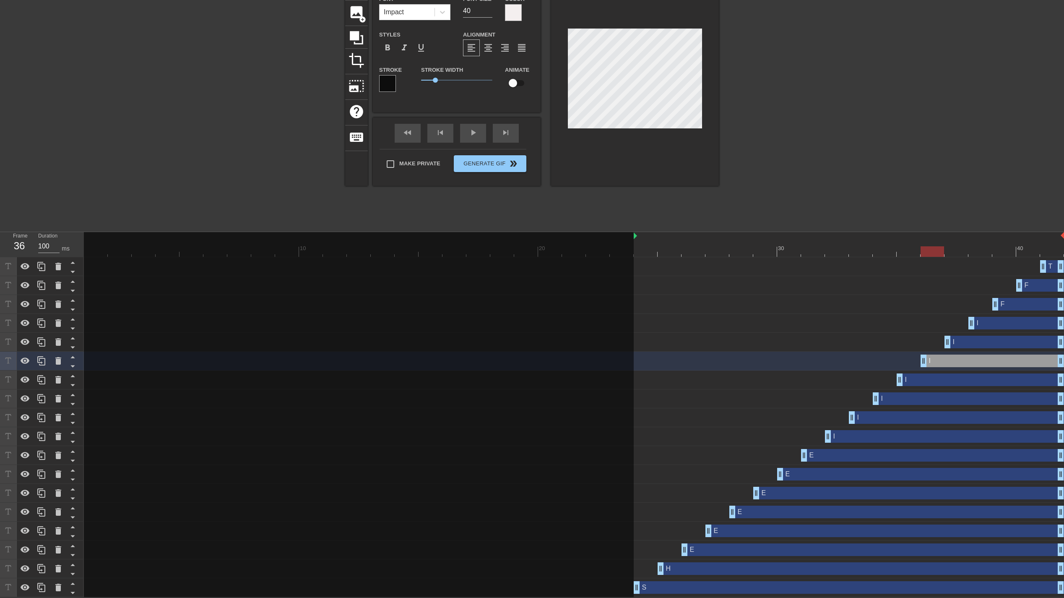
click at [1018, 403] on div "I drag_handle drag_handle" at bounding box center [968, 398] width 191 height 13
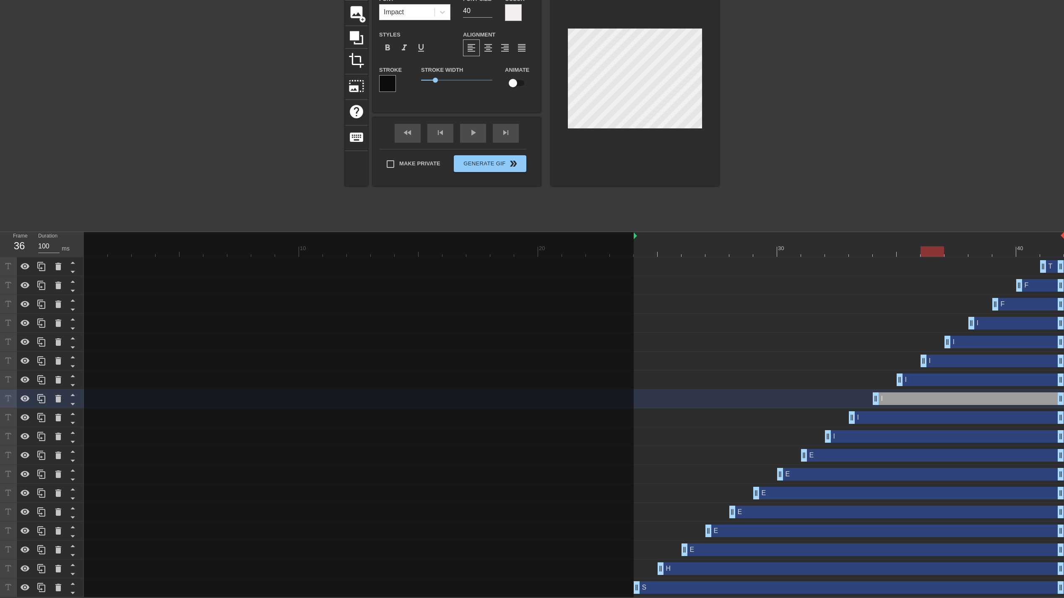
click at [1017, 441] on div "I drag_handle drag_handle" at bounding box center [944, 436] width 239 height 13
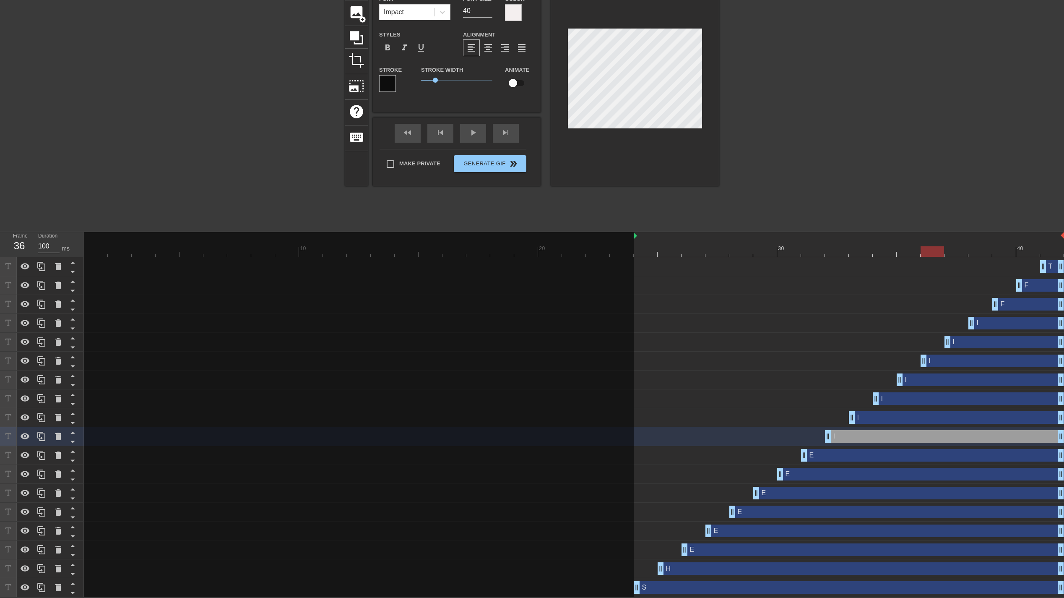
click at [1016, 481] on div "E drag_handle drag_handle" at bounding box center [574, 474] width 980 height 19
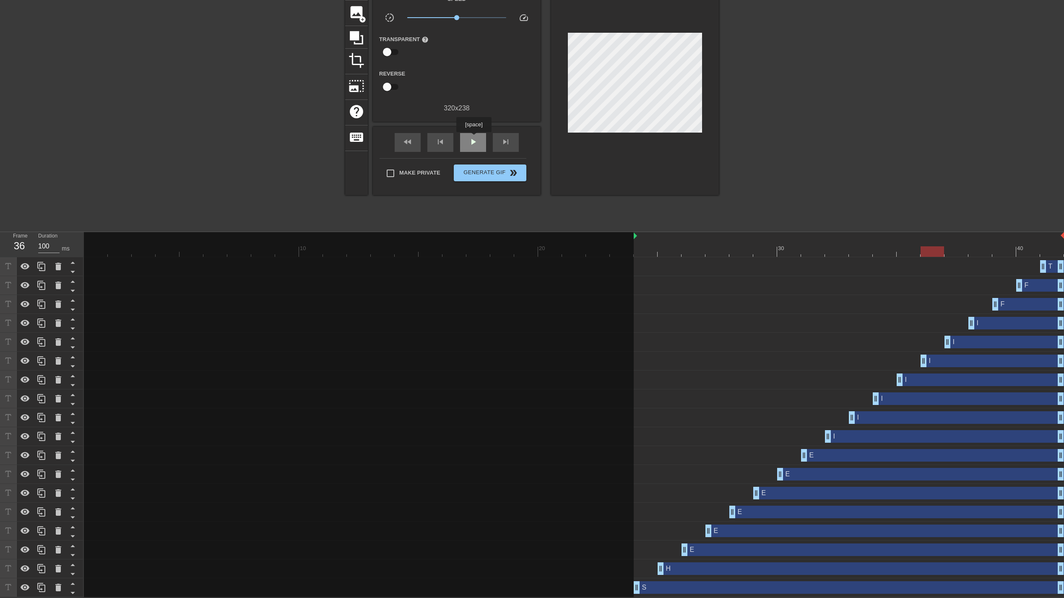
click at [474, 138] on span "play_arrow" at bounding box center [473, 142] width 10 height 10
click at [474, 138] on span "pause" at bounding box center [473, 142] width 10 height 10
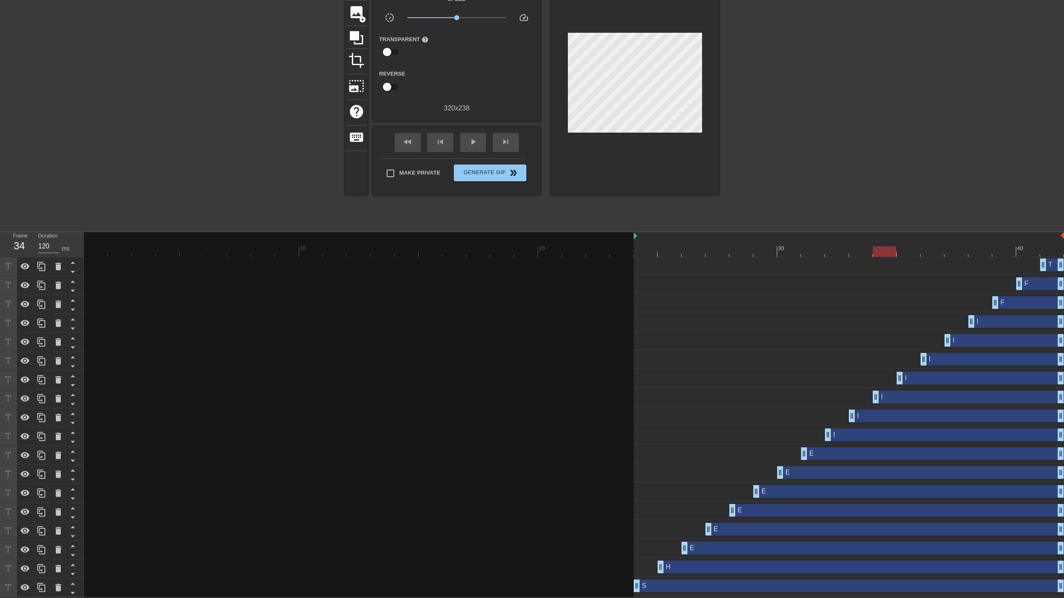
click at [686, 582] on div "S drag_handle drag_handle" at bounding box center [849, 585] width 430 height 13
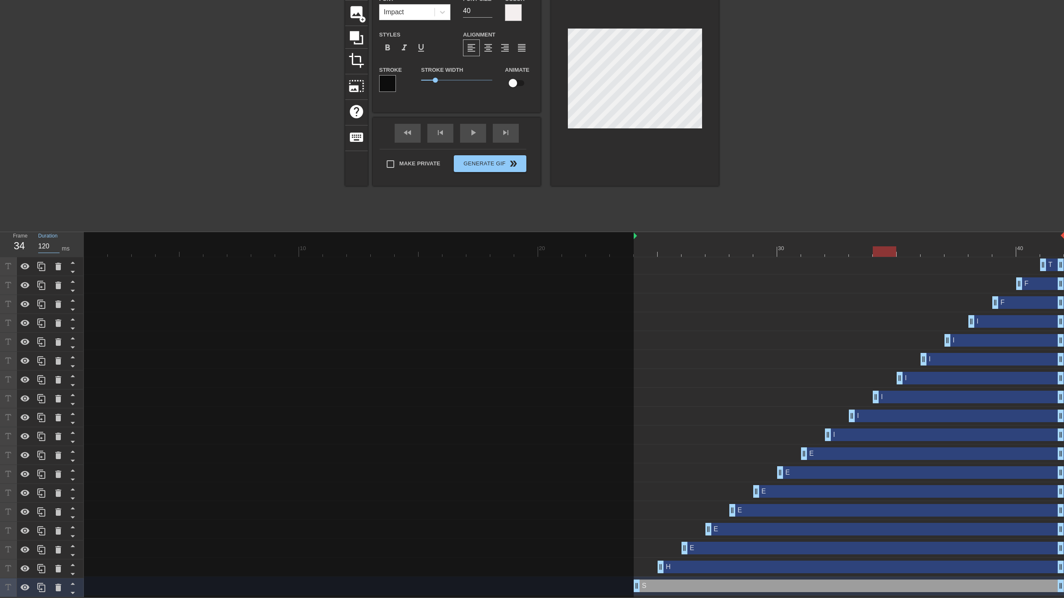
drag, startPoint x: 48, startPoint y: 243, endPoint x: 25, endPoint y: 244, distance: 22.7
click at [25, 244] on div "Frame 34 Duration 120 ms" at bounding box center [45, 244] width 76 height 24
type input "100"
click at [705, 566] on div "H drag_handle drag_handle" at bounding box center [861, 566] width 406 height 13
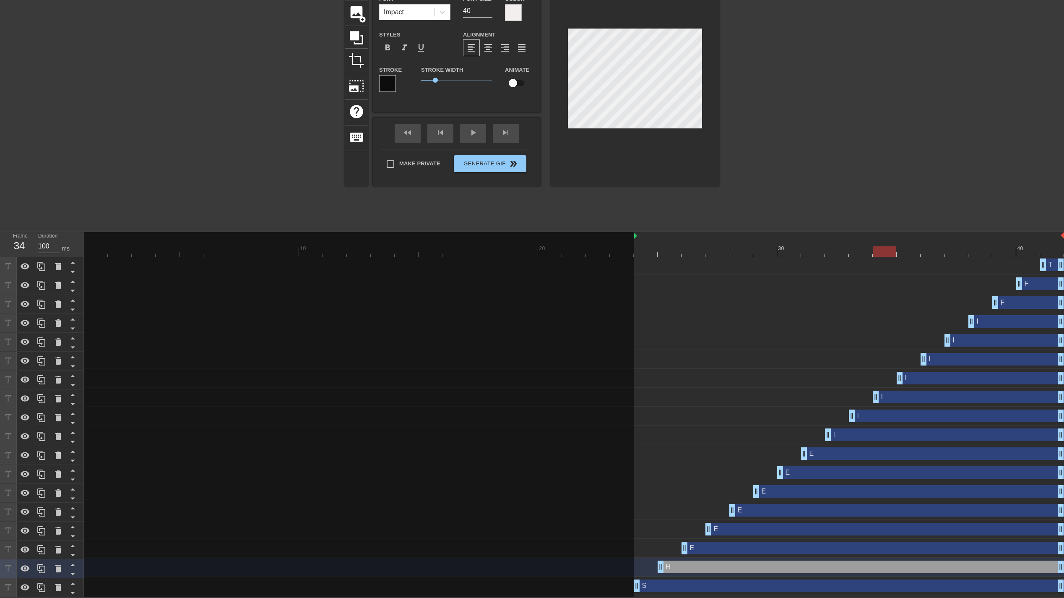
click at [716, 542] on div "E drag_handle drag_handle" at bounding box center [873, 548] width 383 height 13
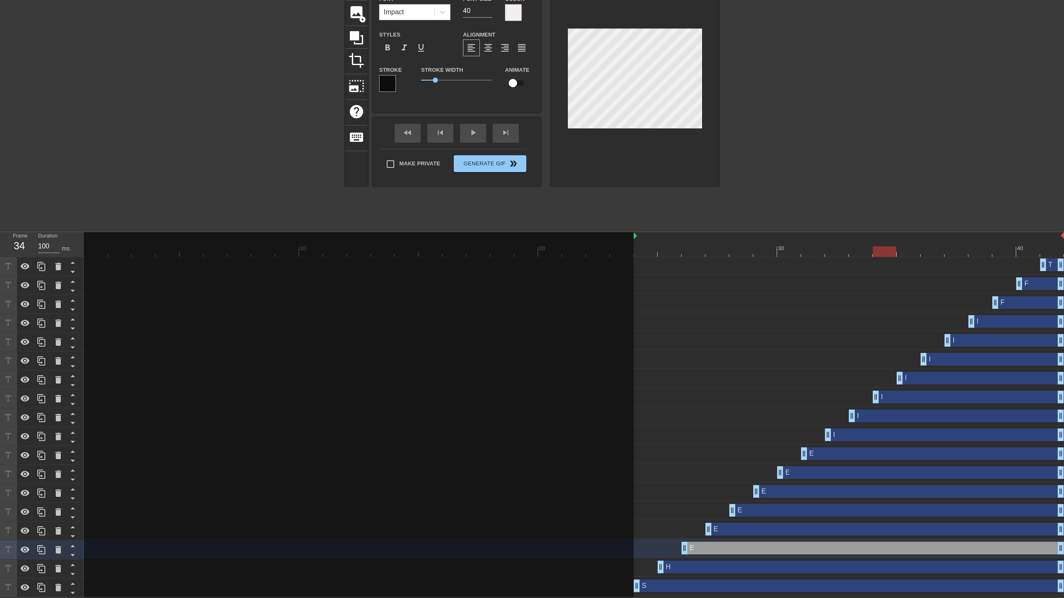
click at [744, 529] on div "E drag_handle drag_handle" at bounding box center [885, 529] width 359 height 13
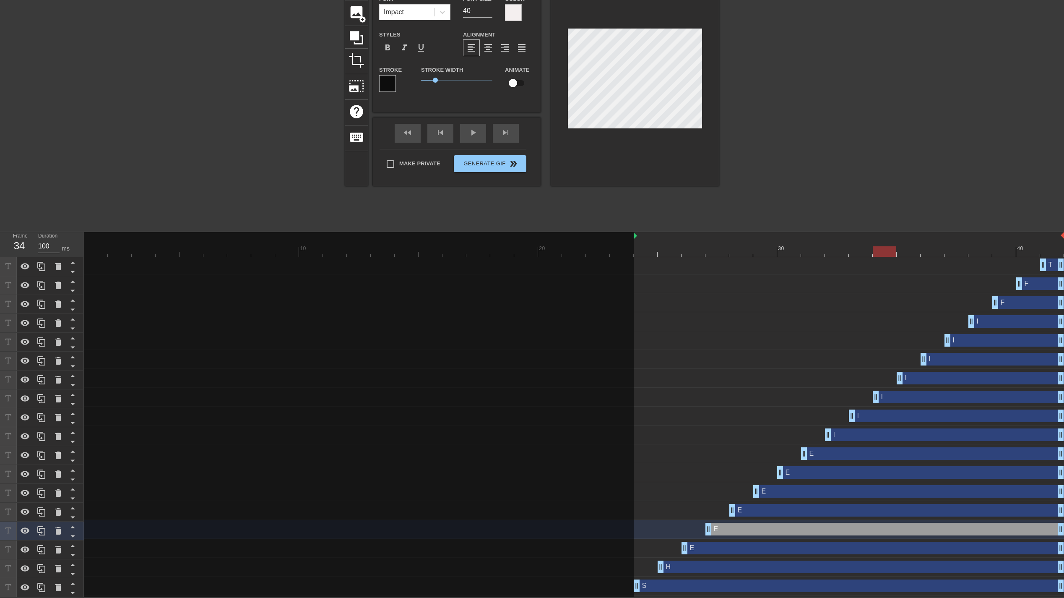
click at [784, 509] on div "E drag_handle drag_handle" at bounding box center [896, 510] width 335 height 13
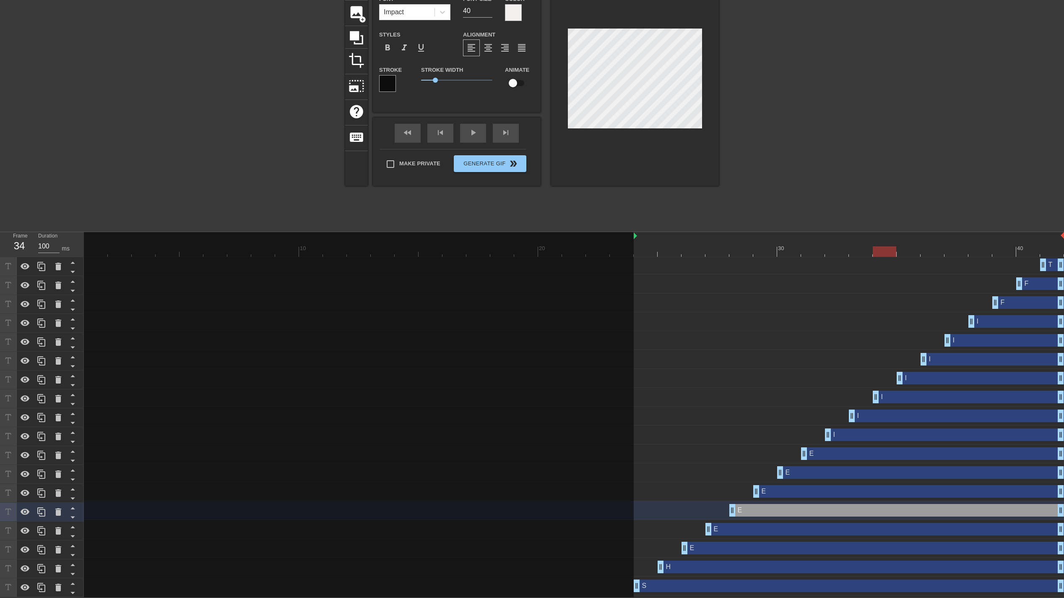
click at [808, 488] on div "E drag_handle drag_handle" at bounding box center [908, 491] width 311 height 13
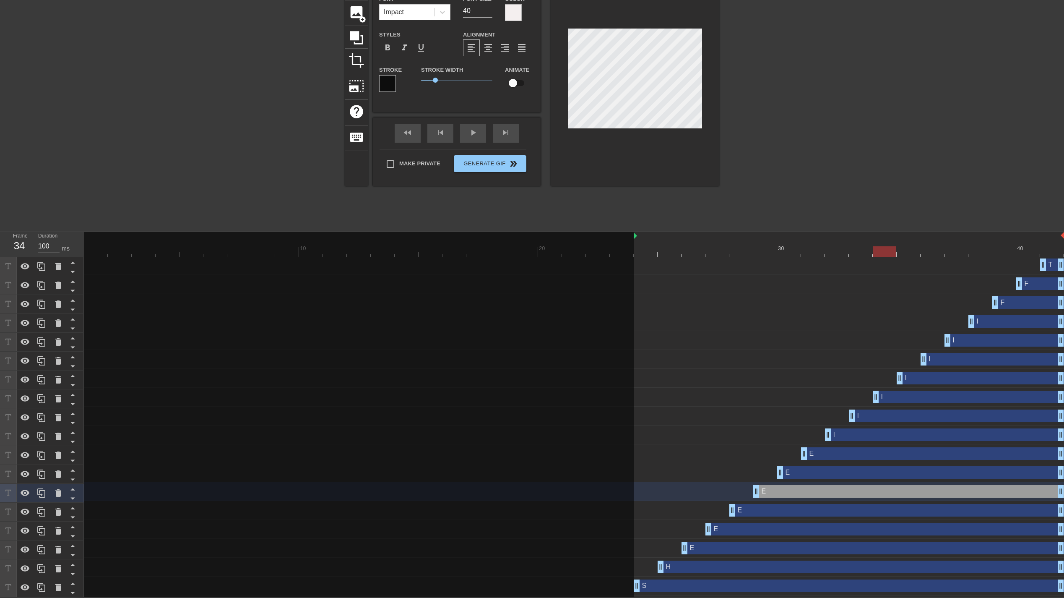
click at [832, 468] on div "E drag_handle drag_handle" at bounding box center [920, 472] width 287 height 13
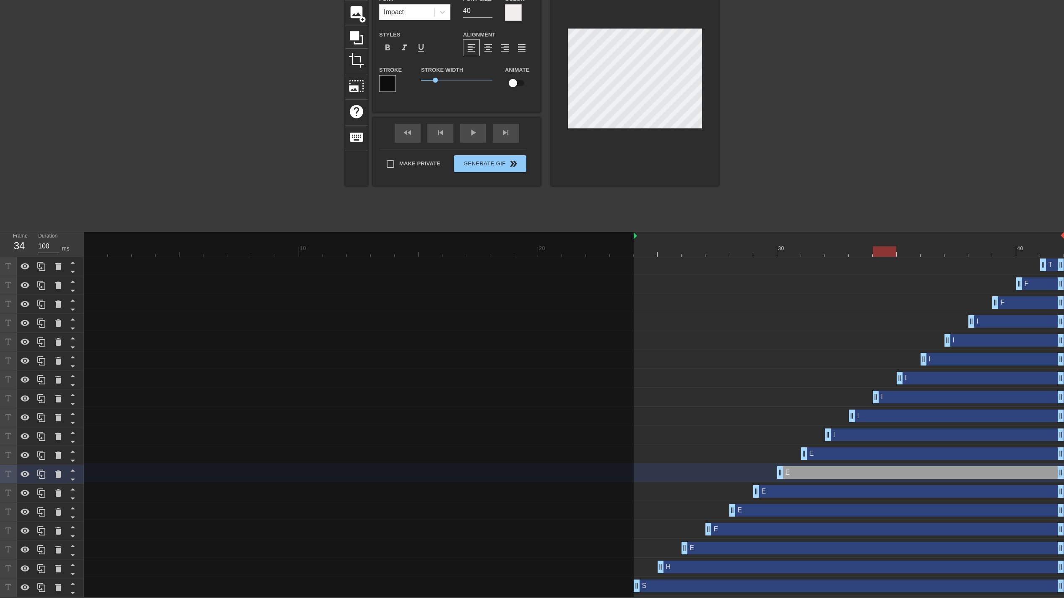
click at [850, 457] on div "E drag_handle drag_handle" at bounding box center [932, 453] width 263 height 13
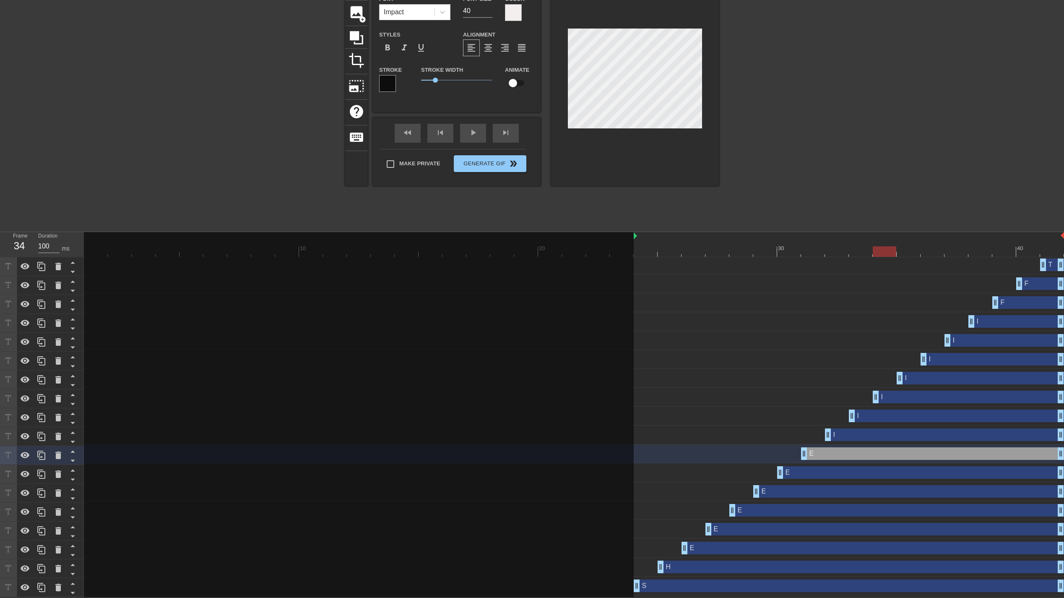
click at [872, 432] on div "I drag_handle drag_handle" at bounding box center [944, 434] width 239 height 13
type input "I"
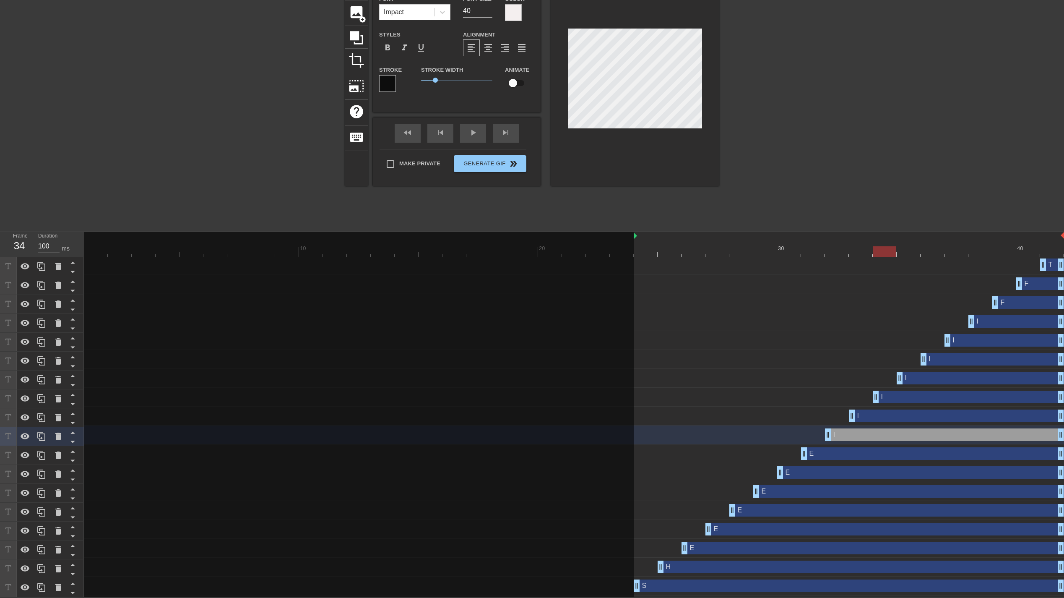
click at [894, 419] on div "I drag_handle drag_handle" at bounding box center [956, 415] width 215 height 13
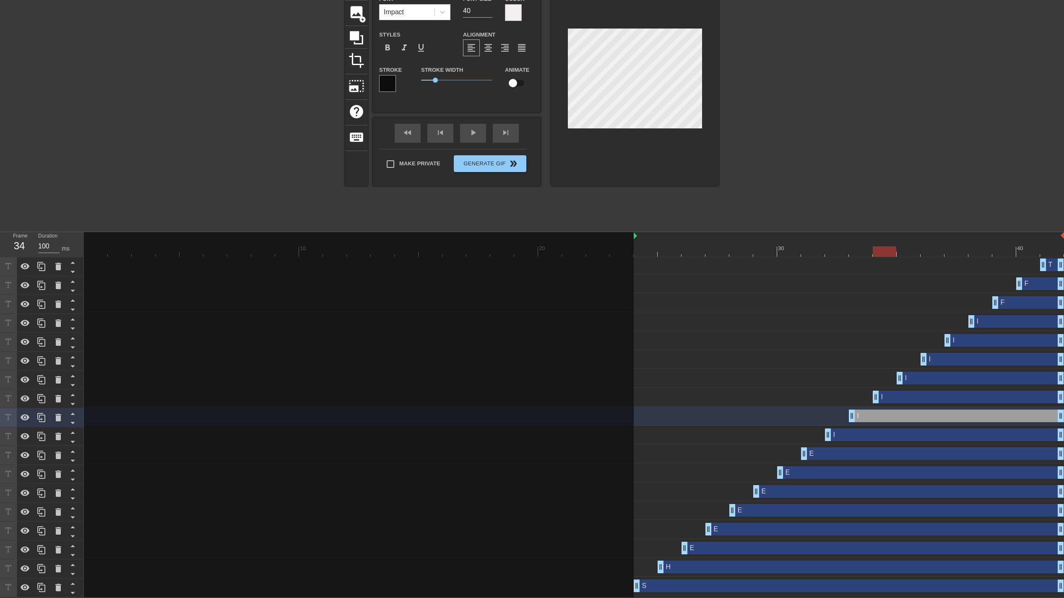
click at [920, 397] on div "I drag_handle drag_handle" at bounding box center [968, 397] width 191 height 13
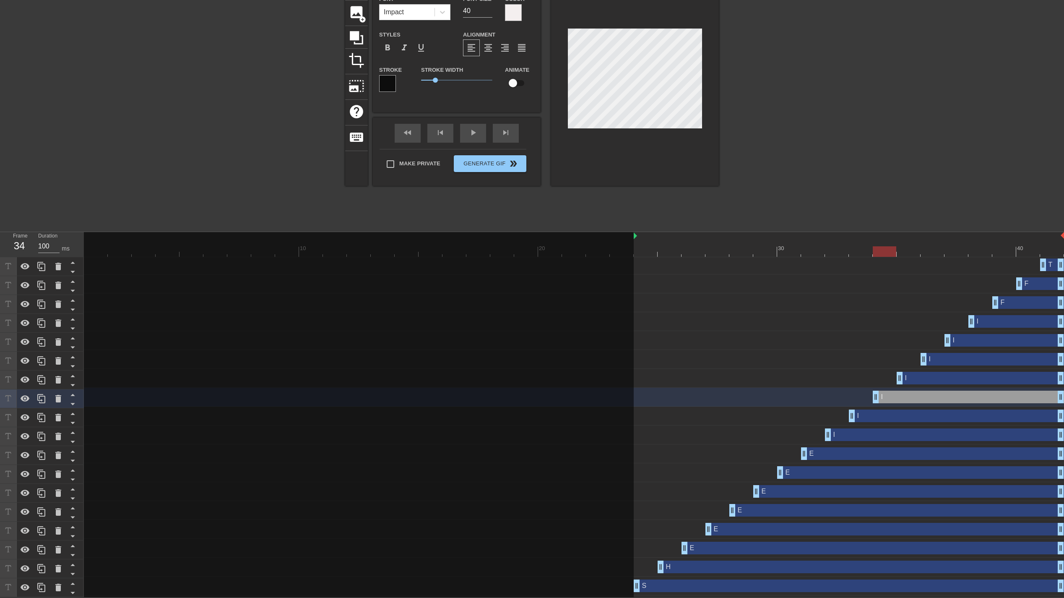
click at [935, 382] on div "I drag_handle drag_handle" at bounding box center [980, 378] width 167 height 13
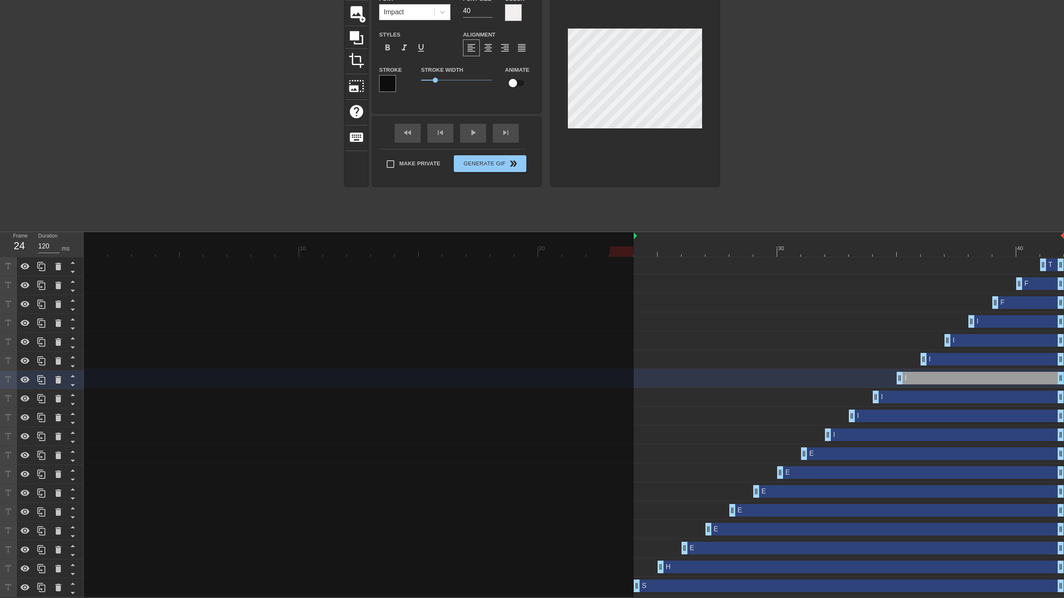
drag, startPoint x: 886, startPoint y: 251, endPoint x: 633, endPoint y: 253, distance: 253.0
click at [633, 253] on div "10 20 30 40" at bounding box center [574, 244] width 980 height 25
drag, startPoint x: 48, startPoint y: 244, endPoint x: 30, endPoint y: 245, distance: 18.1
click at [30, 245] on div "Frame 24 Duration 120 ms" at bounding box center [45, 244] width 76 height 24
drag, startPoint x: 643, startPoint y: 249, endPoint x: 658, endPoint y: 250, distance: 15.1
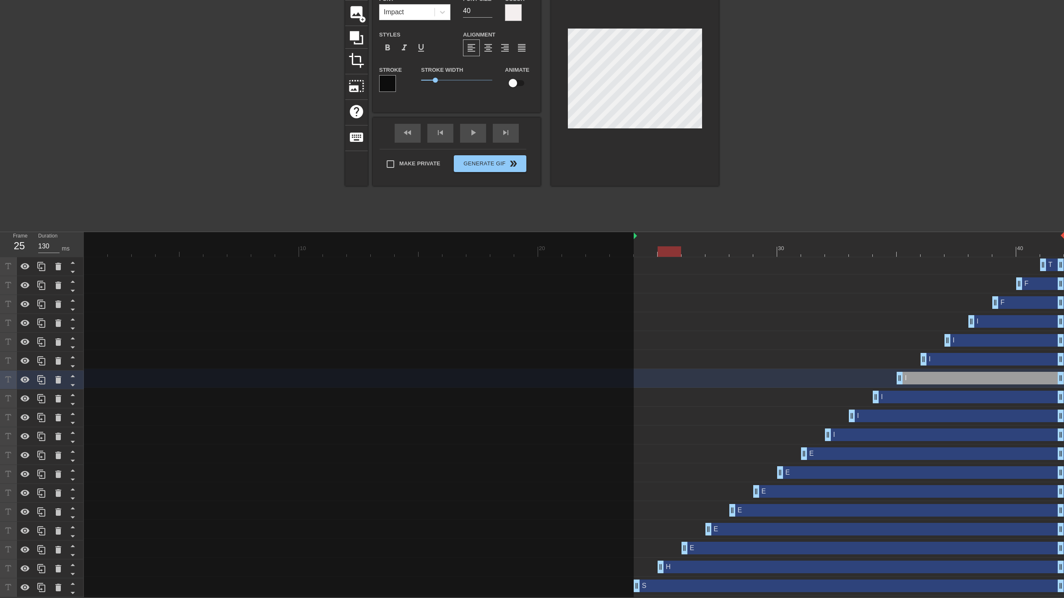
click at [661, 249] on div at bounding box center [669, 251] width 23 height 10
drag, startPoint x: 49, startPoint y: 245, endPoint x: 29, endPoint y: 245, distance: 19.7
click at [29, 245] on div "Frame 25 Duration 130 ms" at bounding box center [45, 244] width 76 height 24
drag, startPoint x: 669, startPoint y: 250, endPoint x: 691, endPoint y: 250, distance: 22.7
click at [691, 250] on div at bounding box center [693, 251] width 23 height 10
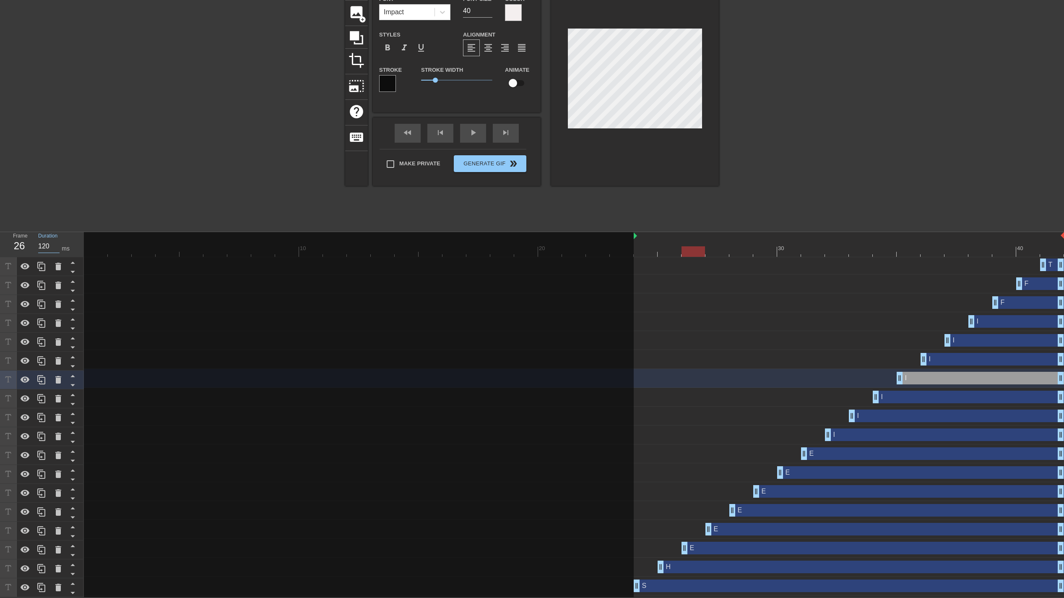
drag, startPoint x: 49, startPoint y: 246, endPoint x: 25, endPoint y: 247, distance: 24.3
click at [25, 247] on div "Frame 26 Duration 120 ms" at bounding box center [45, 244] width 76 height 24
drag, startPoint x: 693, startPoint y: 249, endPoint x: 716, endPoint y: 249, distance: 22.7
click at [716, 249] on div at bounding box center [717, 251] width 23 height 10
drag, startPoint x: 48, startPoint y: 242, endPoint x: 29, endPoint y: 242, distance: 18.9
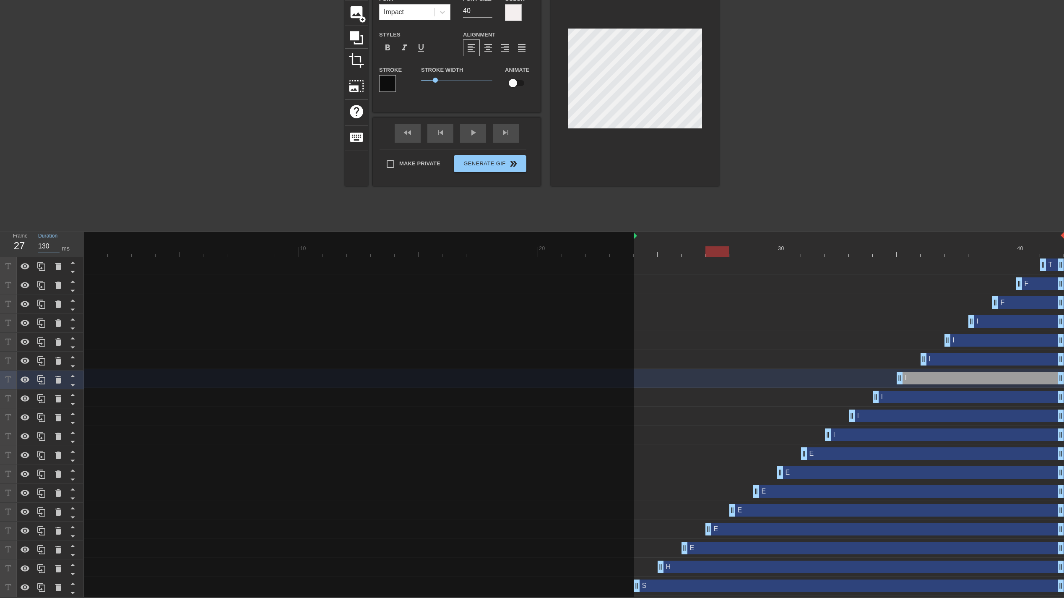
click at [26, 243] on div "Frame 27 Duration 130 ms" at bounding box center [45, 244] width 76 height 24
drag, startPoint x: 722, startPoint y: 248, endPoint x: 739, endPoint y: 247, distance: 16.8
click at [739, 247] on div at bounding box center [740, 251] width 23 height 10
drag, startPoint x: 49, startPoint y: 245, endPoint x: 28, endPoint y: 245, distance: 20.6
click at [28, 245] on div "Frame 28 Duration 120 ms" at bounding box center [45, 244] width 76 height 24
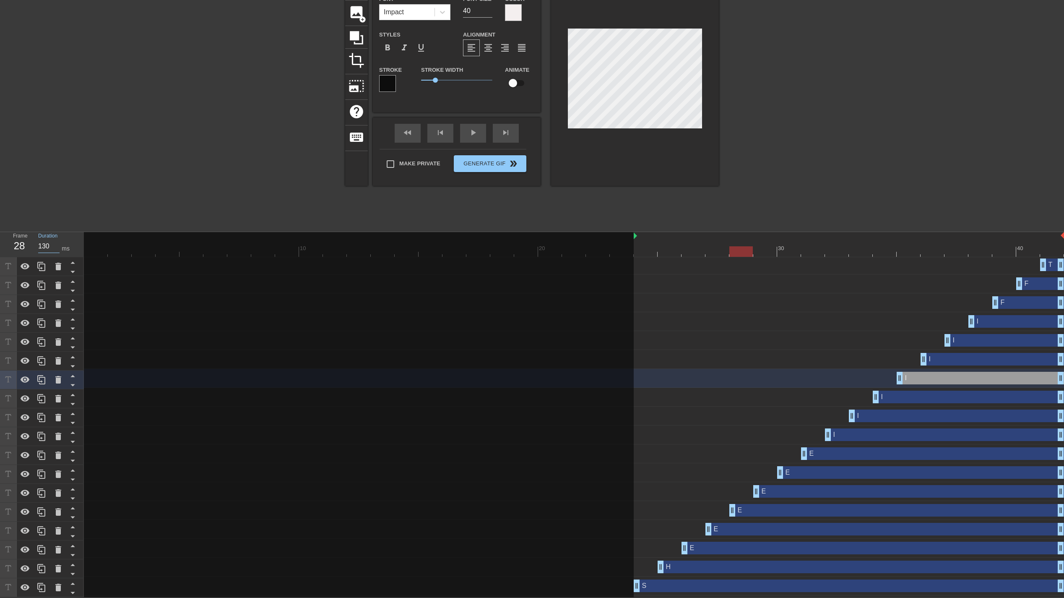
click at [770, 248] on div at bounding box center [574, 251] width 980 height 10
drag, startPoint x: 52, startPoint y: 243, endPoint x: 28, endPoint y: 244, distance: 23.5
click at [28, 244] on div "Frame 29 Duration 130 ms" at bounding box center [45, 244] width 76 height 24
click at [787, 247] on div at bounding box center [574, 251] width 980 height 10
drag, startPoint x: 48, startPoint y: 245, endPoint x: 23, endPoint y: 245, distance: 24.3
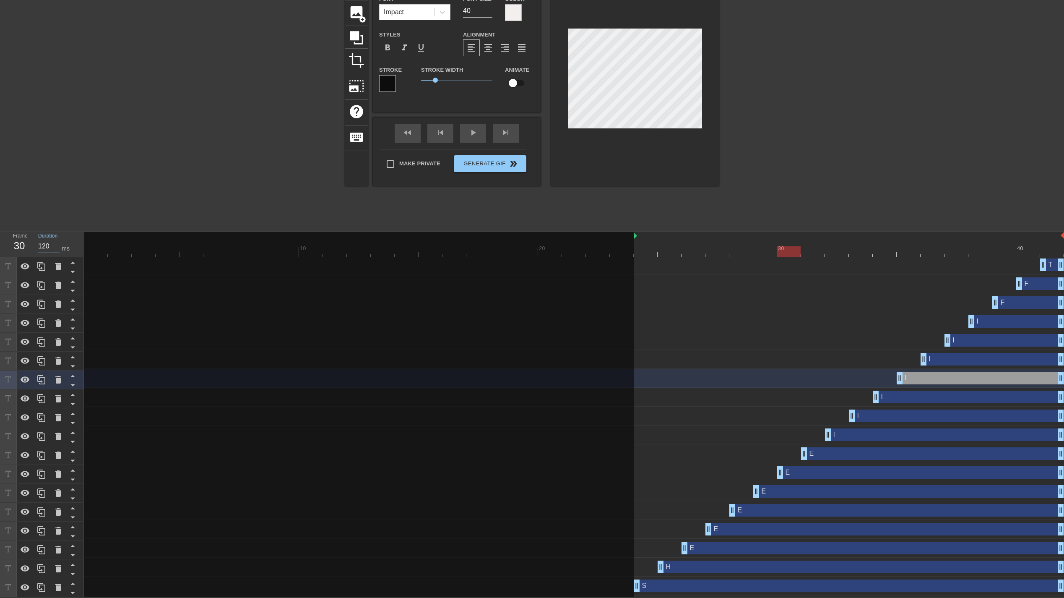
click at [19, 245] on div "Frame 30 Duration 120 ms" at bounding box center [45, 244] width 76 height 24
click at [815, 248] on div at bounding box center [574, 251] width 980 height 10
drag, startPoint x: 49, startPoint y: 246, endPoint x: 12, endPoint y: 248, distance: 37.8
click at [12, 248] on div "Frame 31 Duration 130 ms" at bounding box center [45, 244] width 76 height 24
click at [827, 249] on div at bounding box center [574, 251] width 980 height 10
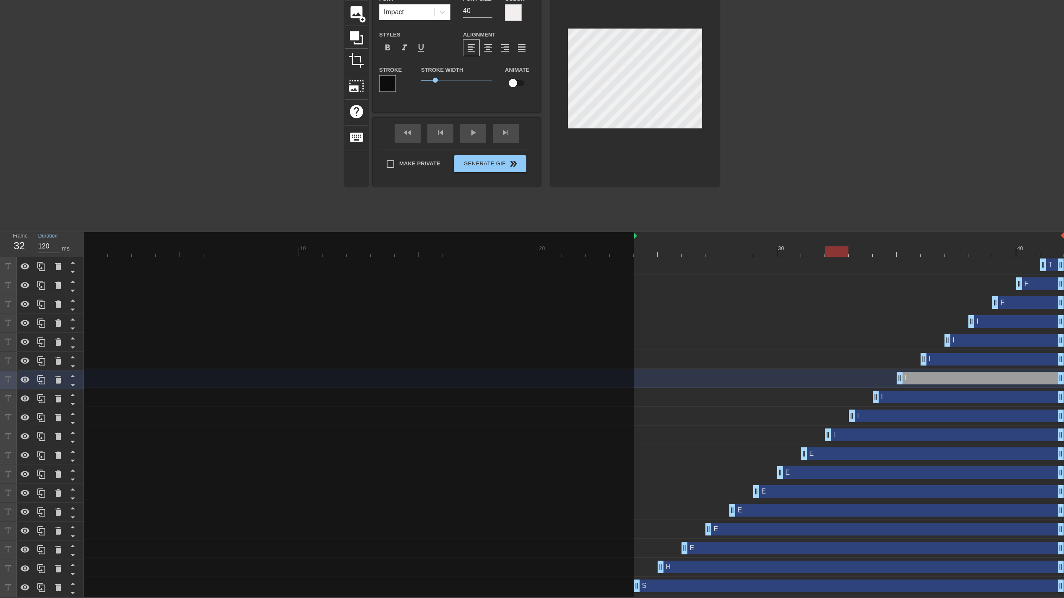
drag, startPoint x: 49, startPoint y: 245, endPoint x: 15, endPoint y: 245, distance: 34.4
click at [13, 245] on div "Frame 32 Duration 120 ms" at bounding box center [45, 244] width 76 height 24
click at [865, 250] on div at bounding box center [574, 251] width 980 height 10
drag, startPoint x: 47, startPoint y: 247, endPoint x: 18, endPoint y: 247, distance: 29.4
click at [18, 247] on div "Frame 33 Duration 130 ms" at bounding box center [45, 244] width 76 height 24
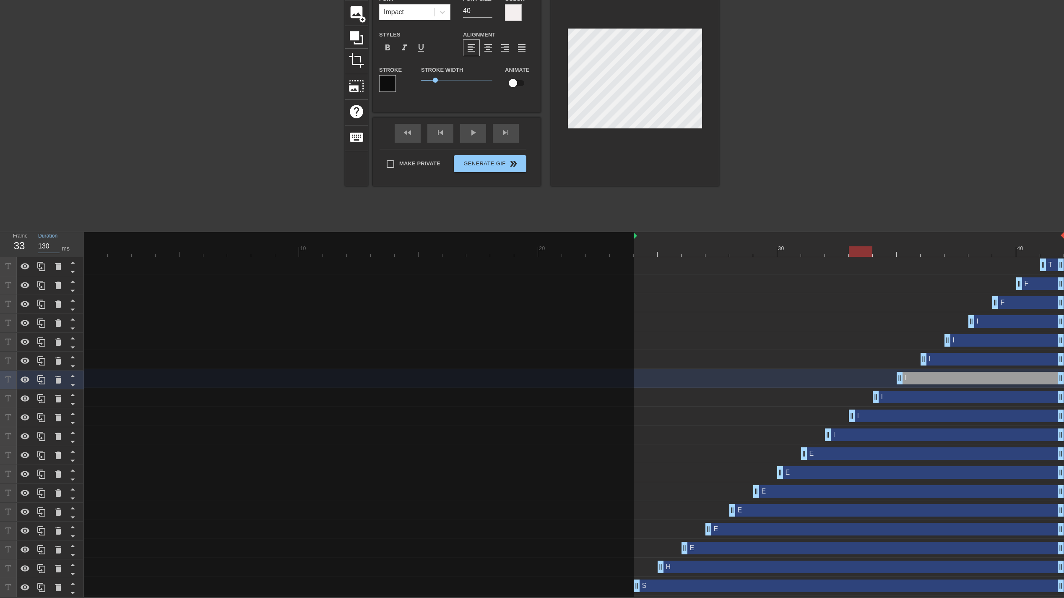
drag, startPoint x: 50, startPoint y: 247, endPoint x: 27, endPoint y: 245, distance: 23.1
click at [24, 246] on div "Frame 33 Duration 130 ms" at bounding box center [45, 244] width 76 height 24
click at [888, 249] on div at bounding box center [574, 251] width 980 height 10
click at [901, 247] on div at bounding box center [574, 251] width 980 height 10
drag, startPoint x: 49, startPoint y: 241, endPoint x: 28, endPoint y: 243, distance: 21.9
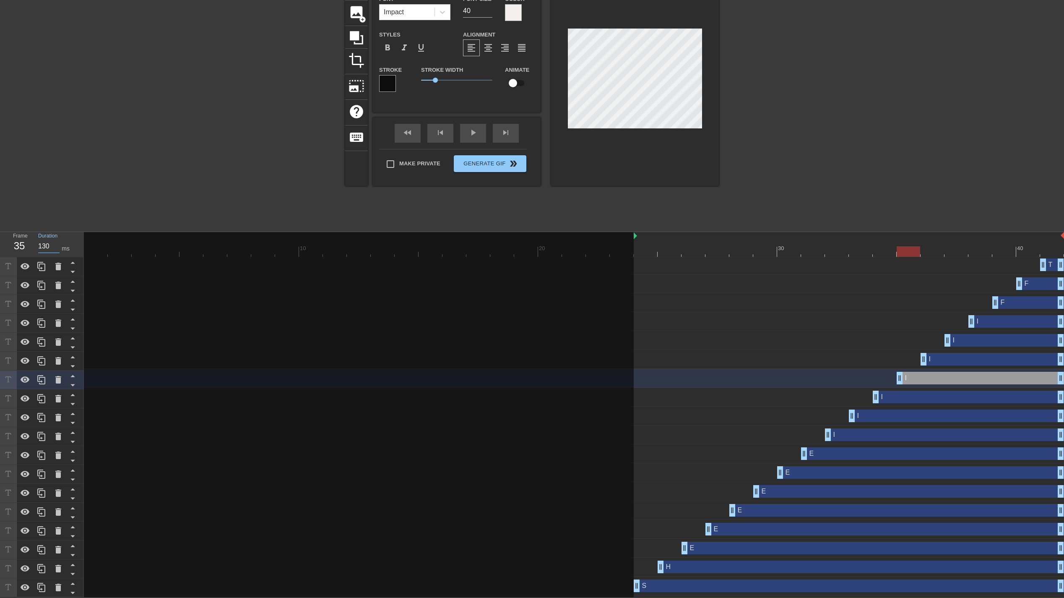
click at [28, 243] on div "Frame 35 Duration 130 ms" at bounding box center [45, 244] width 76 height 24
click at [933, 252] on div at bounding box center [574, 251] width 980 height 10
click at [959, 250] on div at bounding box center [574, 251] width 980 height 10
drag, startPoint x: 48, startPoint y: 243, endPoint x: 11, endPoint y: 241, distance: 37.4
click at [8, 242] on div "Frame 37 Duration 130 ms" at bounding box center [45, 244] width 76 height 24
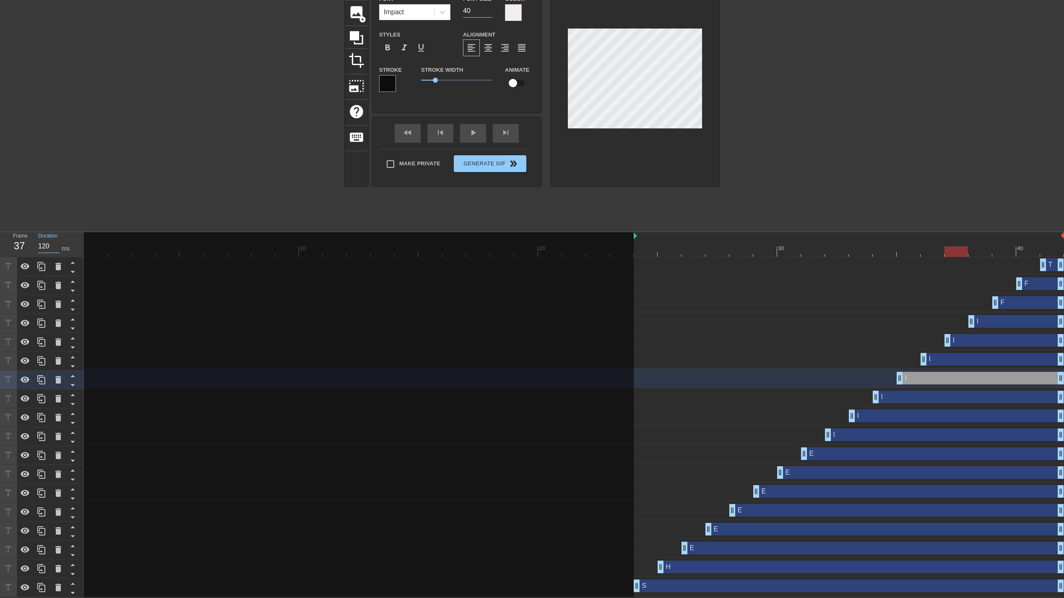
click at [985, 249] on div at bounding box center [574, 251] width 980 height 10
drag, startPoint x: 50, startPoint y: 242, endPoint x: 23, endPoint y: 242, distance: 26.8
click at [23, 242] on div "Frame 38 Duration 120 ms" at bounding box center [45, 244] width 76 height 24
click at [1002, 247] on div at bounding box center [574, 251] width 980 height 10
drag, startPoint x: 49, startPoint y: 242, endPoint x: 19, endPoint y: 244, distance: 30.2
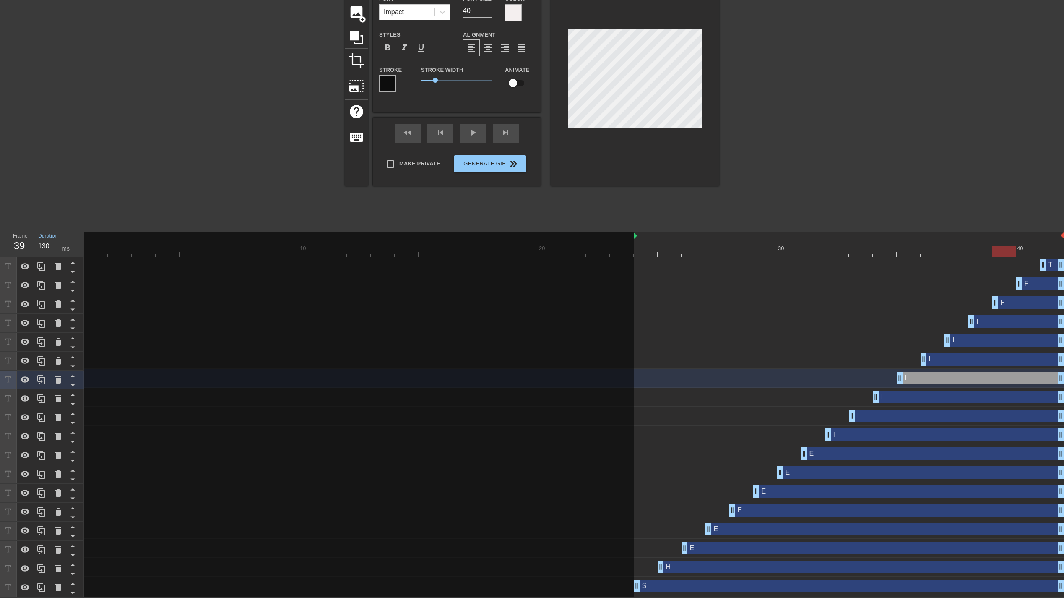
click at [19, 244] on div "Frame 39 Duration 130 ms" at bounding box center [45, 244] width 76 height 24
click at [1027, 252] on div at bounding box center [574, 251] width 980 height 10
drag, startPoint x: 50, startPoint y: 246, endPoint x: 7, endPoint y: 247, distance: 43.2
click at [7, 247] on div "Frame 40 Duration 120 ms" at bounding box center [45, 244] width 76 height 24
click at [1050, 250] on div at bounding box center [574, 251] width 980 height 10
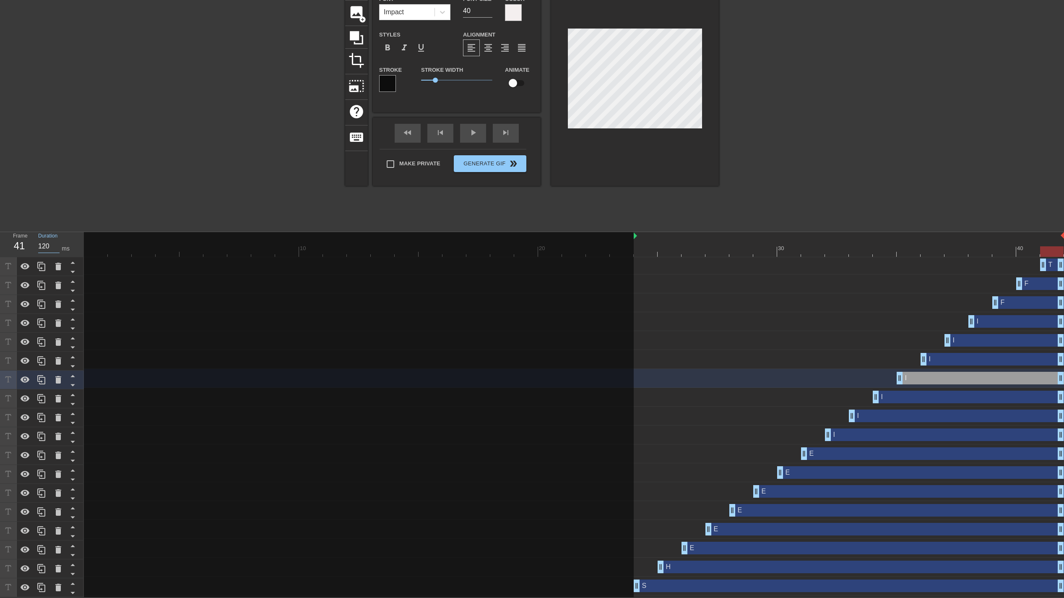
drag, startPoint x: 50, startPoint y: 242, endPoint x: 54, endPoint y: 239, distance: 5.1
click at [15, 243] on div "Frame 41 Duration 120 ms" at bounding box center [45, 244] width 76 height 24
type input "100"
click at [472, 133] on div "play_arrow" at bounding box center [473, 133] width 26 height 19
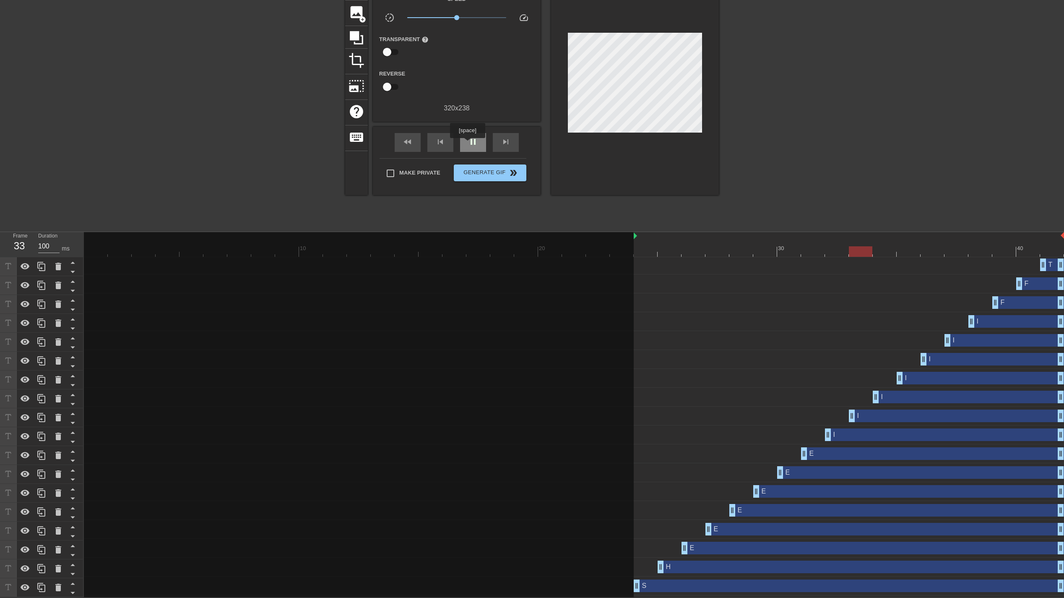
click at [467, 144] on div "pause" at bounding box center [473, 142] width 26 height 19
click at [1050, 261] on div "T drag_handle drag_handle" at bounding box center [1052, 264] width 24 height 13
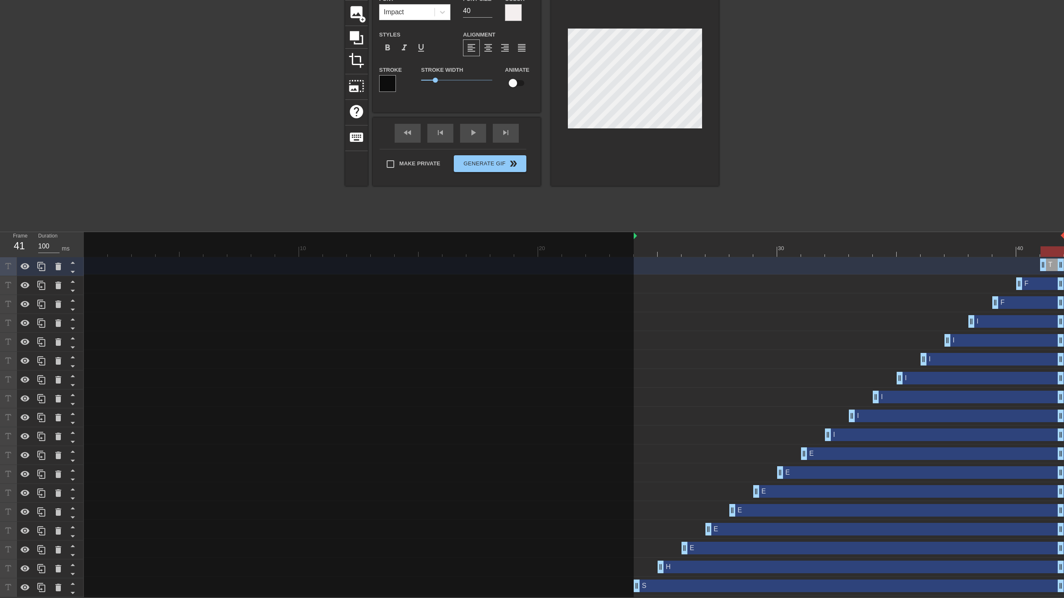
drag, startPoint x: 884, startPoint y: 246, endPoint x: 1045, endPoint y: 245, distance: 161.5
click at [1058, 252] on div at bounding box center [1052, 251] width 23 height 10
click at [839, 138] on div at bounding box center [792, 101] width 126 height 252
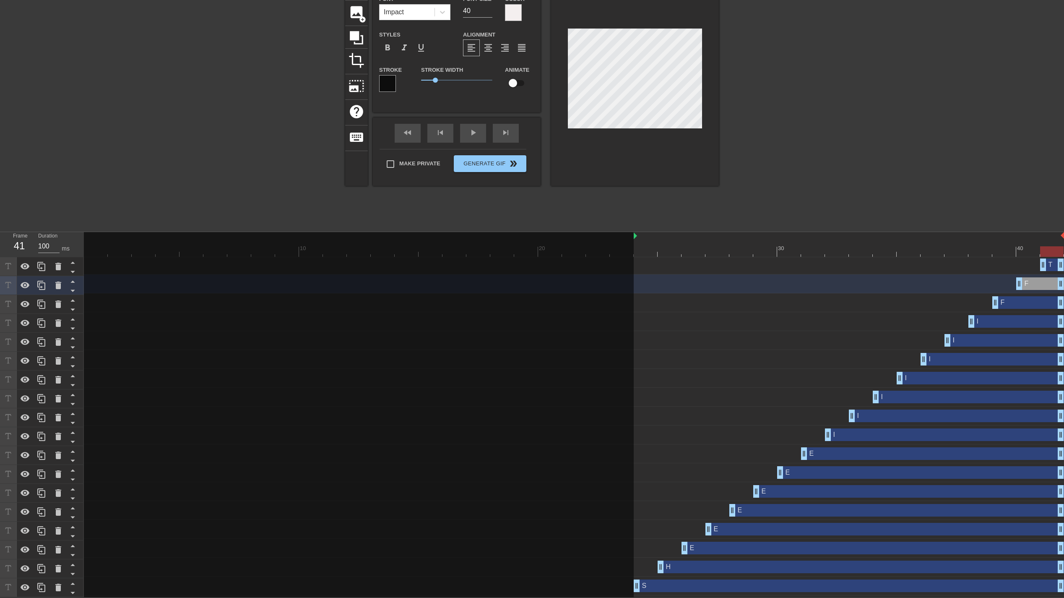
type input "T"
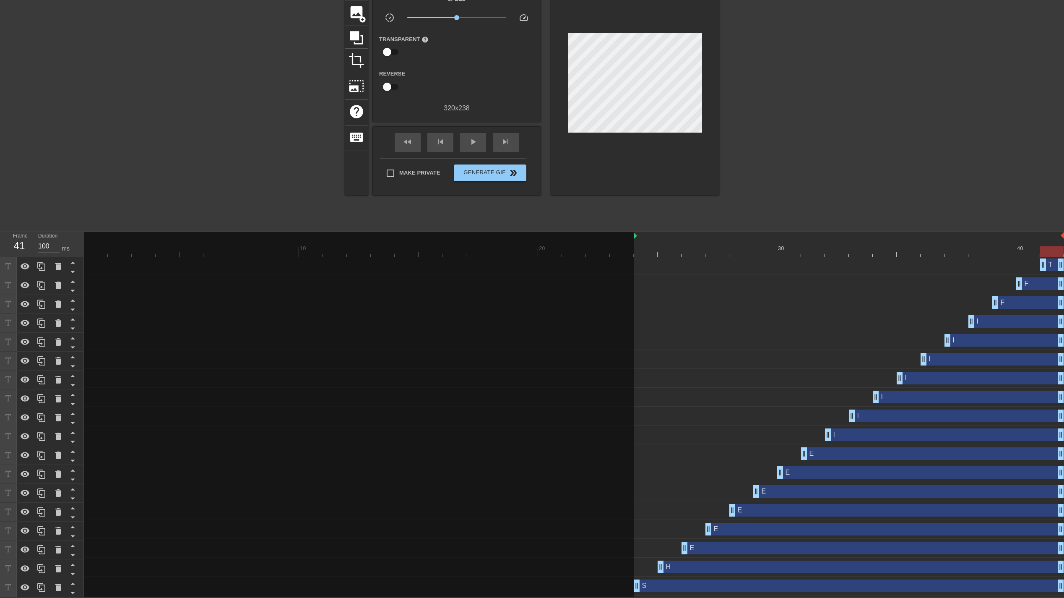
click at [782, 127] on div at bounding box center [792, 101] width 126 height 252
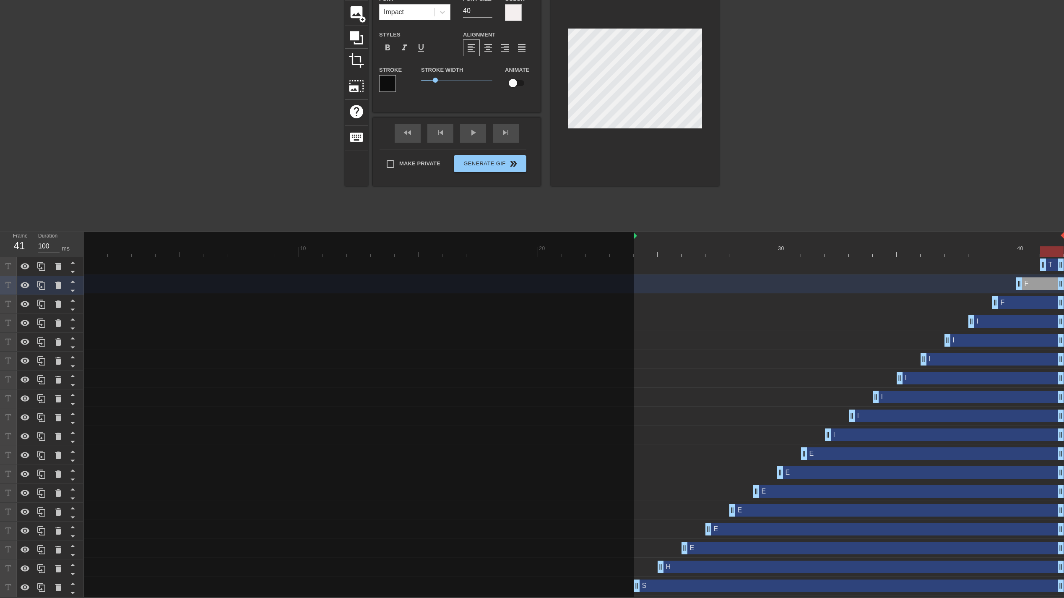
type input "T"
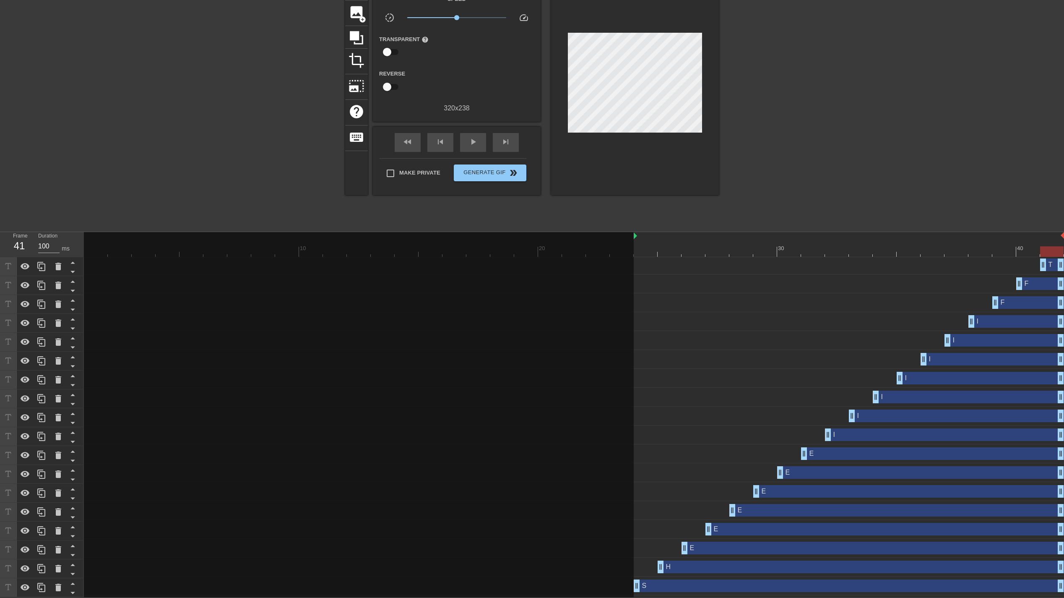
click at [802, 125] on div at bounding box center [792, 101] width 126 height 252
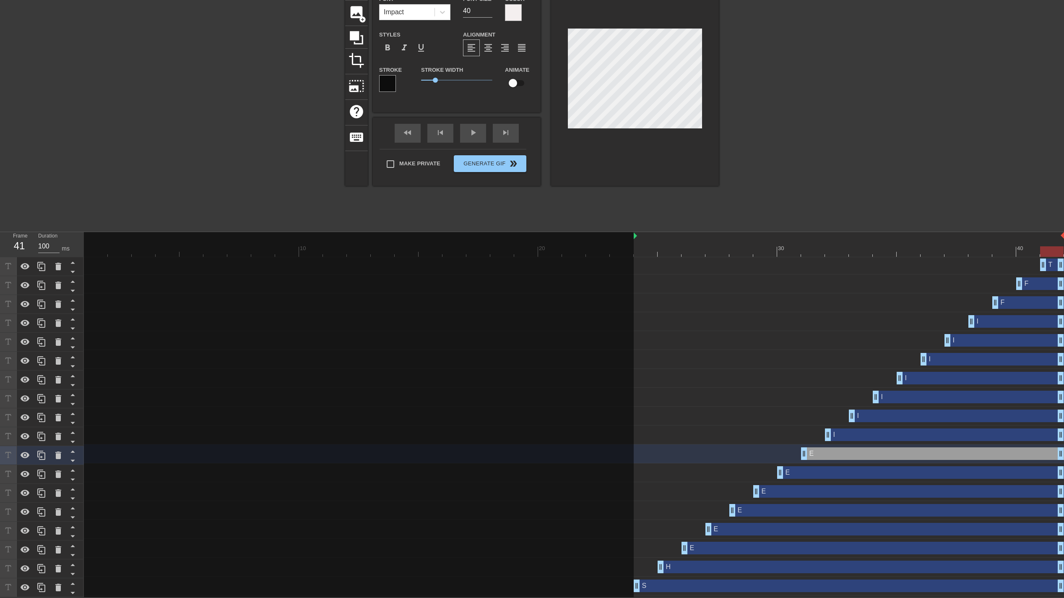
click at [835, 144] on div at bounding box center [792, 101] width 126 height 252
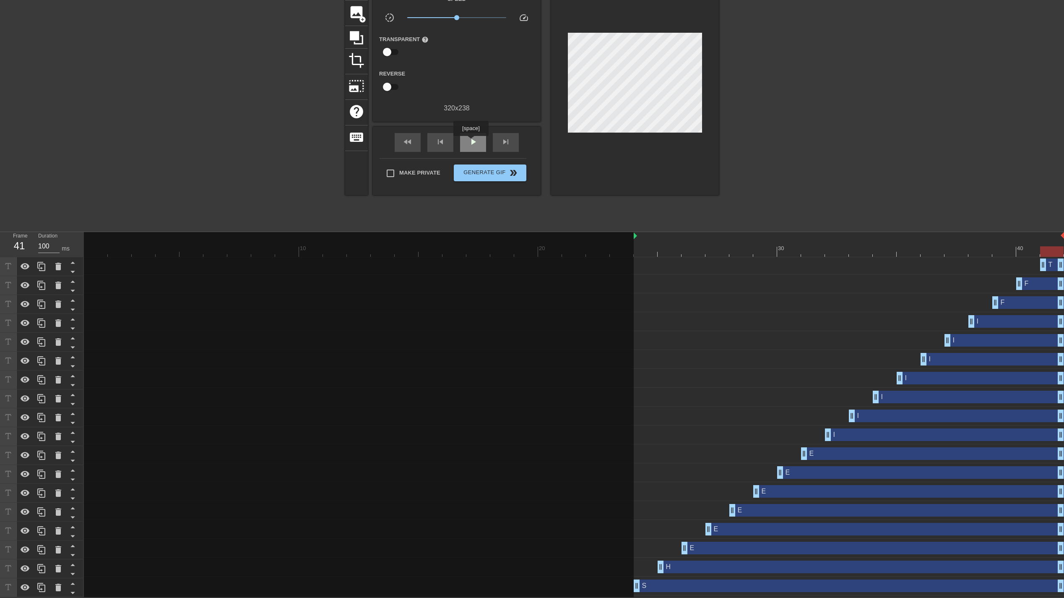
click at [471, 142] on span "play_arrow" at bounding box center [473, 142] width 10 height 10
click at [394, 169] on input "Make Private" at bounding box center [391, 173] width 18 height 18
checkbox input "true"
click at [496, 170] on span "Generate Gif double_arrow" at bounding box center [490, 173] width 66 height 10
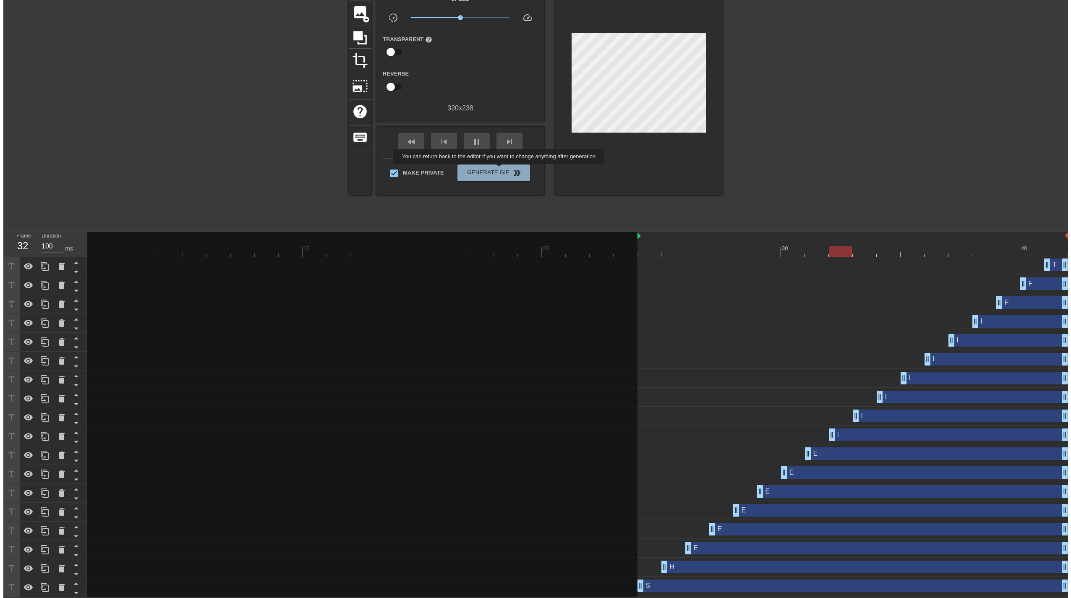
scroll to position [0, 0]
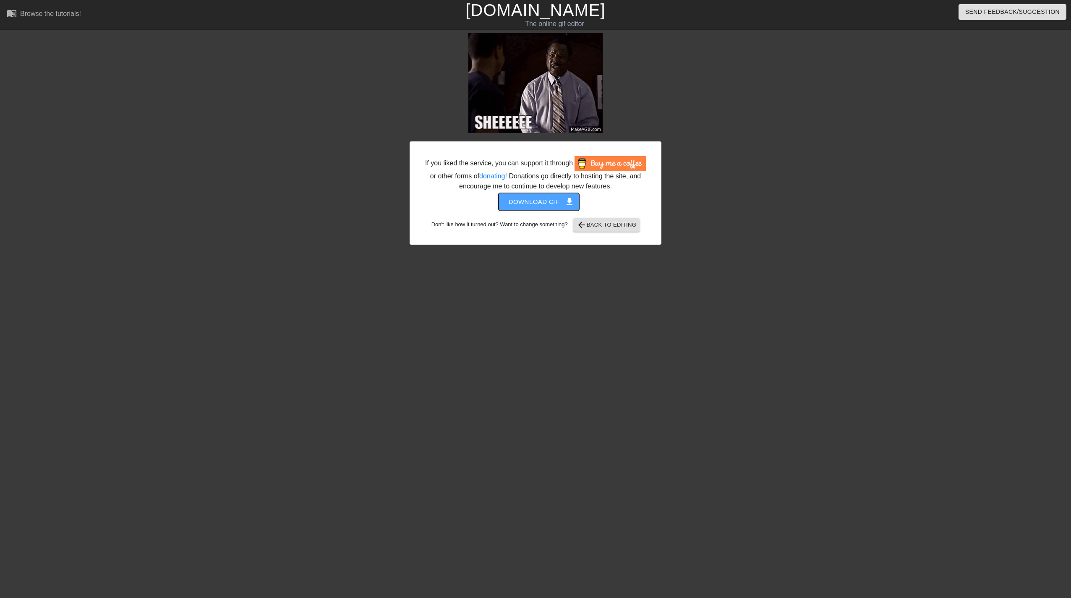
click at [544, 203] on span "Download gif get_app" at bounding box center [538, 201] width 61 height 11
